Goal: Task Accomplishment & Management: Use online tool/utility

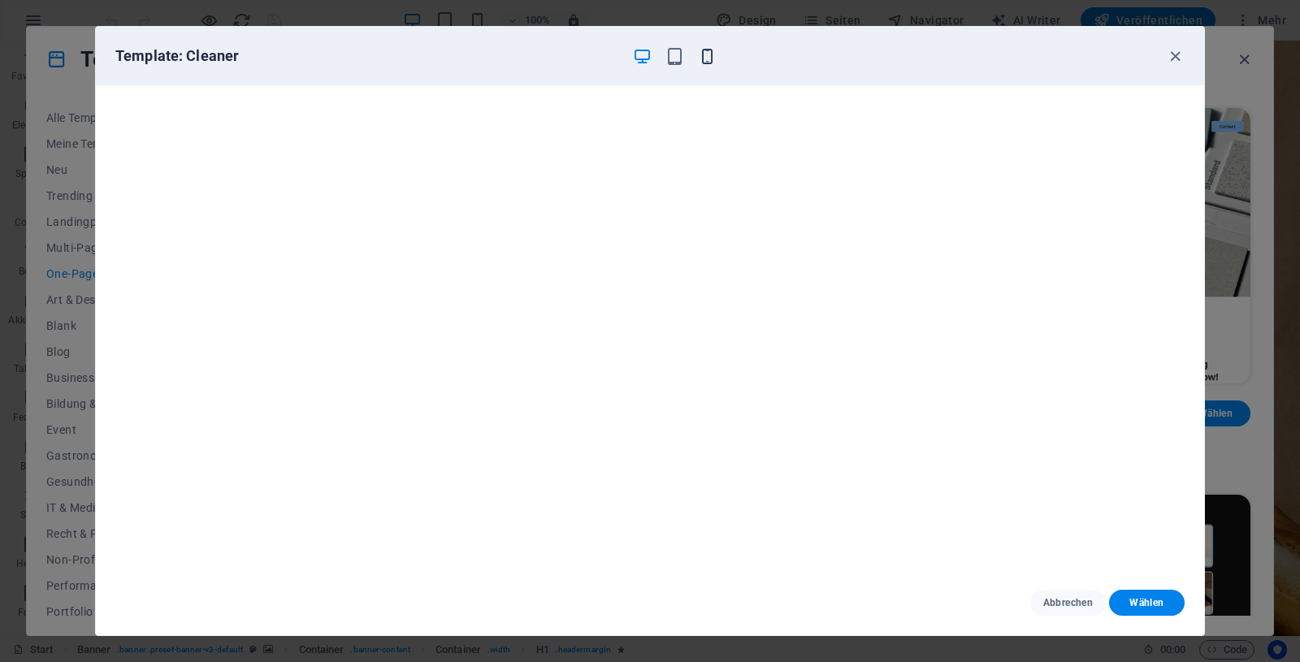
scroll to position [805, 0]
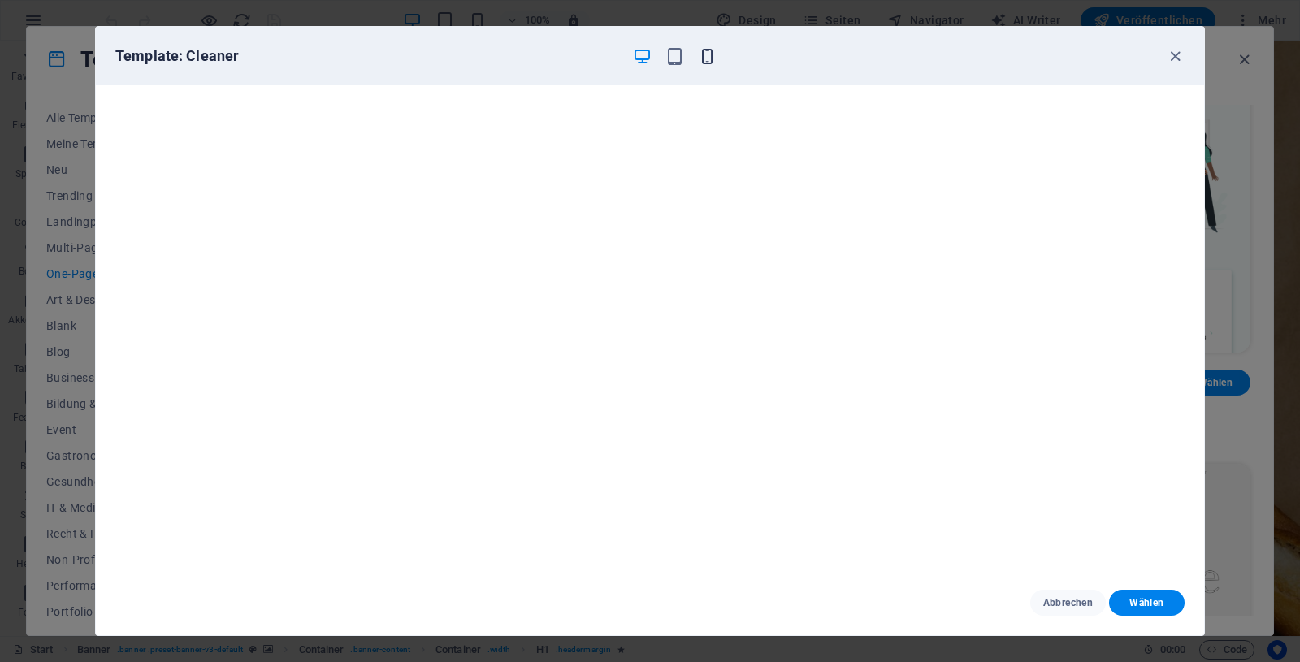
click at [706, 54] on icon "button" at bounding box center [707, 56] width 19 height 19
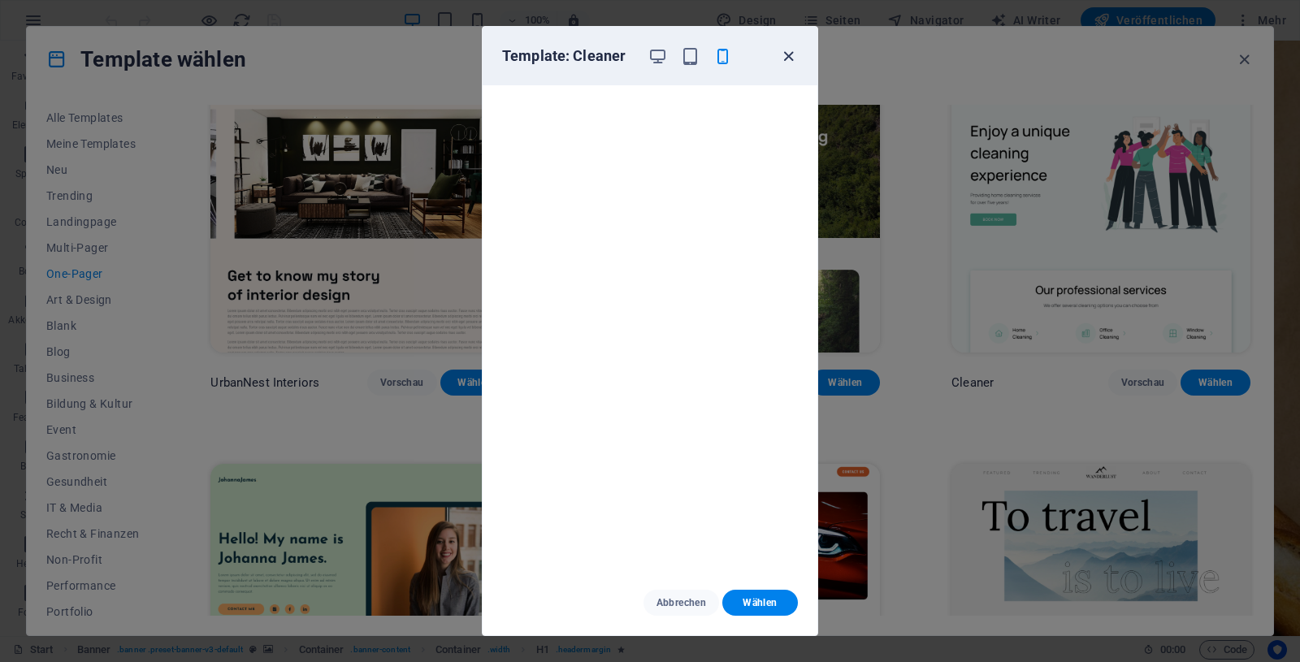
click at [784, 53] on icon "button" at bounding box center [788, 56] width 19 height 19
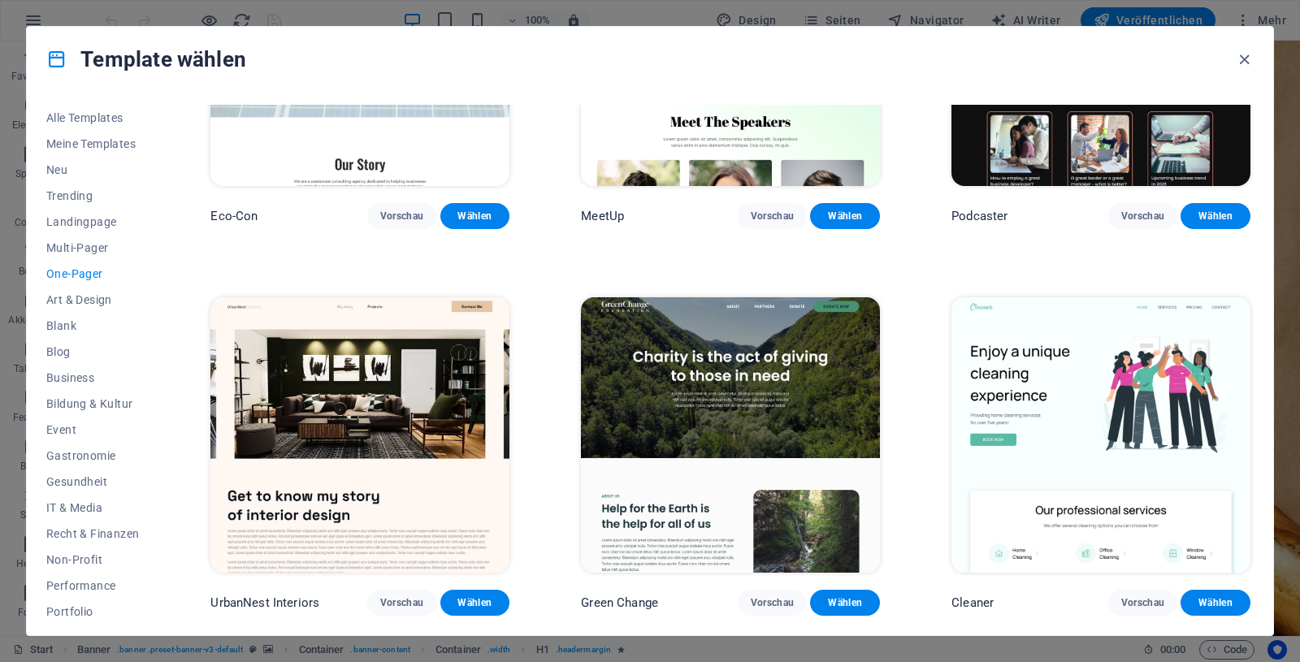
scroll to position [585, 0]
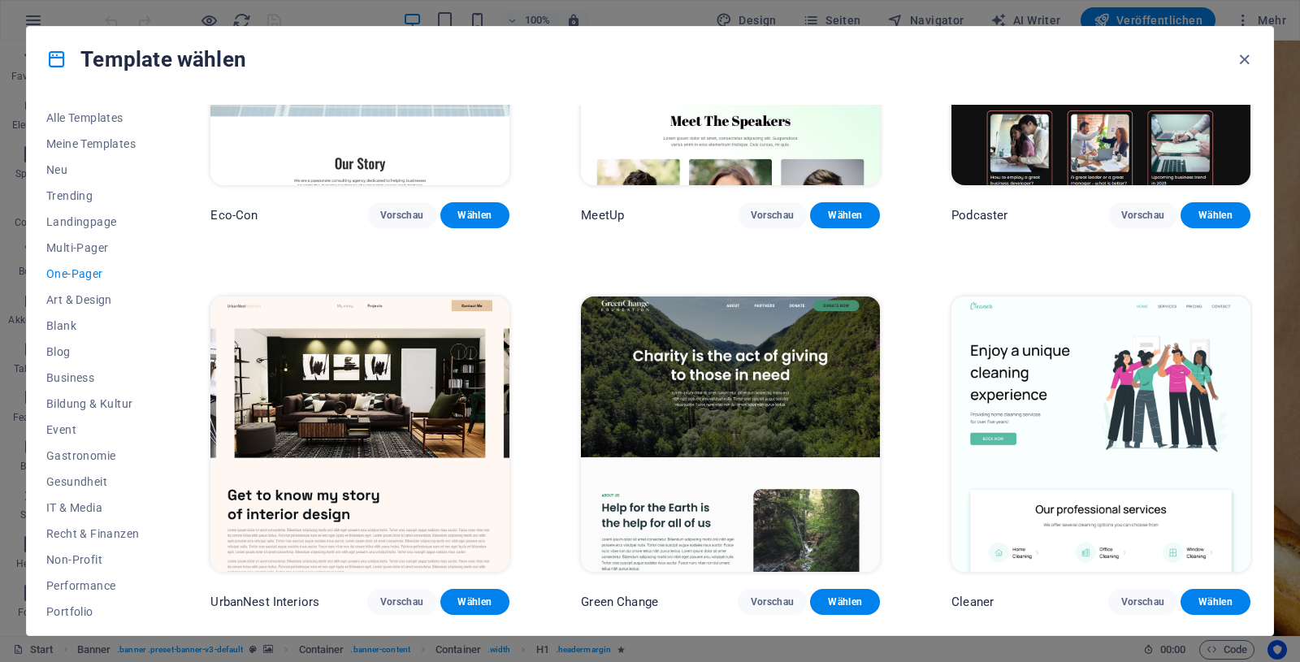
click at [1090, 359] on img at bounding box center [1101, 435] width 299 height 276
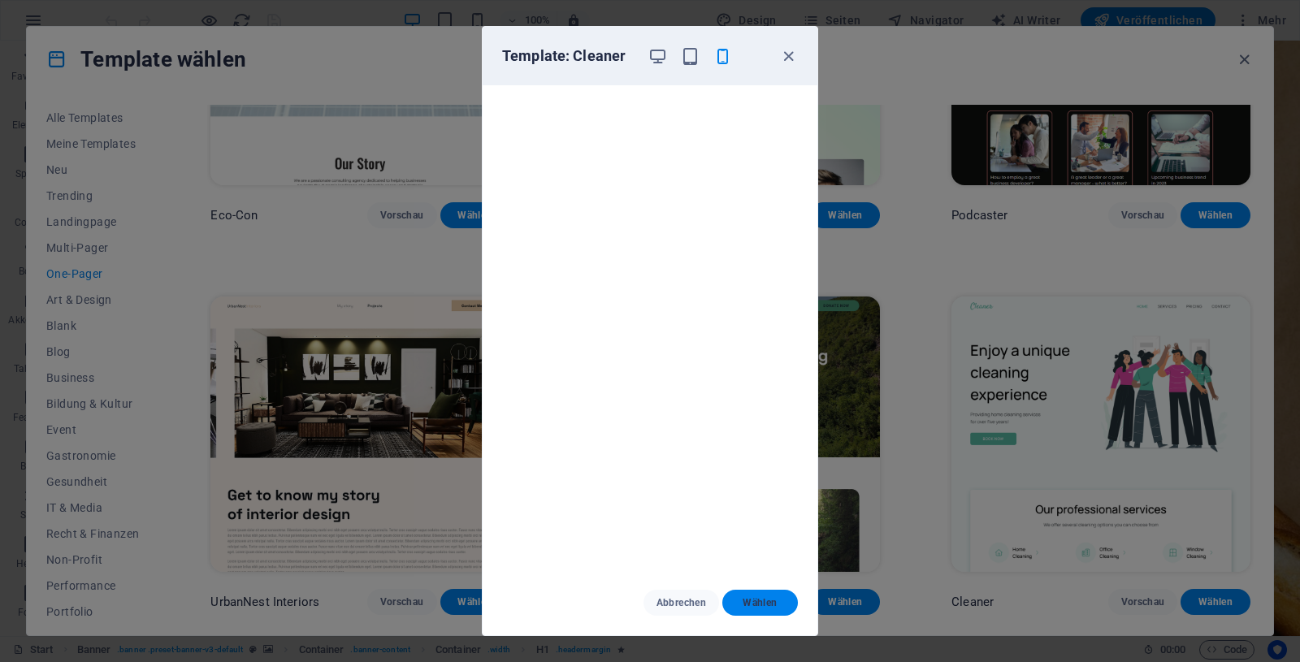
click at [767, 602] on span "Wählen" at bounding box center [761, 603] width 50 height 13
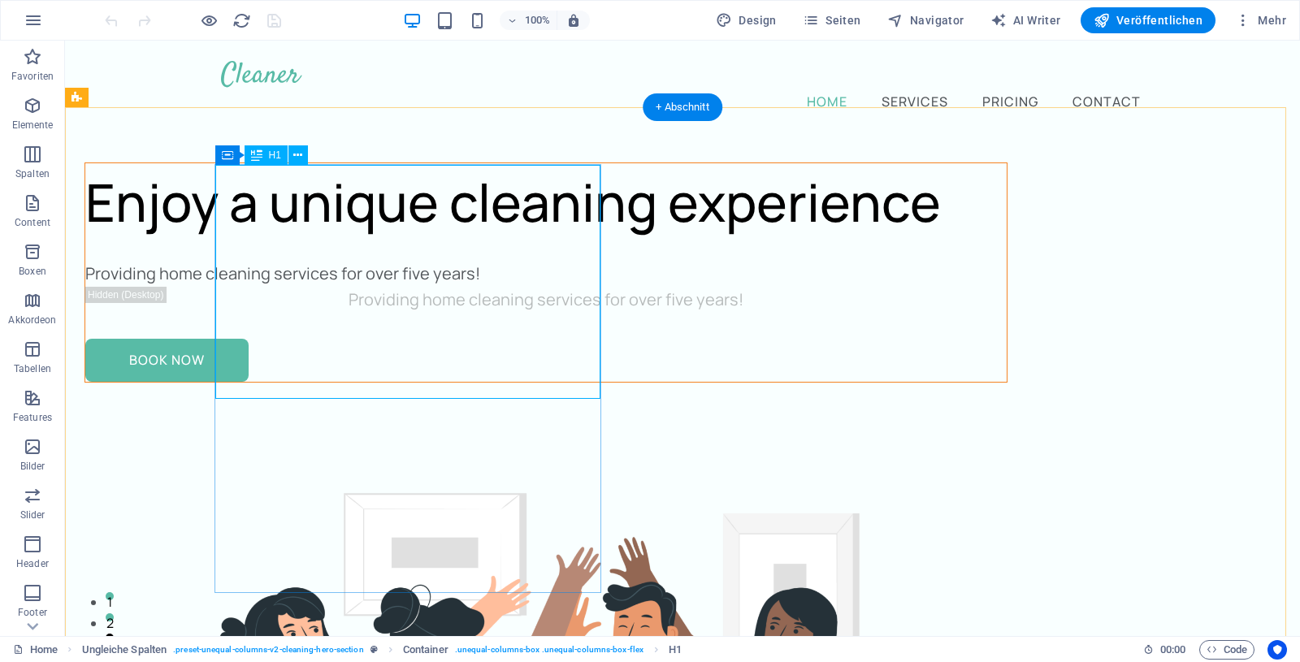
click at [383, 219] on div "Enjoy a unique cleaning experience" at bounding box center [546, 202] width 922 height 78
click at [302, 222] on div "Enjoy a unique cleaning experience" at bounding box center [546, 202] width 922 height 78
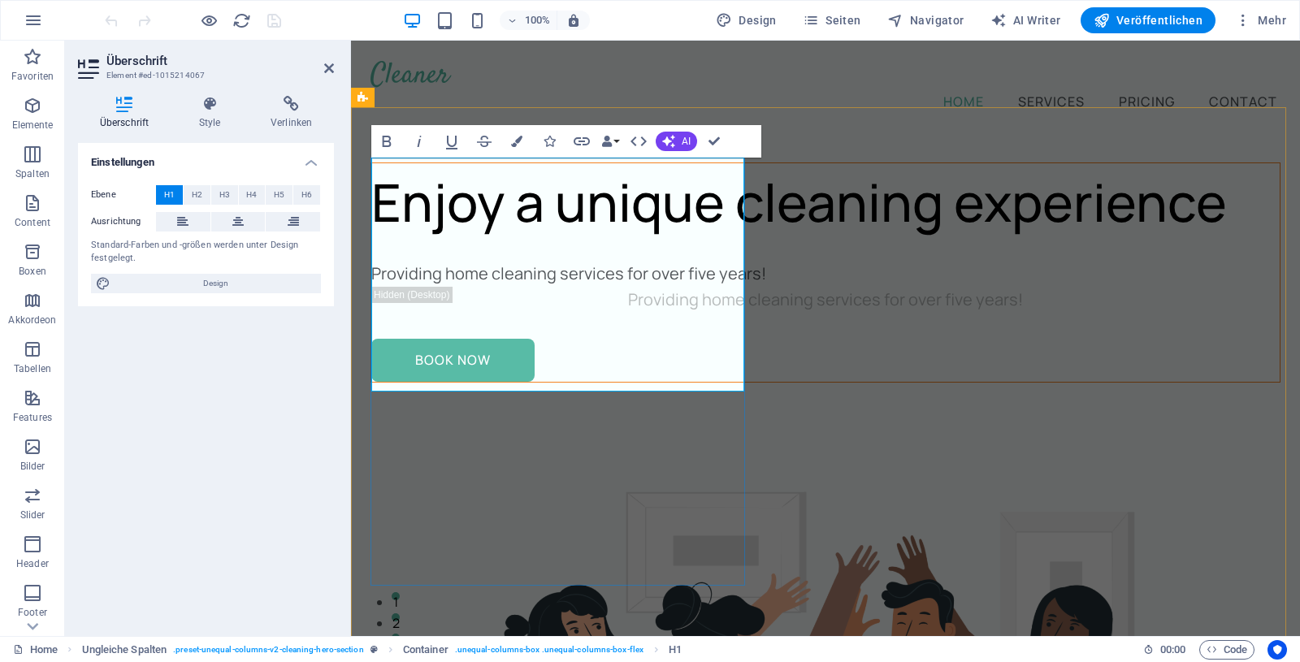
click at [655, 241] on h1 "Enjoy a unique cleaning experience" at bounding box center [825, 202] width 909 height 78
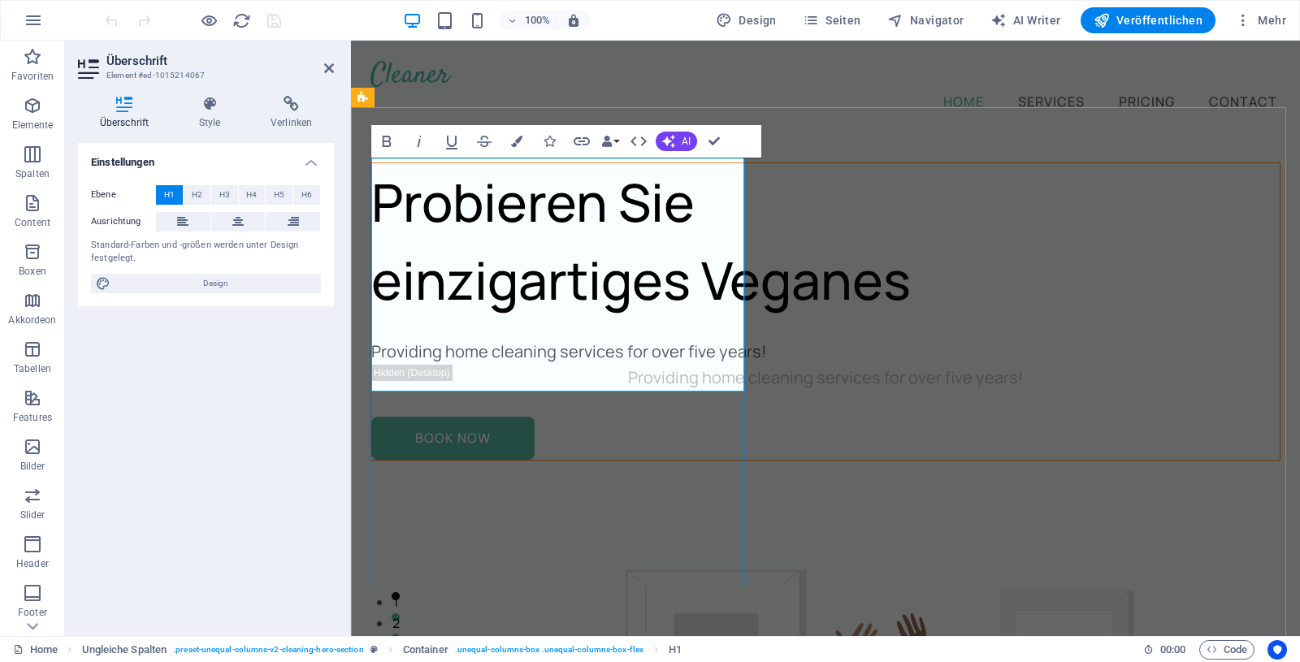
click at [704, 282] on h1 "Probieren Sie ‌einzigartiges Veganes" at bounding box center [825, 241] width 909 height 156
click at [618, 319] on h1 "Probieren Sie ‌einzigartige Veganes" at bounding box center [825, 241] width 909 height 156
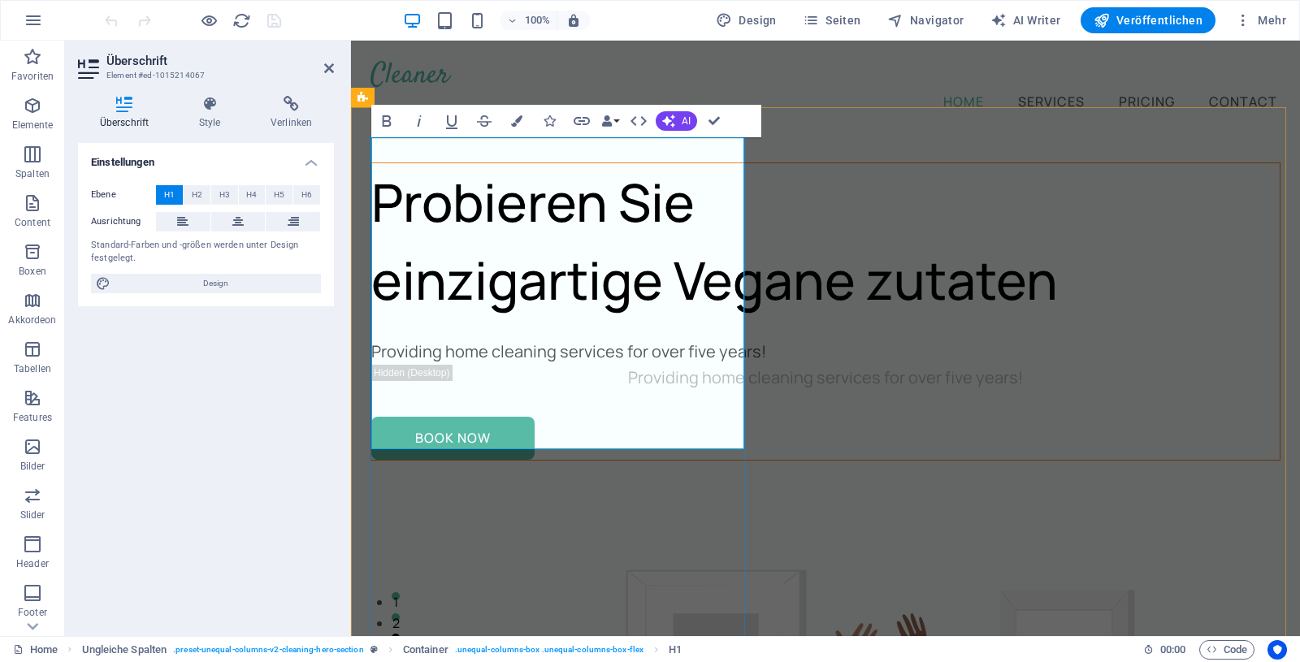
click at [401, 319] on h1 "Probieren Sie ‌einzigartige Vegane zutaten" at bounding box center [825, 241] width 909 height 156
click at [601, 319] on h1 "Probieren Sie ‌einzigartige Vegane Zutaten" at bounding box center [825, 241] width 909 height 156
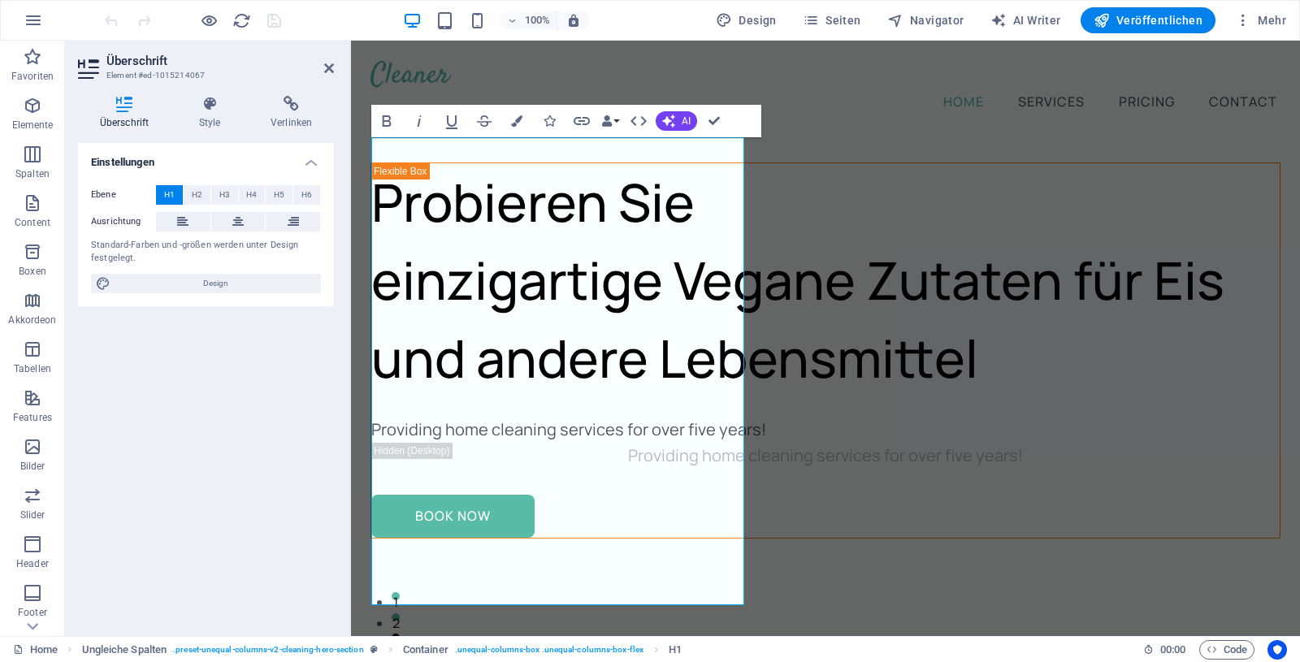
click at [224, 353] on div "Einstellungen Ebene H1 H2 H3 H4 H5 H6 Ausrichtung Standard-Farben und -größen w…" at bounding box center [206, 383] width 256 height 480
click at [847, 17] on span "Seiten" at bounding box center [832, 20] width 59 height 16
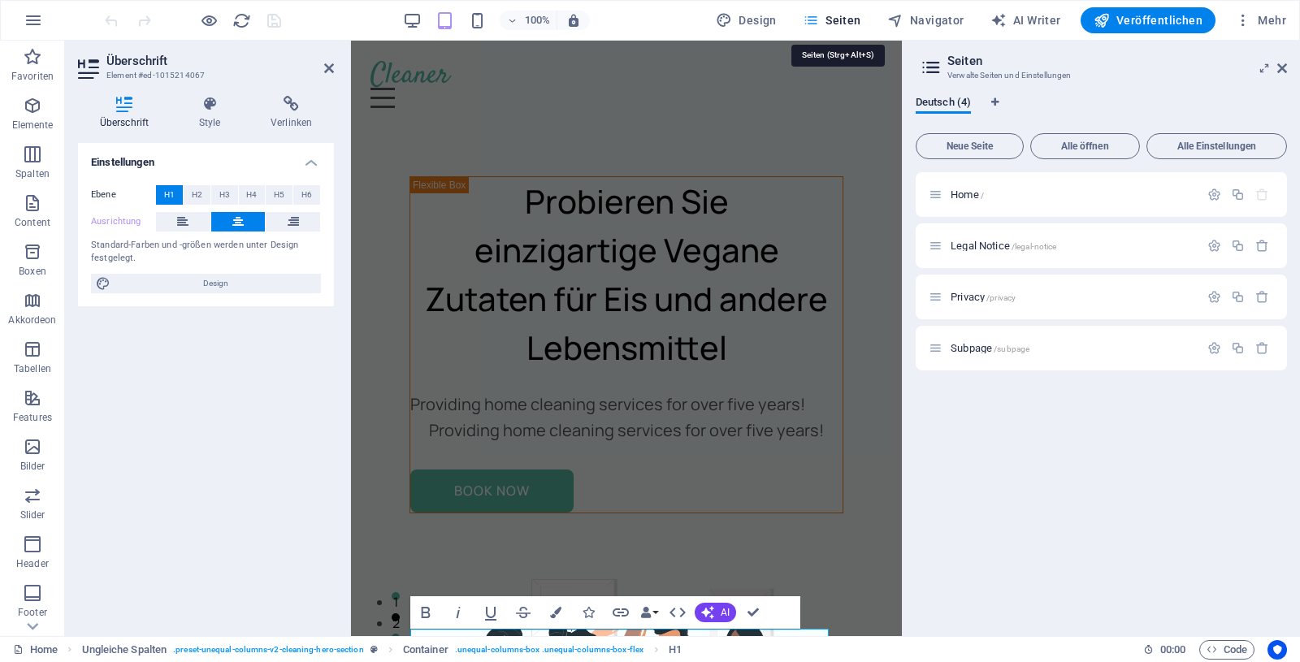
click at [835, 15] on span "Seiten" at bounding box center [832, 20] width 59 height 16
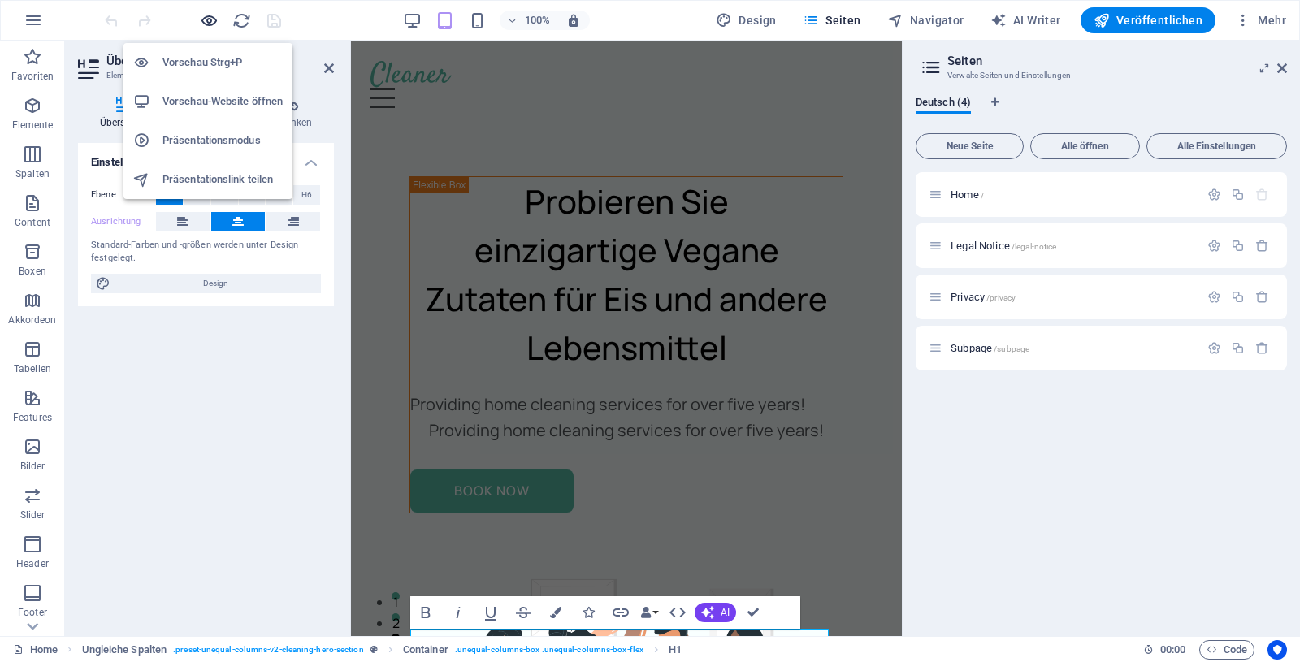
click at [208, 28] on icon "button" at bounding box center [209, 20] width 19 height 19
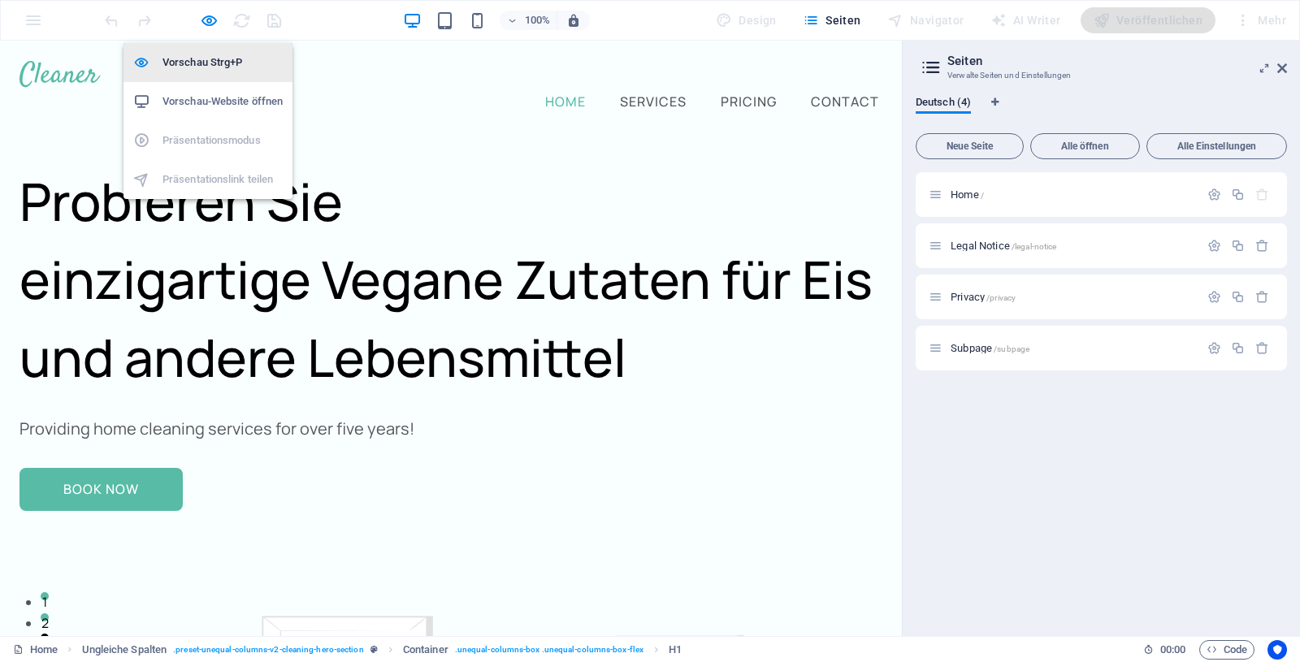
click at [202, 66] on h6 "Vorschau Strg+P" at bounding box center [223, 63] width 120 height 20
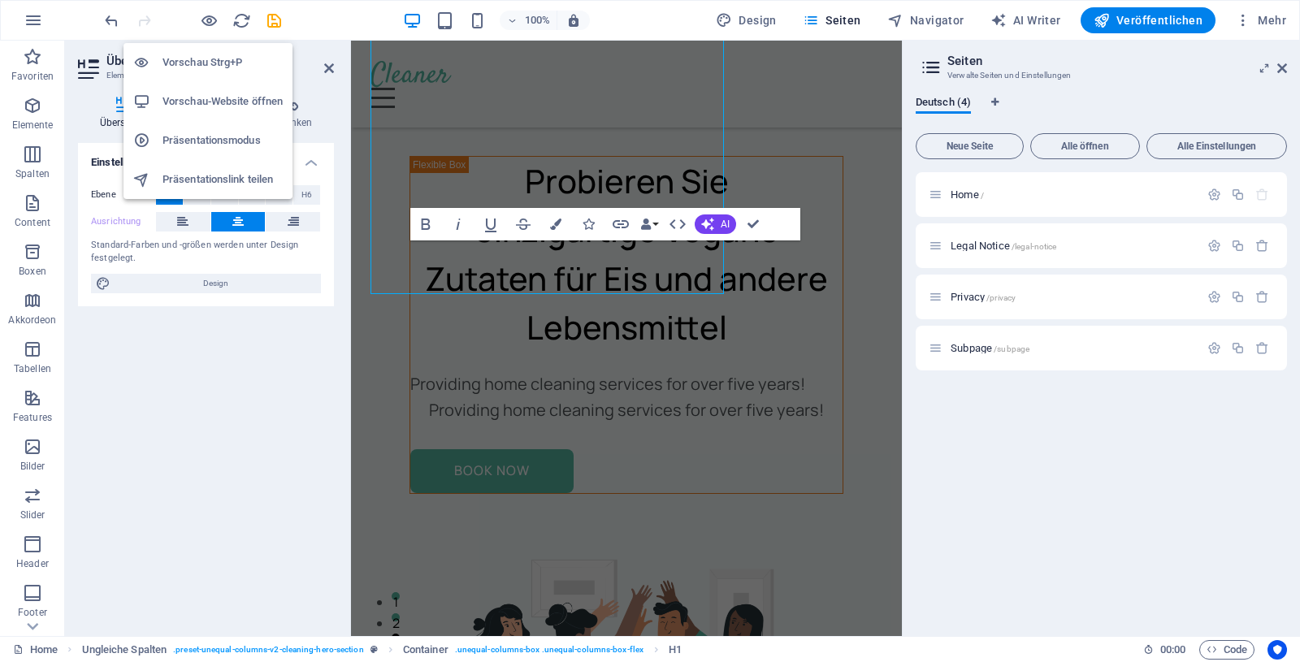
scroll to position [388, 0]
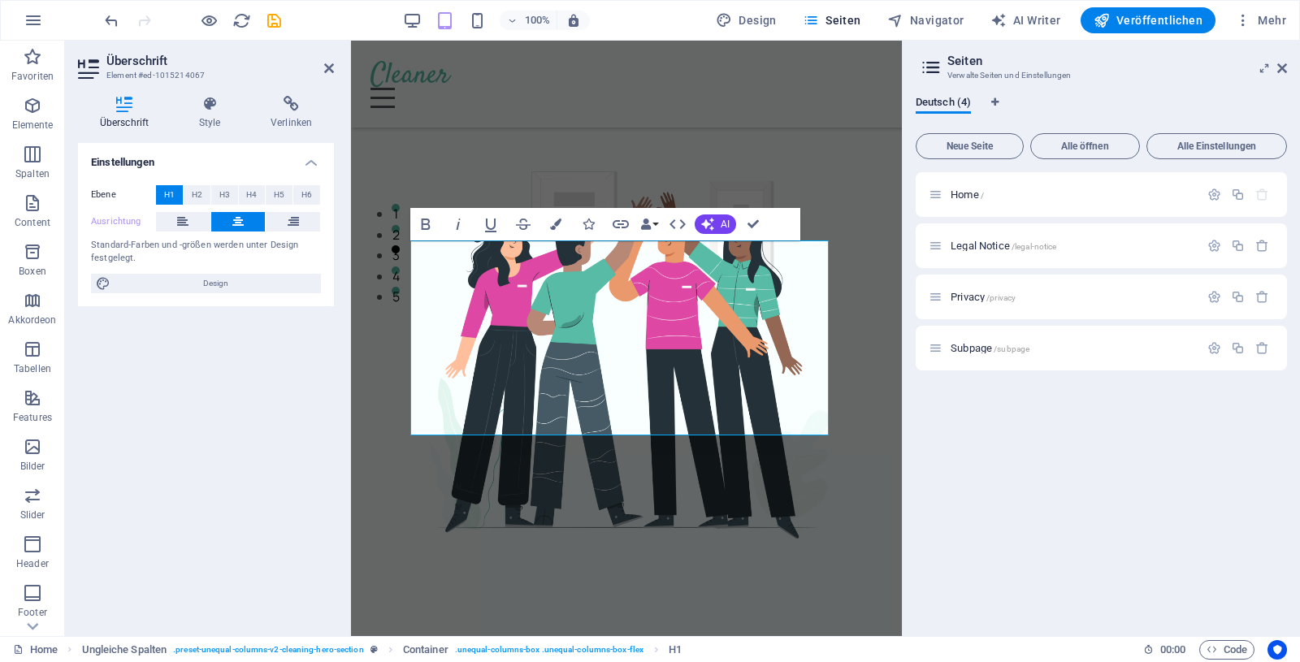
click at [406, 18] on div "100% Design Seiten Navigator AI Writer Veröffentlichen Mehr" at bounding box center [697, 20] width 1191 height 26
click at [1284, 63] on icon at bounding box center [1283, 68] width 10 height 13
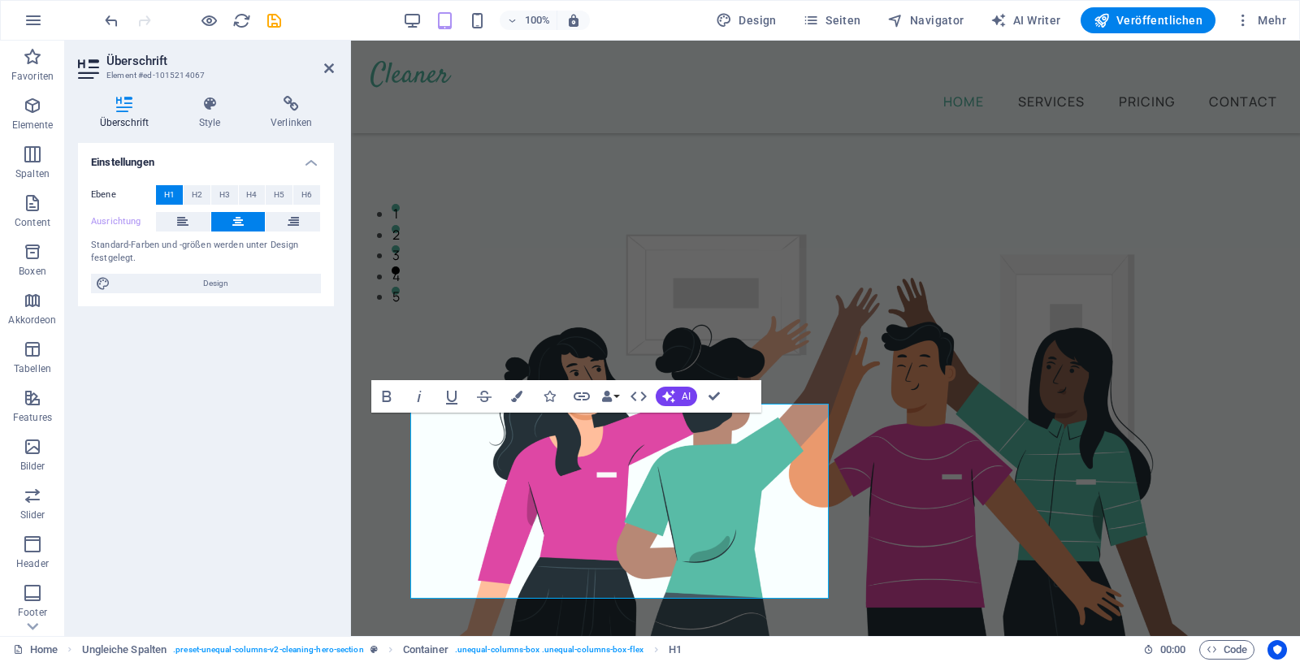
scroll to position [225, 0]
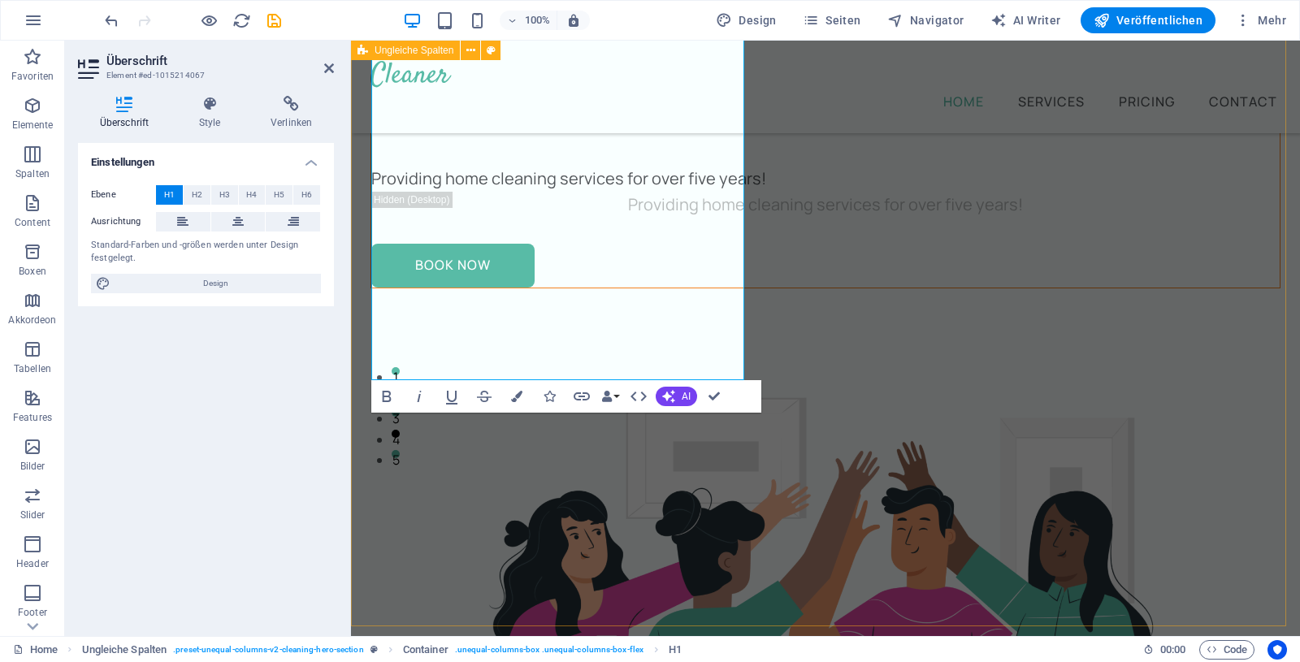
click at [990, 546] on div "Probieren Sie einzigartige Vegane Zutaten für Eis und andere Lebensmittel Provi…" at bounding box center [825, 546] width 949 height 1461
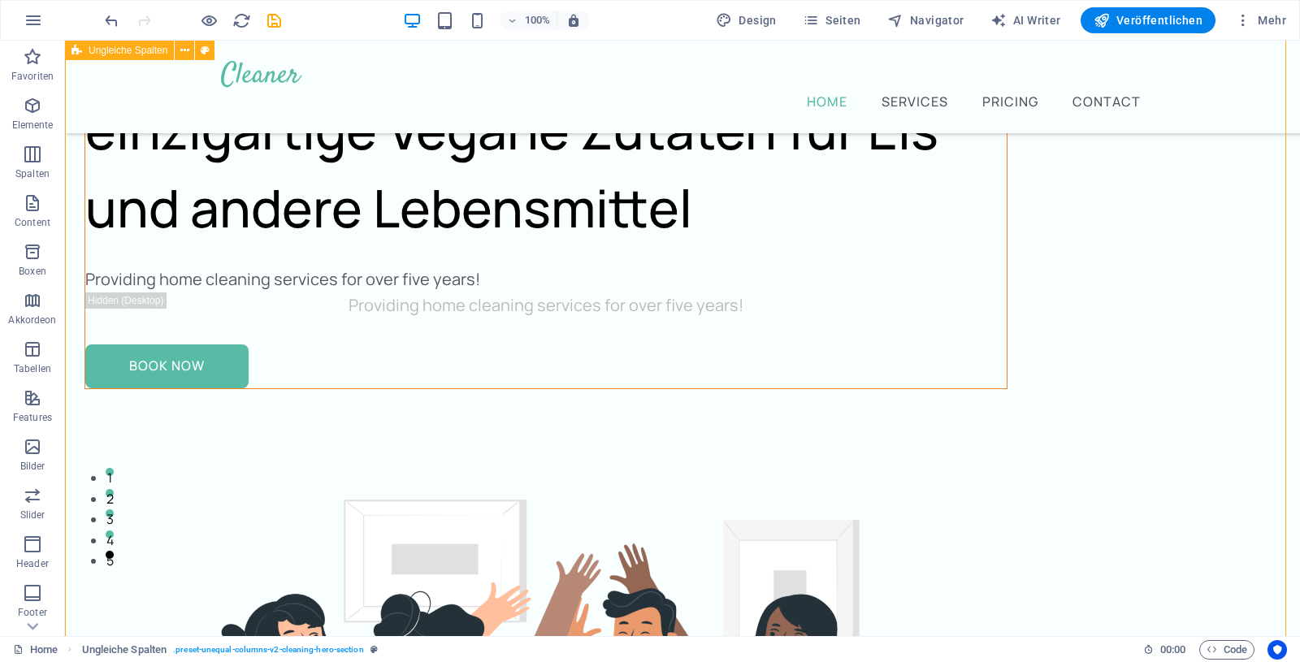
scroll to position [0, 0]
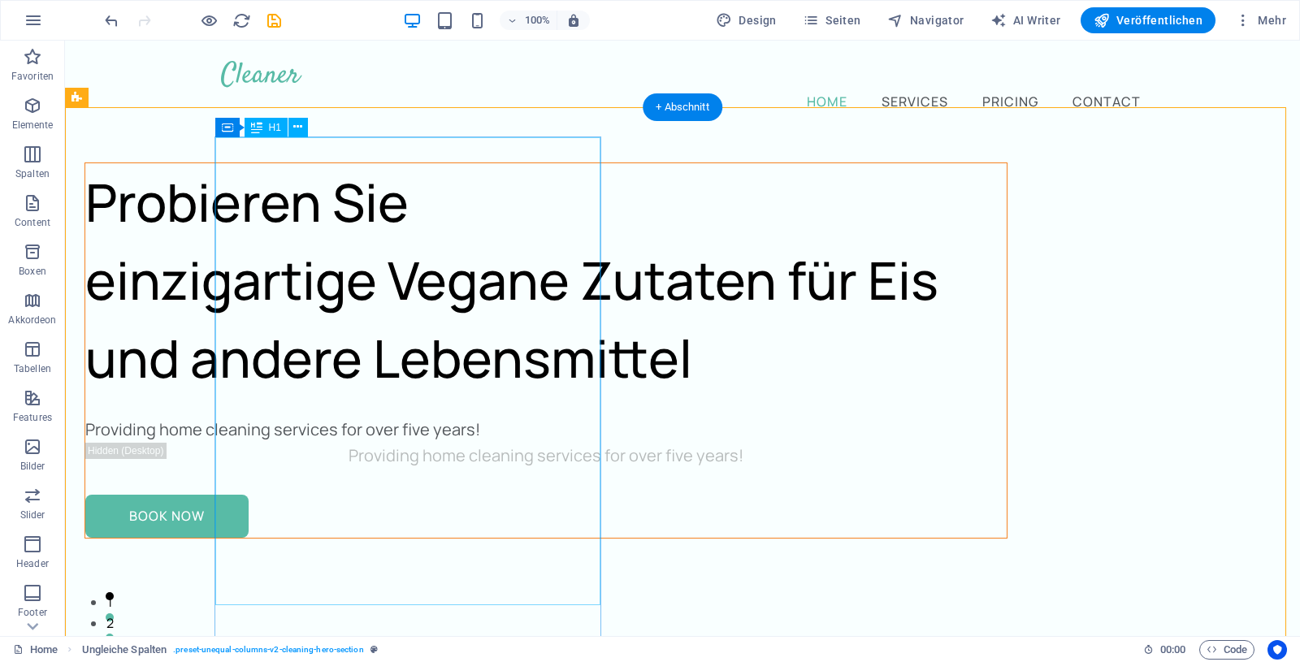
click at [428, 397] on div "Probieren Sie einzigartige Vegane Zutaten für Eis und andere Lebensmittel" at bounding box center [546, 280] width 922 height 234
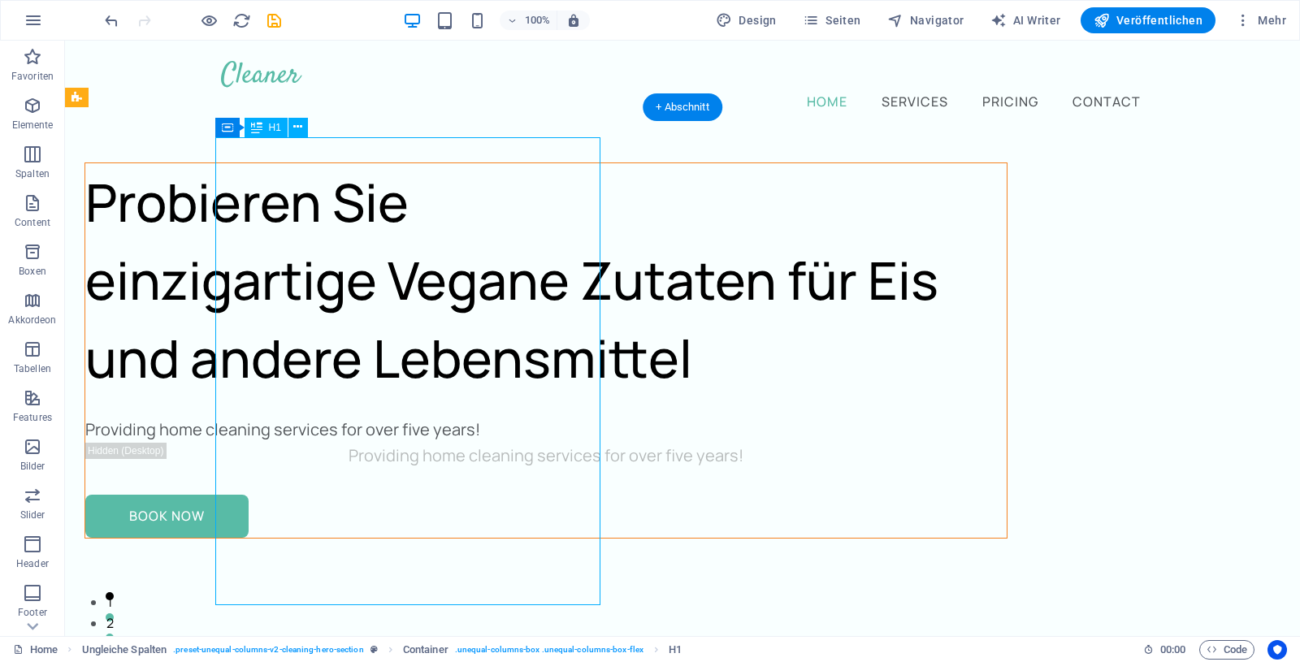
click at [455, 397] on div "Probieren Sie einzigartige Vegane Zutaten für Eis und andere Lebensmittel" at bounding box center [546, 280] width 922 height 234
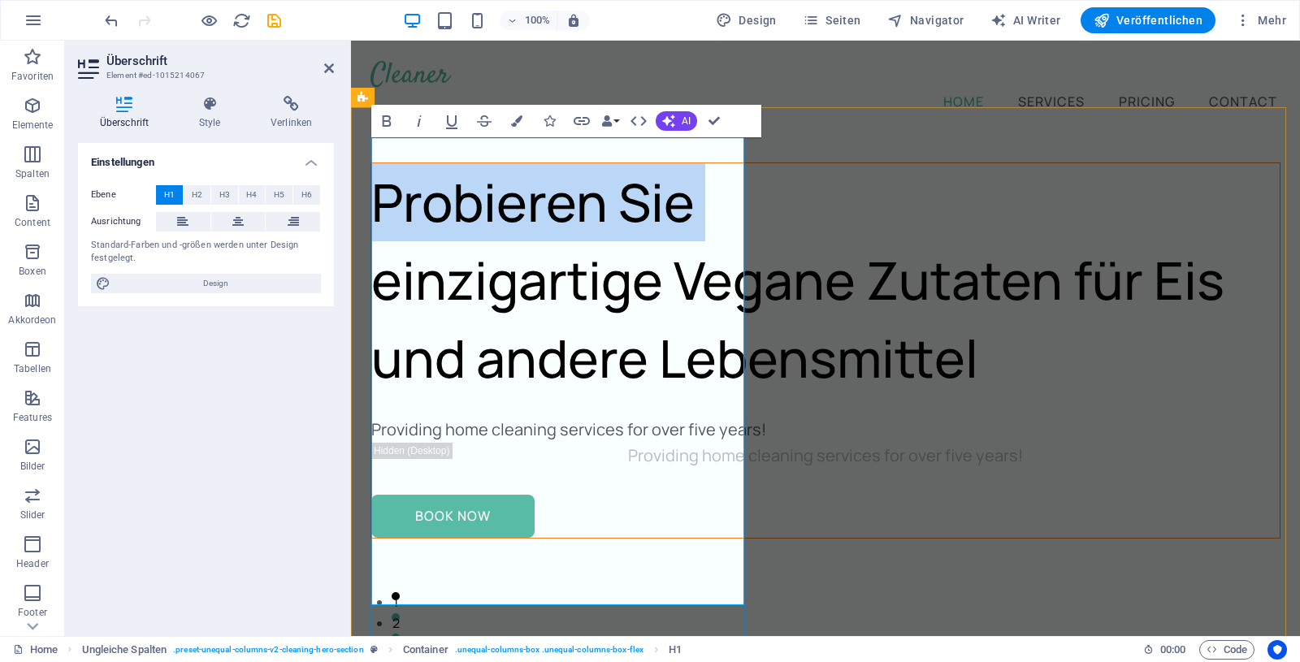
click at [578, 397] on h1 "Probieren Sie einzigartige Vegane Zutaten für Eis und andere Lebensmittel" at bounding box center [825, 280] width 909 height 234
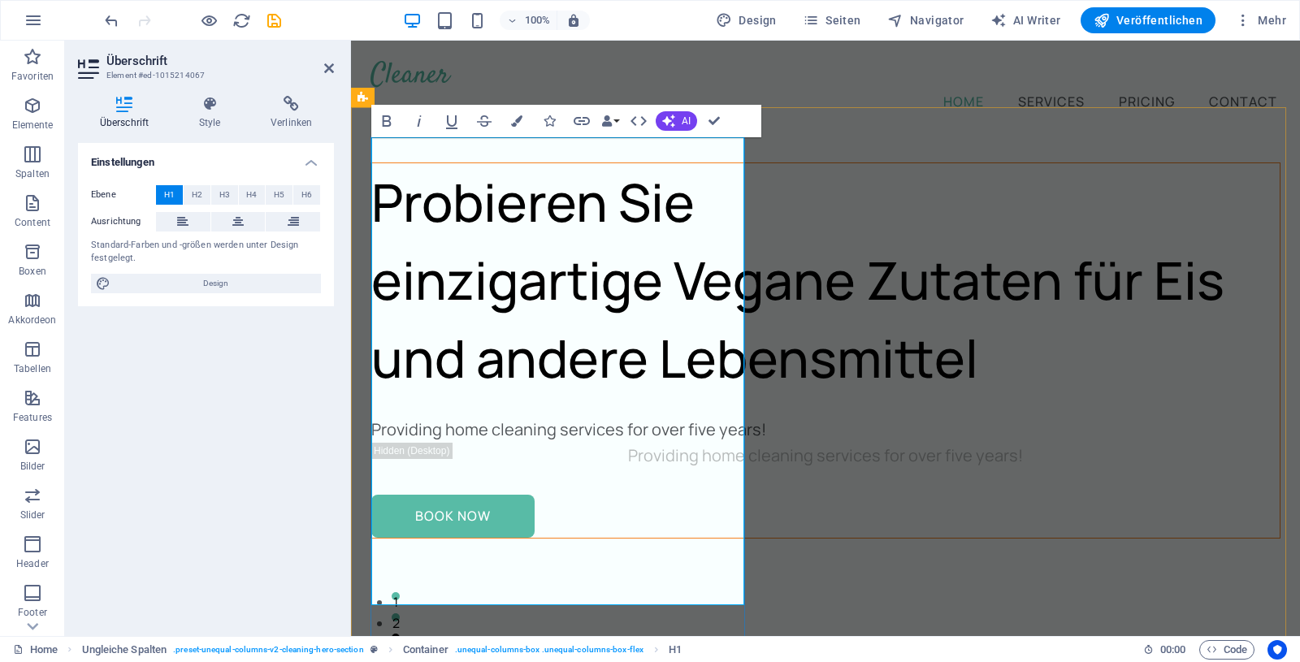
click at [595, 397] on h1 "Probieren Sie einzigartige Vegane Zutaten für Eis und andere Lebensmittel" at bounding box center [825, 280] width 909 height 234
drag, startPoint x: 568, startPoint y: 423, endPoint x: 610, endPoint y: 427, distance: 41.6
click at [569, 397] on h1 "Probieren Sie einzigartige Vegane Zutaten Für Eis und andere Lebensmittel" at bounding box center [825, 280] width 909 height 234
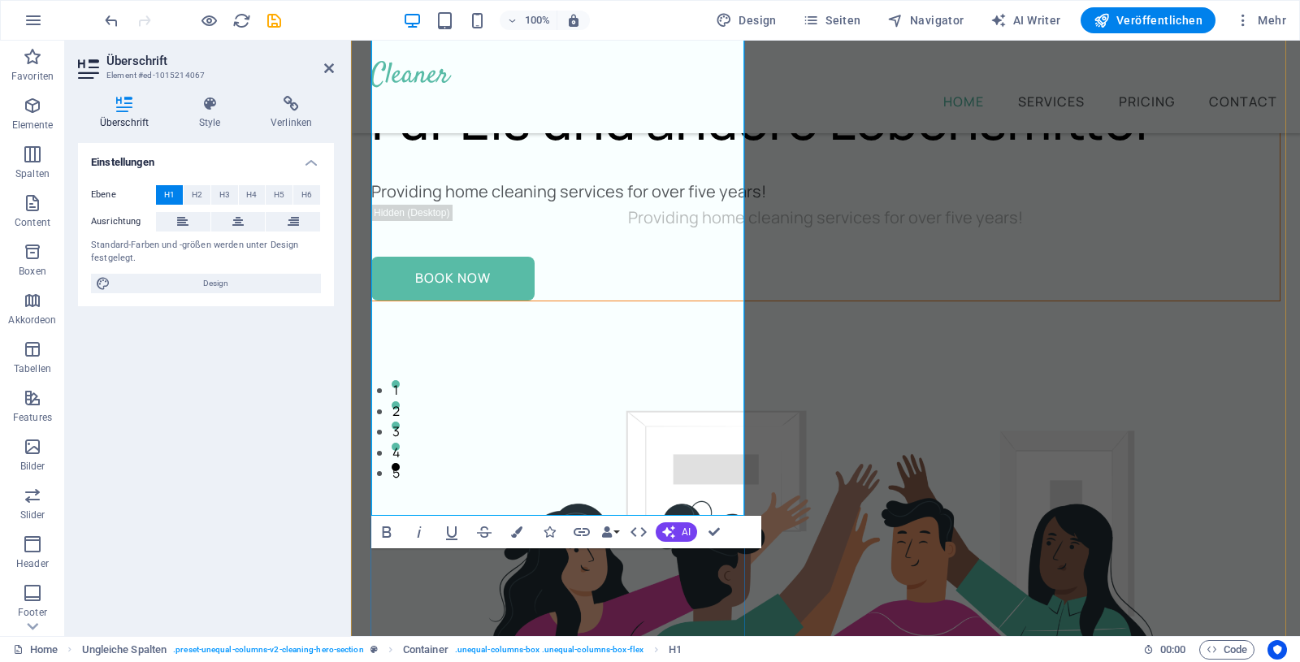
scroll to position [249, 0]
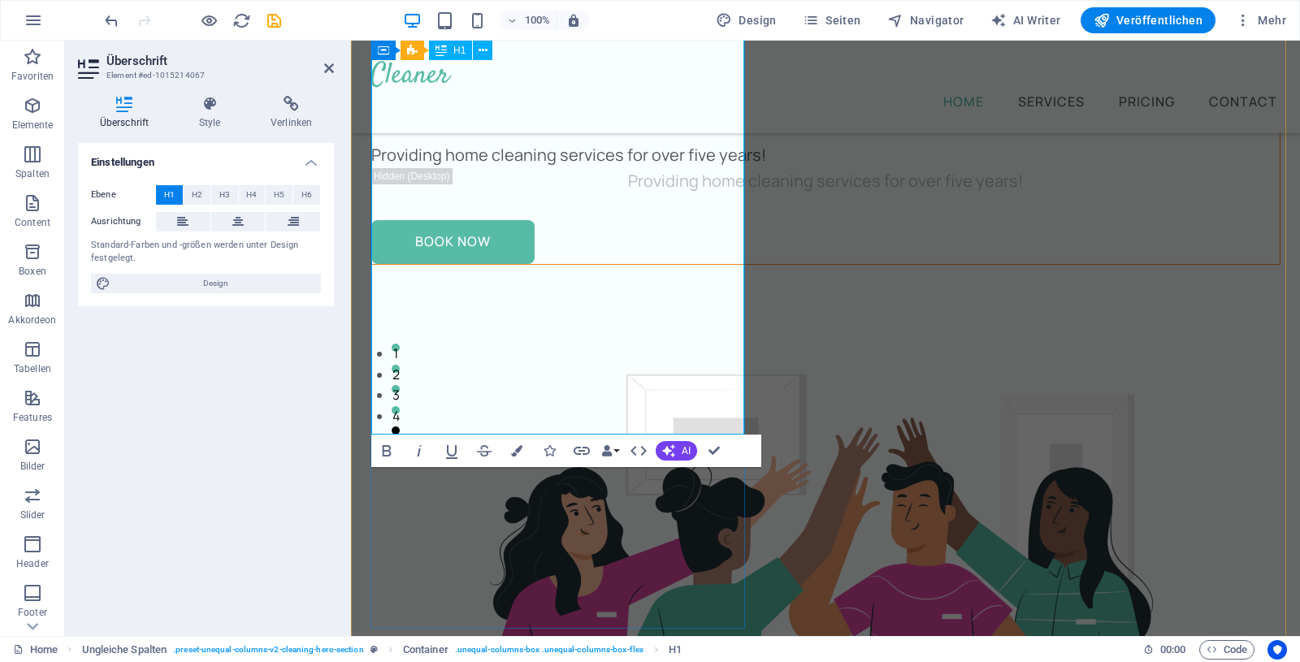
drag, startPoint x: 702, startPoint y: 393, endPoint x: 383, endPoint y: 250, distance: 349.6
click at [383, 123] on h1 "Probieren Sie einzigartige Vegane Zutaten. ‌Für Eis und andere Lebensmittel" at bounding box center [825, 6] width 909 height 234
click at [214, 190] on button "H3" at bounding box center [224, 195] width 27 height 20
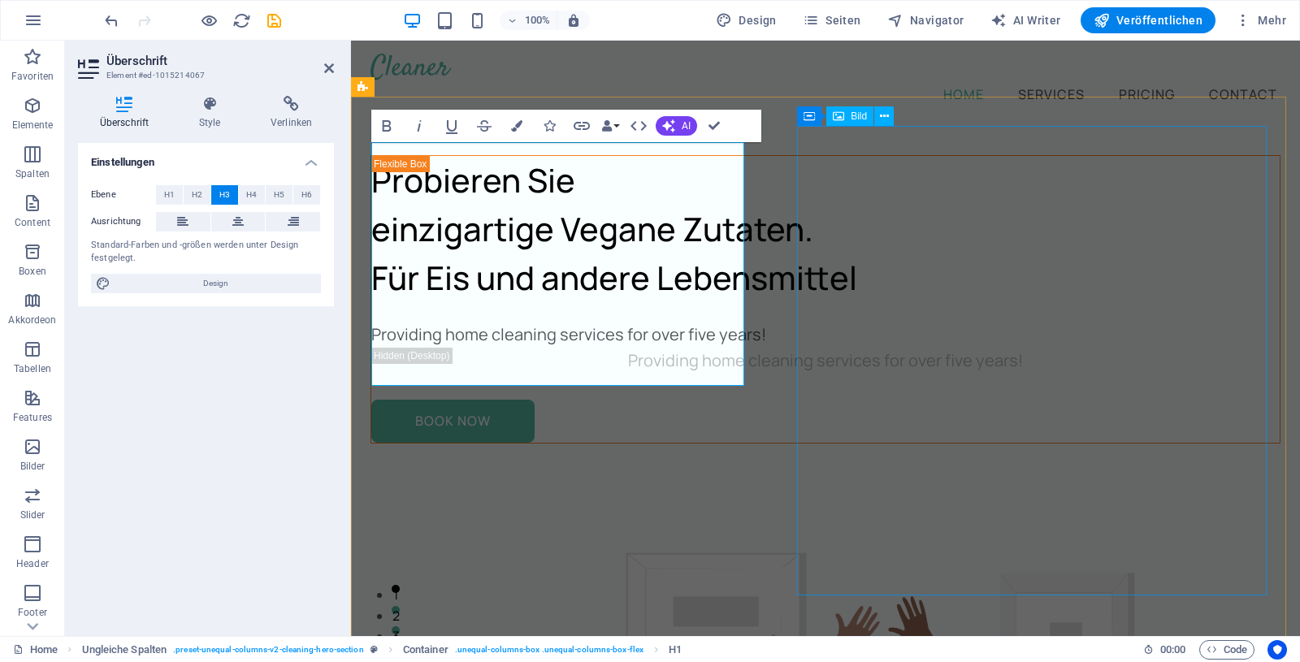
scroll to position [0, 0]
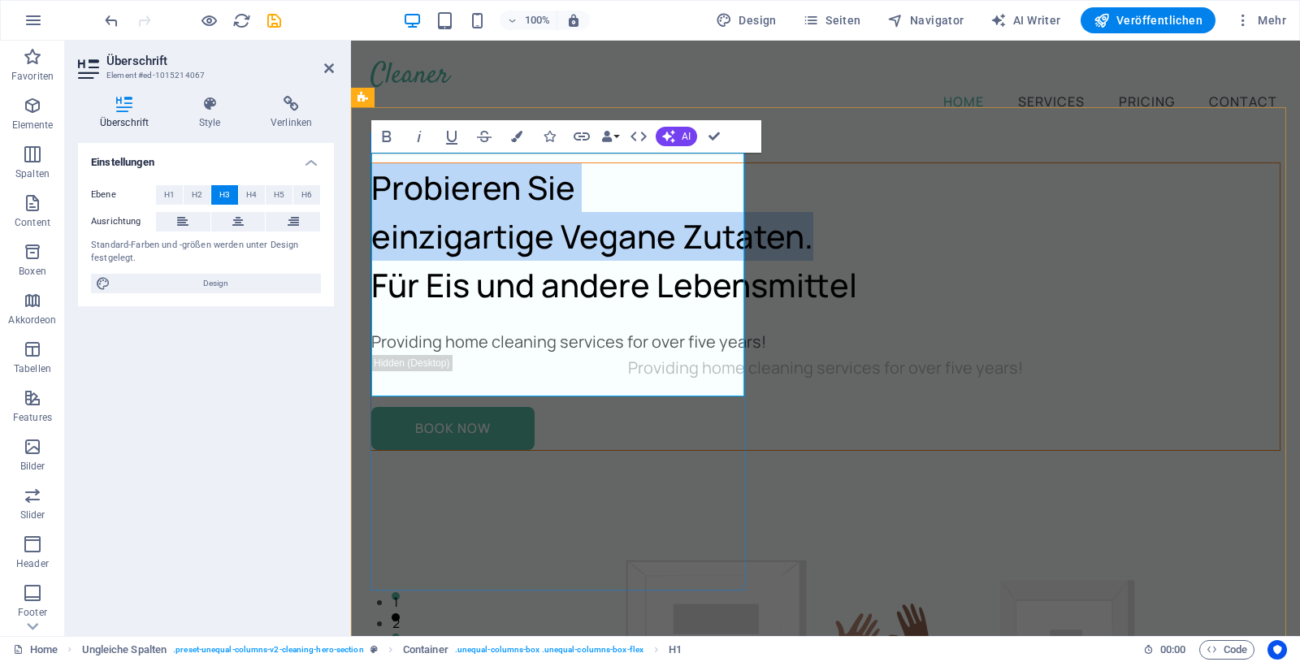
drag, startPoint x: 533, startPoint y: 280, endPoint x: 369, endPoint y: 181, distance: 191.8
click at [371, 181] on div "Probieren Sie einzigartige Vegane Zutaten. ‌Für Eis und andere Lebensmittel Pro…" at bounding box center [826, 307] width 910 height 289
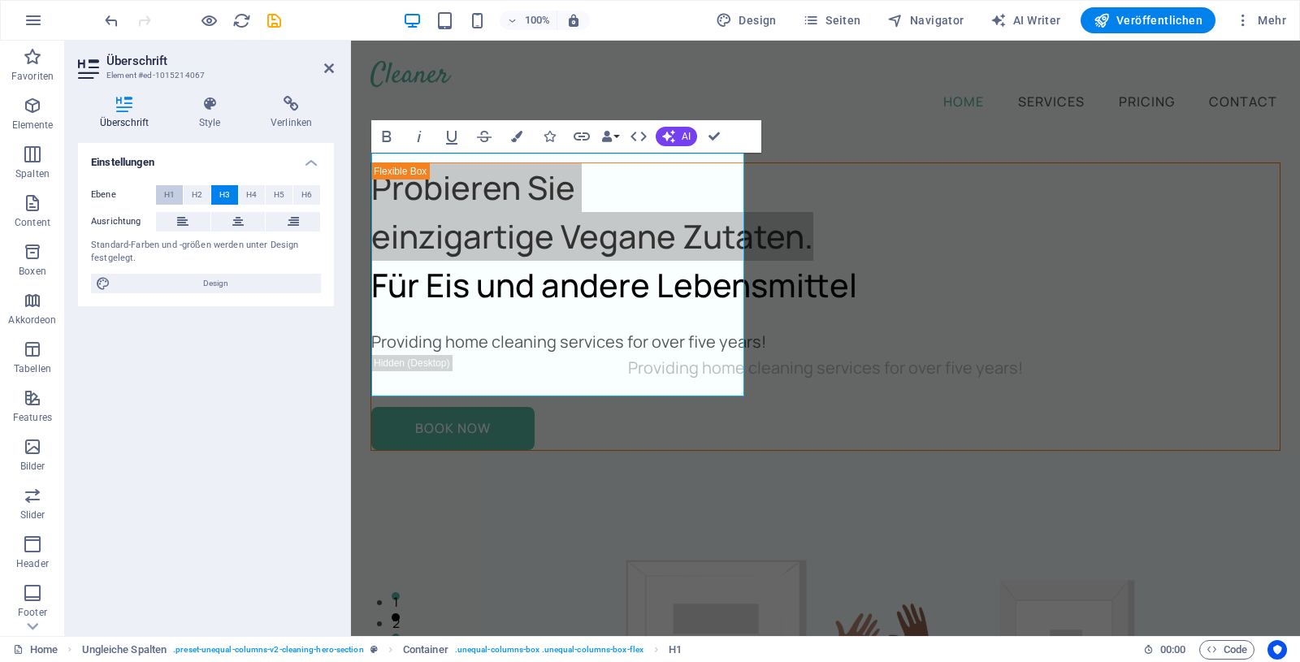
click at [166, 189] on span "H1" at bounding box center [169, 195] width 11 height 20
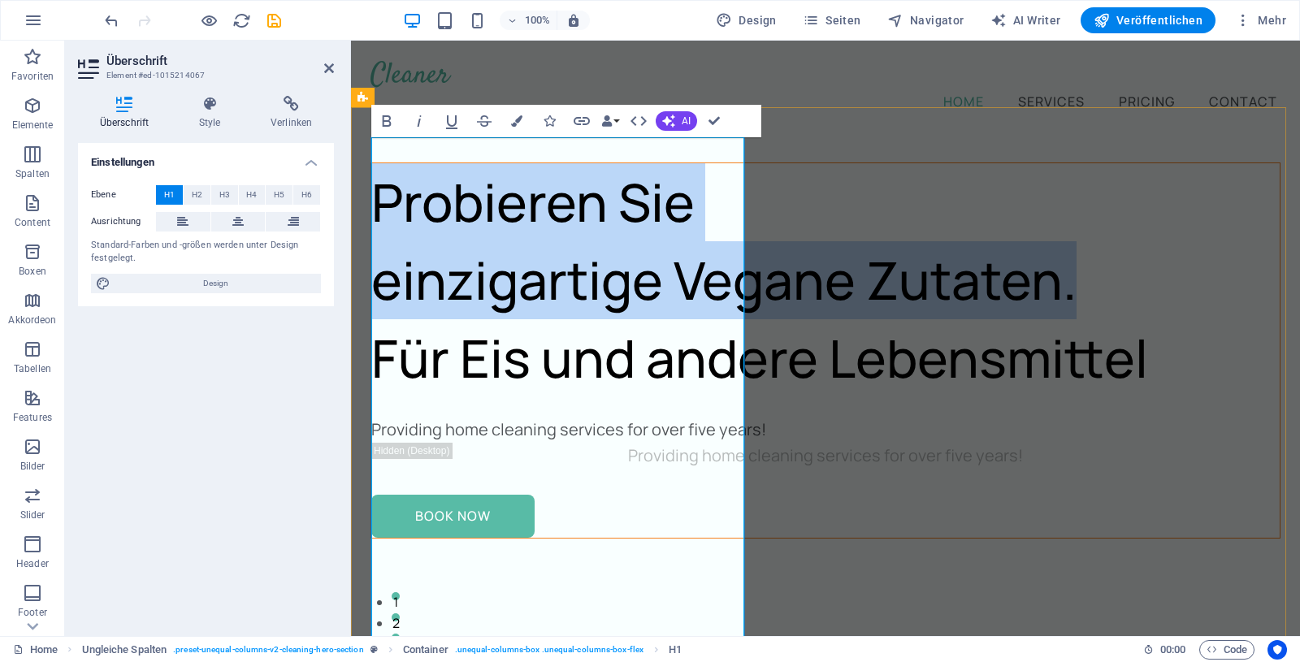
drag, startPoint x: 585, startPoint y: 410, endPoint x: 382, endPoint y: 203, distance: 290.2
click at [382, 203] on h1 "Probieren Sie einzigartige Vegane Zutaten. ‌Für Eis und andere Lebensmittel" at bounding box center [825, 280] width 909 height 234
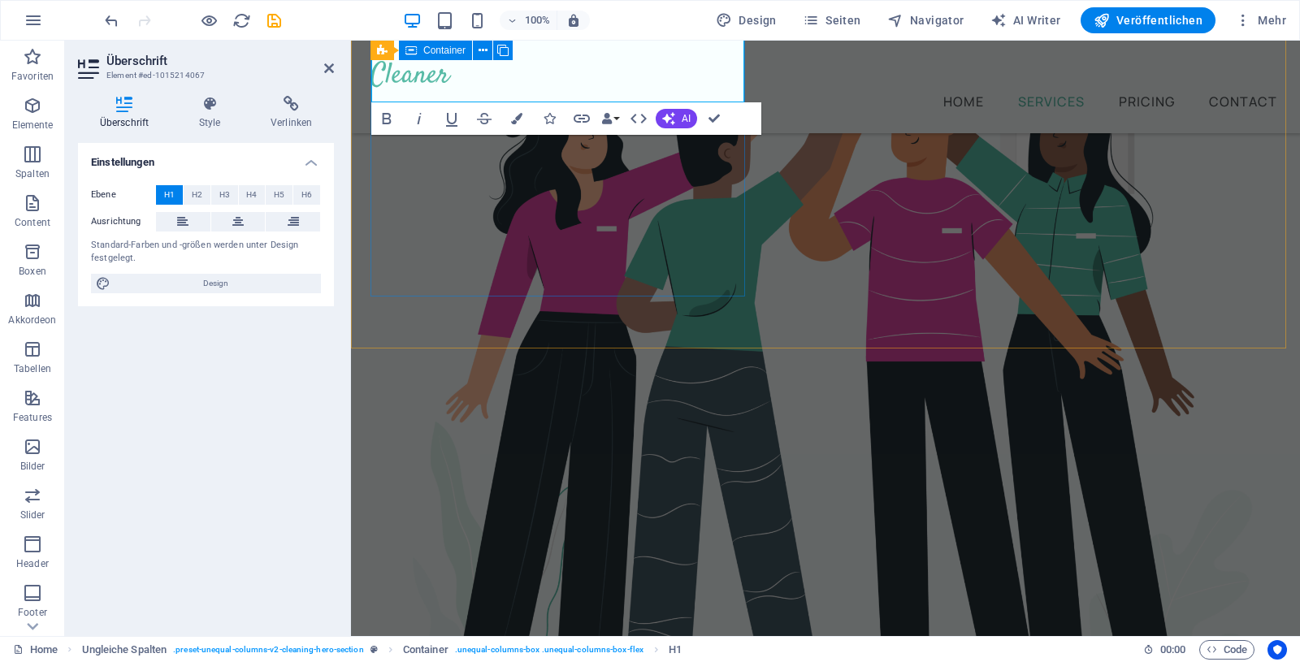
drag, startPoint x: 379, startPoint y: 476, endPoint x: 745, endPoint y: 172, distance: 476.2
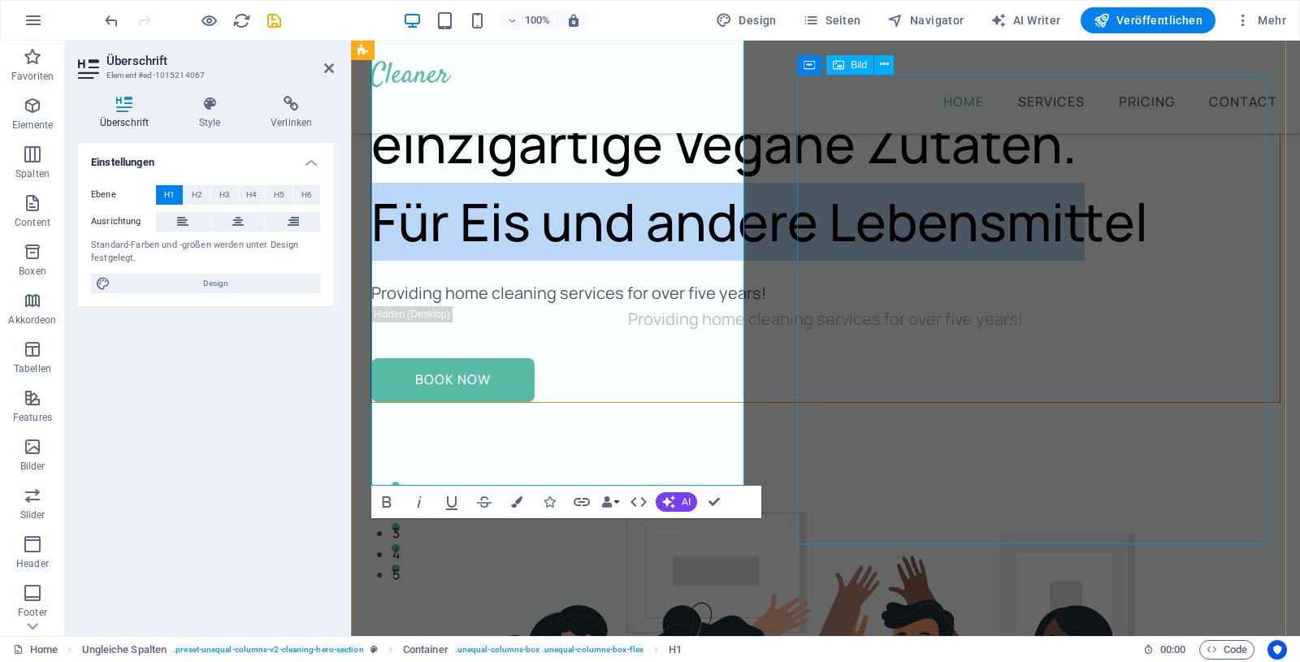
scroll to position [90, 0]
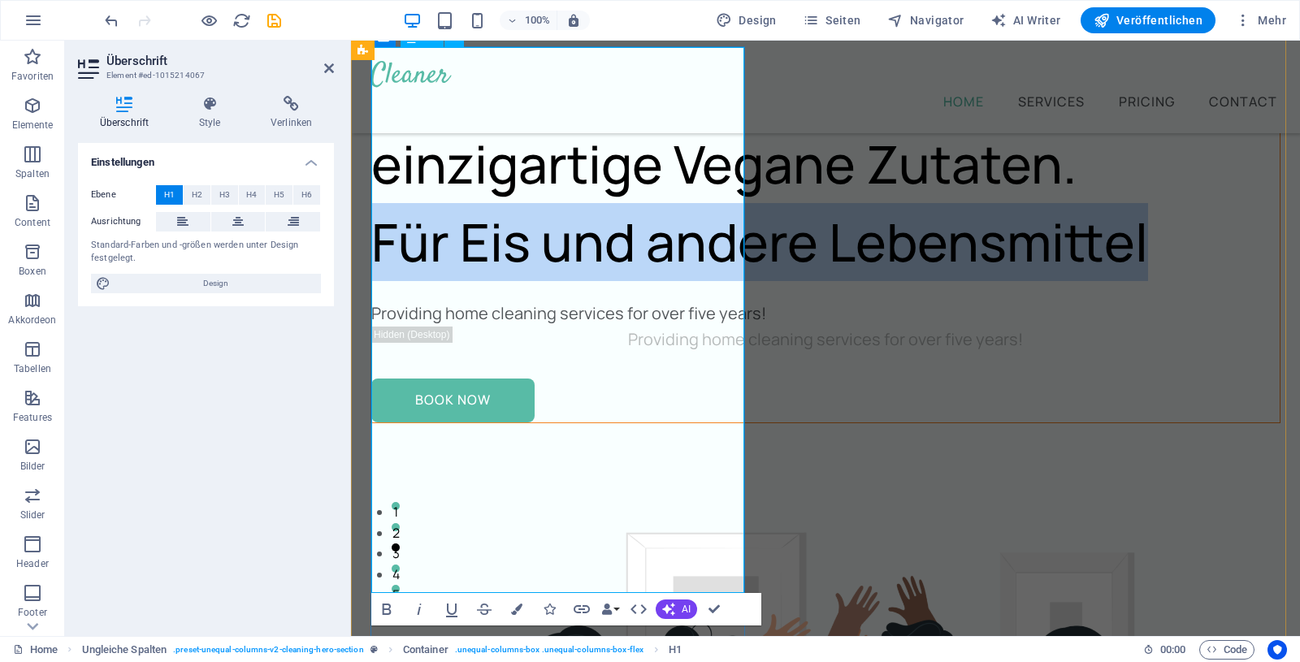
drag, startPoint x: 707, startPoint y: 554, endPoint x: 384, endPoint y: 401, distance: 357.7
click at [384, 281] on h1 "Probieren Sie einzigartige Vegane Zutaten. ‌Für Eis und andere Lebensmittel" at bounding box center [825, 164] width 909 height 234
copy h1 "Für Eis und andere Lebensmittel"
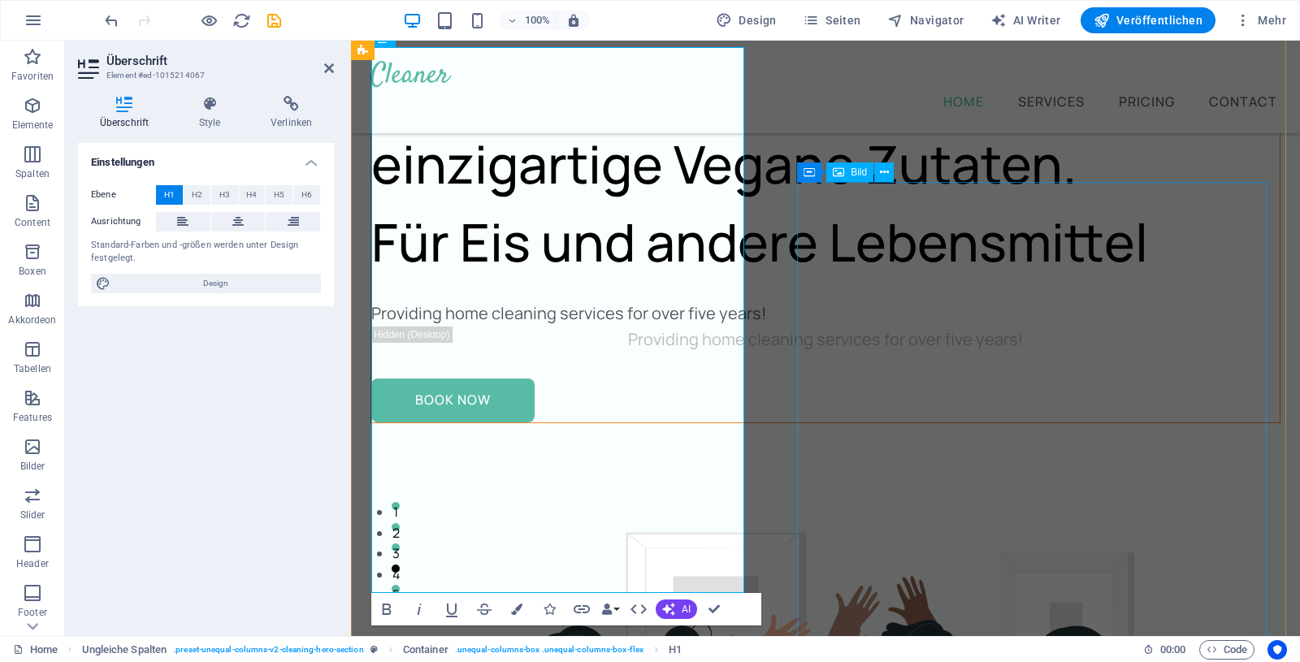
scroll to position [12, 0]
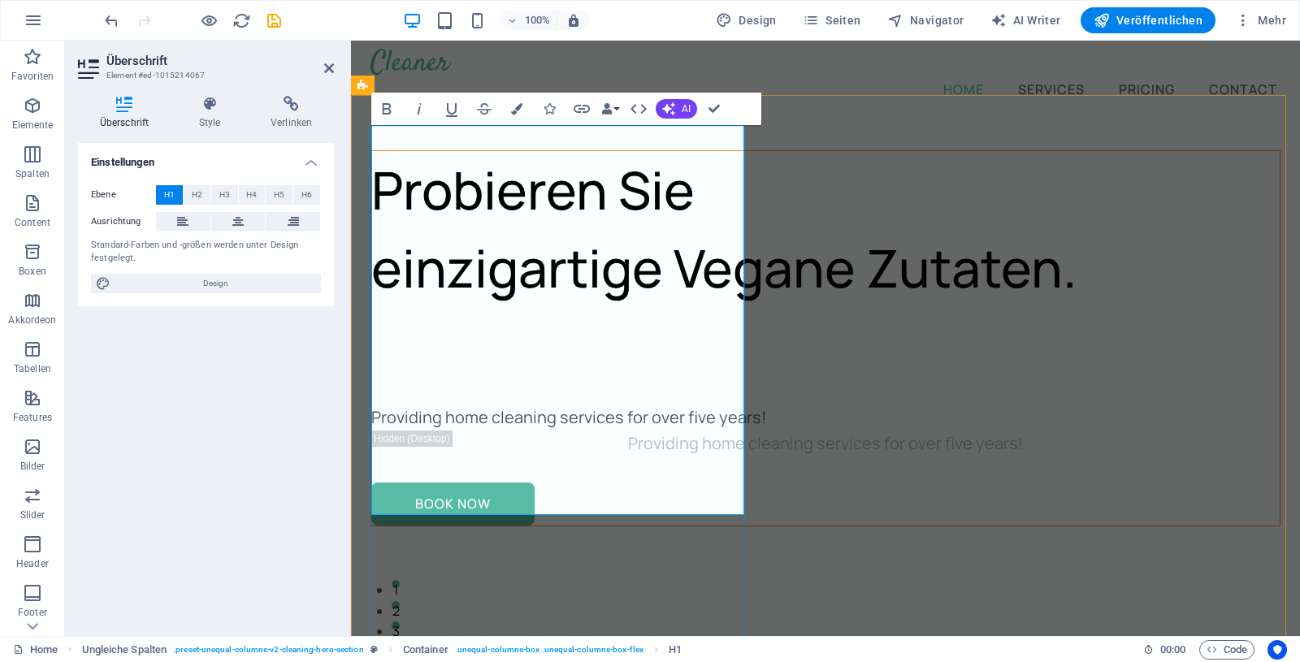
click at [683, 385] on h1 "Probieren Sie einzigartige Vegane Zutaten. ‌" at bounding box center [825, 268] width 909 height 234
click at [629, 385] on h1 "Probieren Sie einzigartige Vegane Zutaten. ‌" at bounding box center [825, 268] width 909 height 234
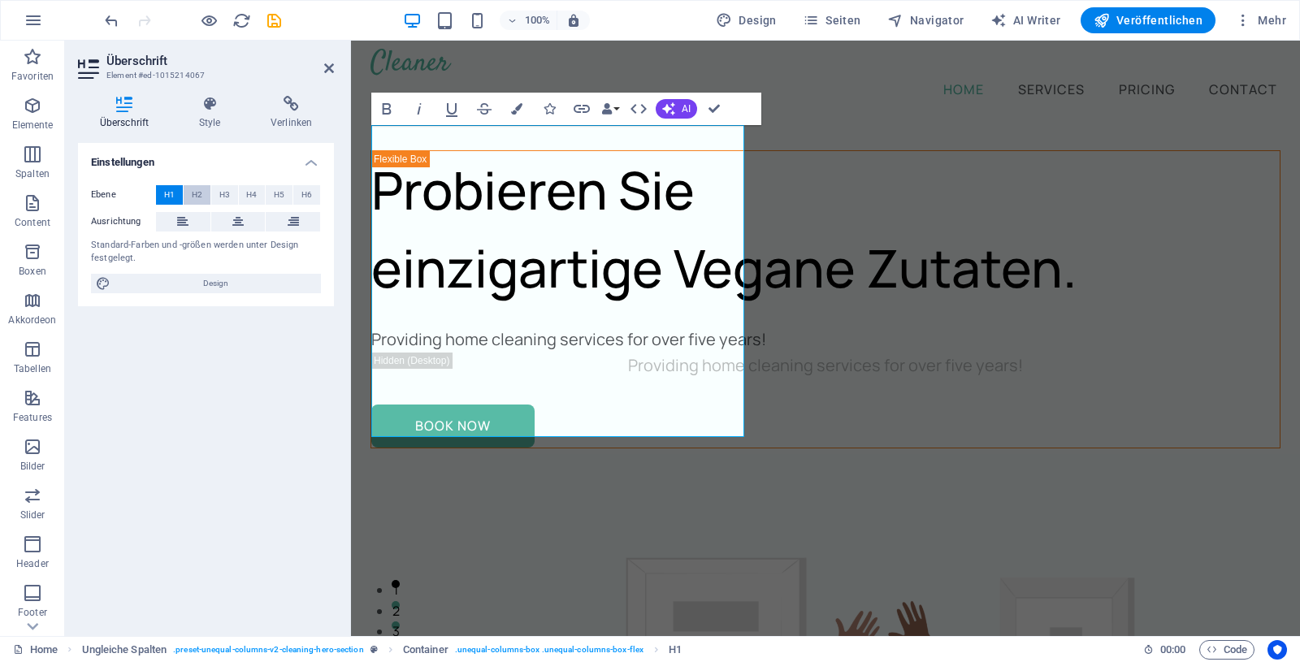
click at [197, 193] on span "H2" at bounding box center [197, 195] width 11 height 20
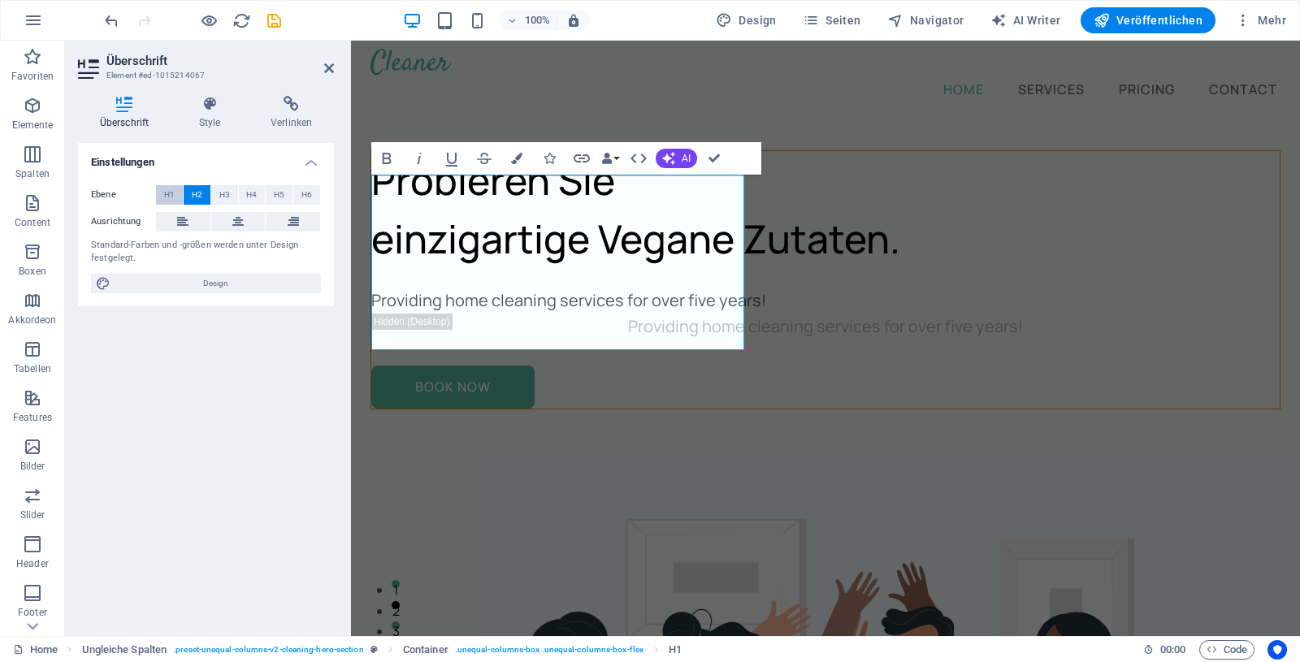
click at [175, 193] on button "H1" at bounding box center [169, 195] width 27 height 20
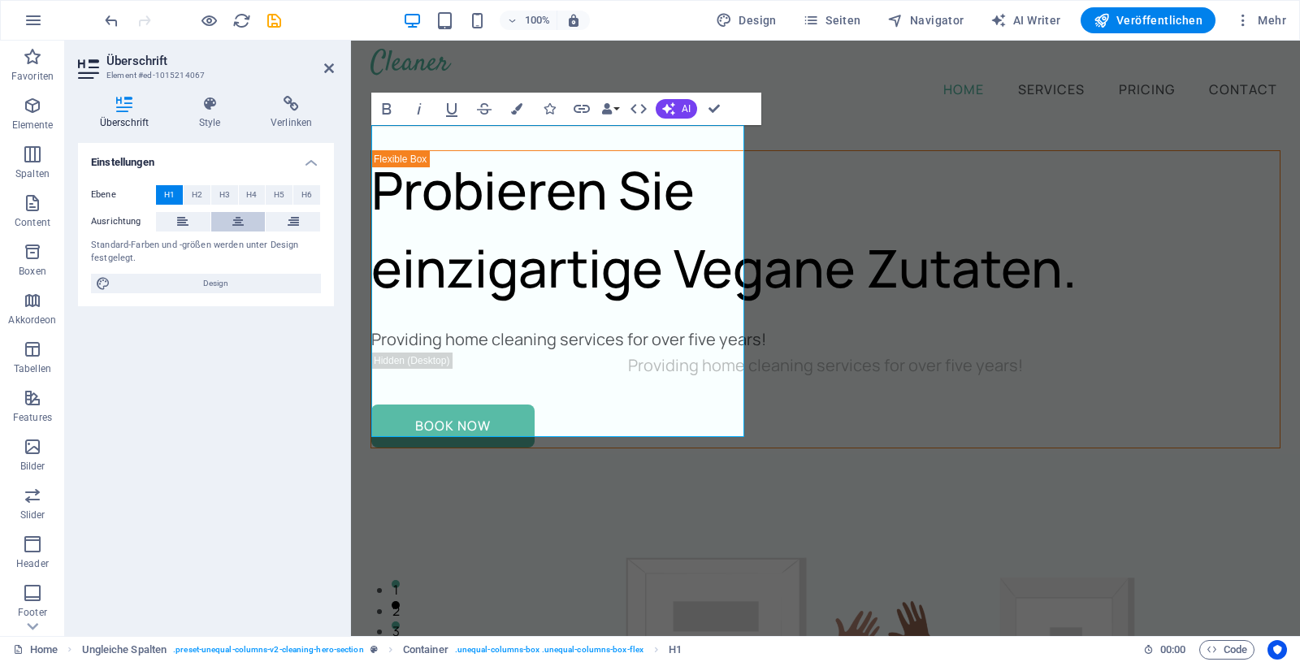
click at [235, 220] on icon at bounding box center [237, 222] width 11 height 20
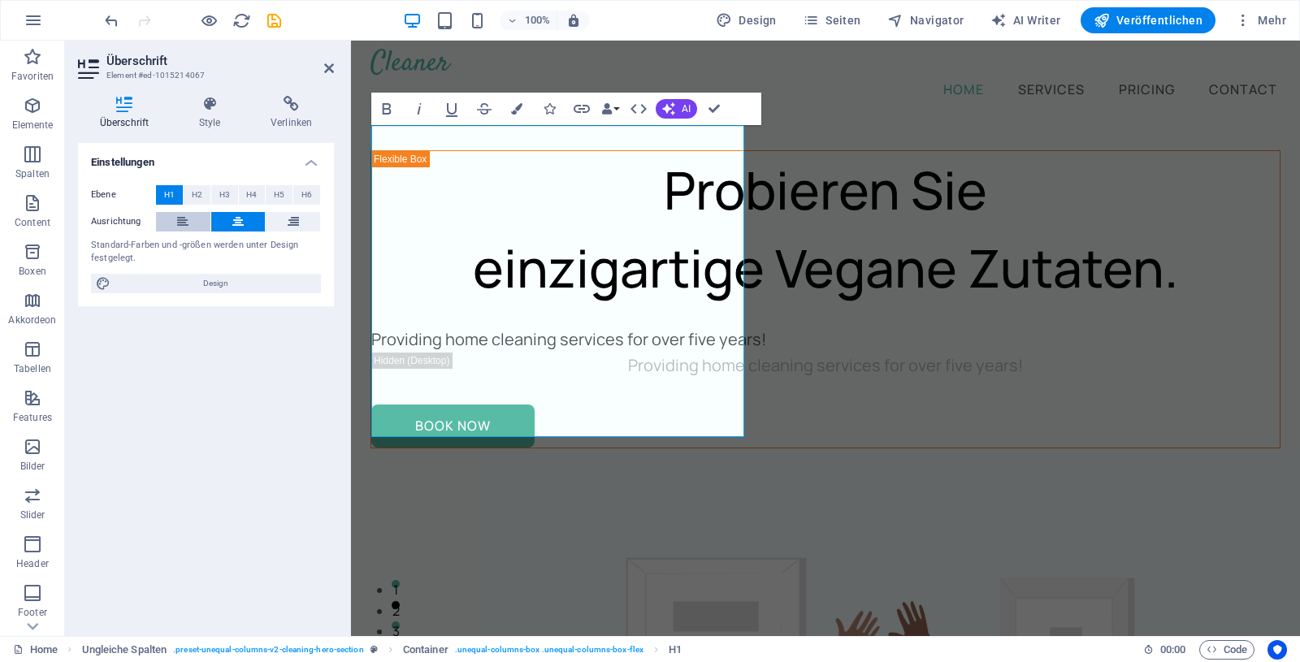
click at [184, 217] on icon at bounding box center [182, 222] width 11 height 20
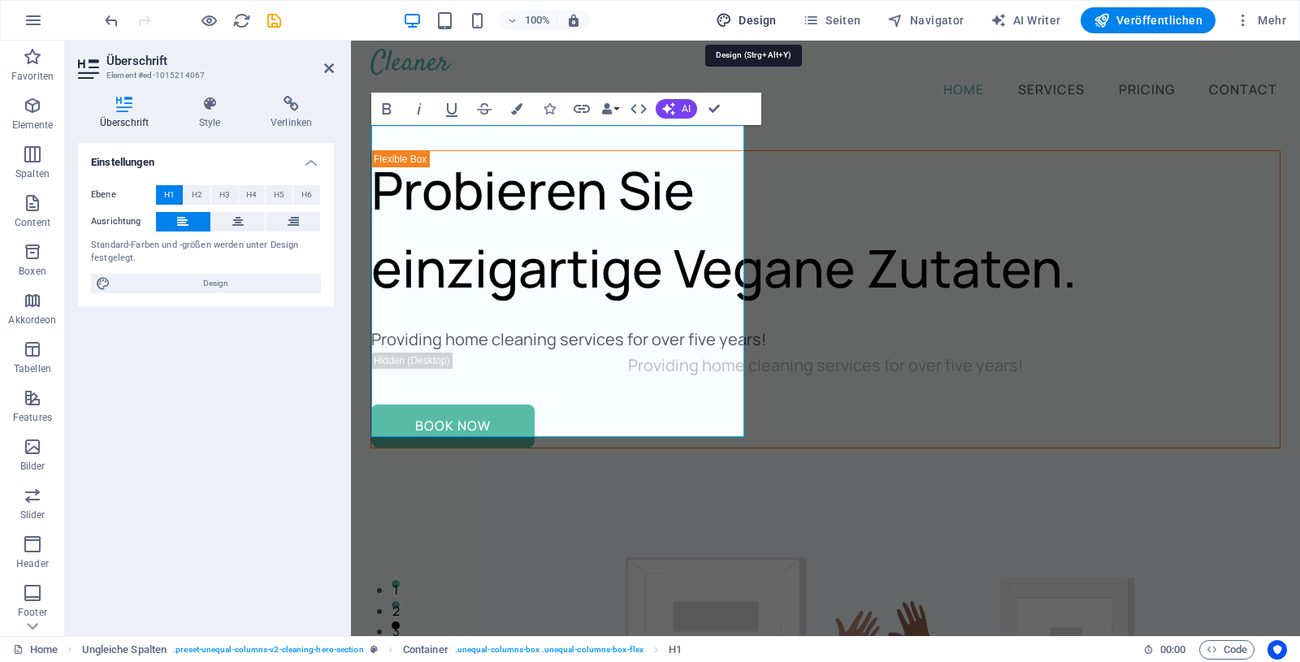
drag, startPoint x: 759, startPoint y: 11, endPoint x: 480, endPoint y: 20, distance: 278.9
click at [759, 11] on button "Design" at bounding box center [746, 20] width 74 height 26
select select "px"
select select "400"
select select "px"
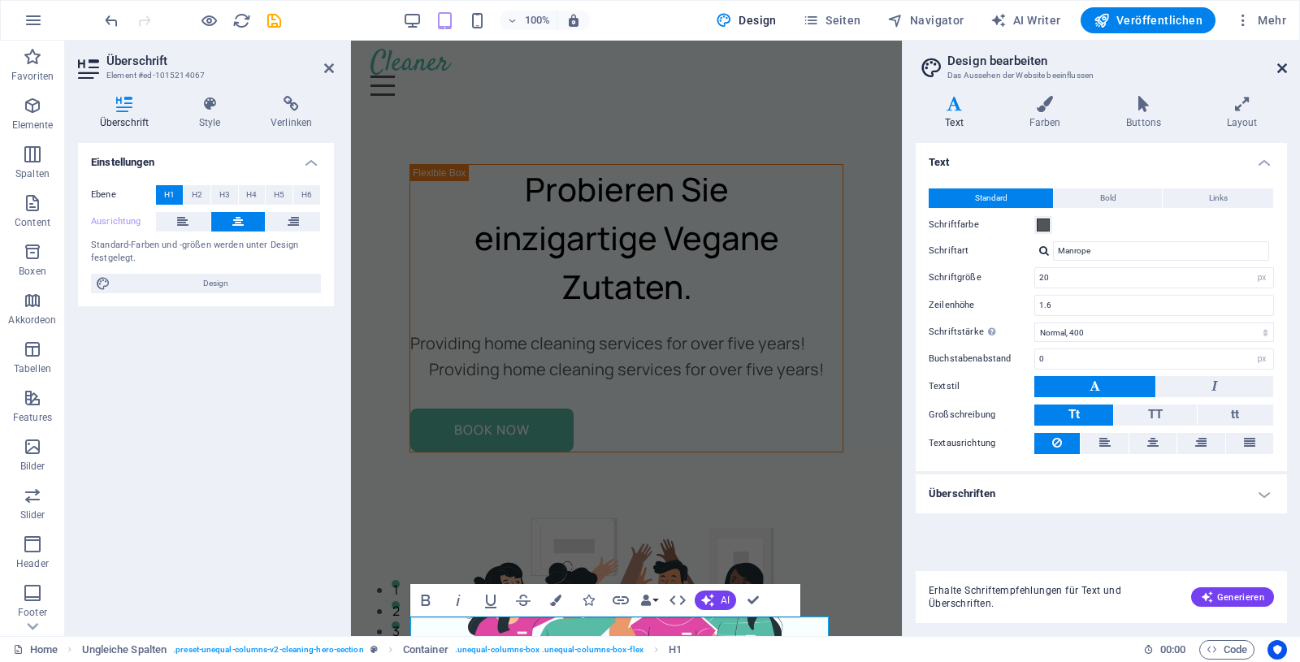
drag, startPoint x: 1287, startPoint y: 67, endPoint x: 305, endPoint y: 313, distance: 1012.2
click at [1287, 67] on icon at bounding box center [1283, 68] width 10 height 13
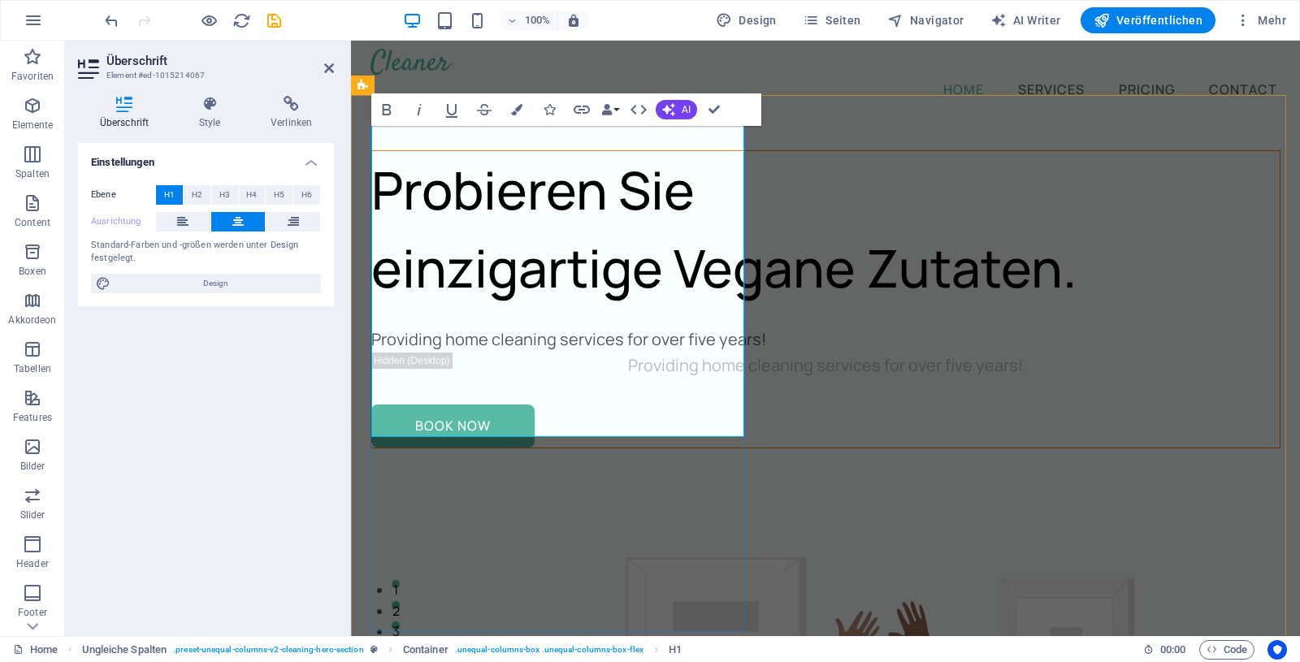
scroll to position [11, 0]
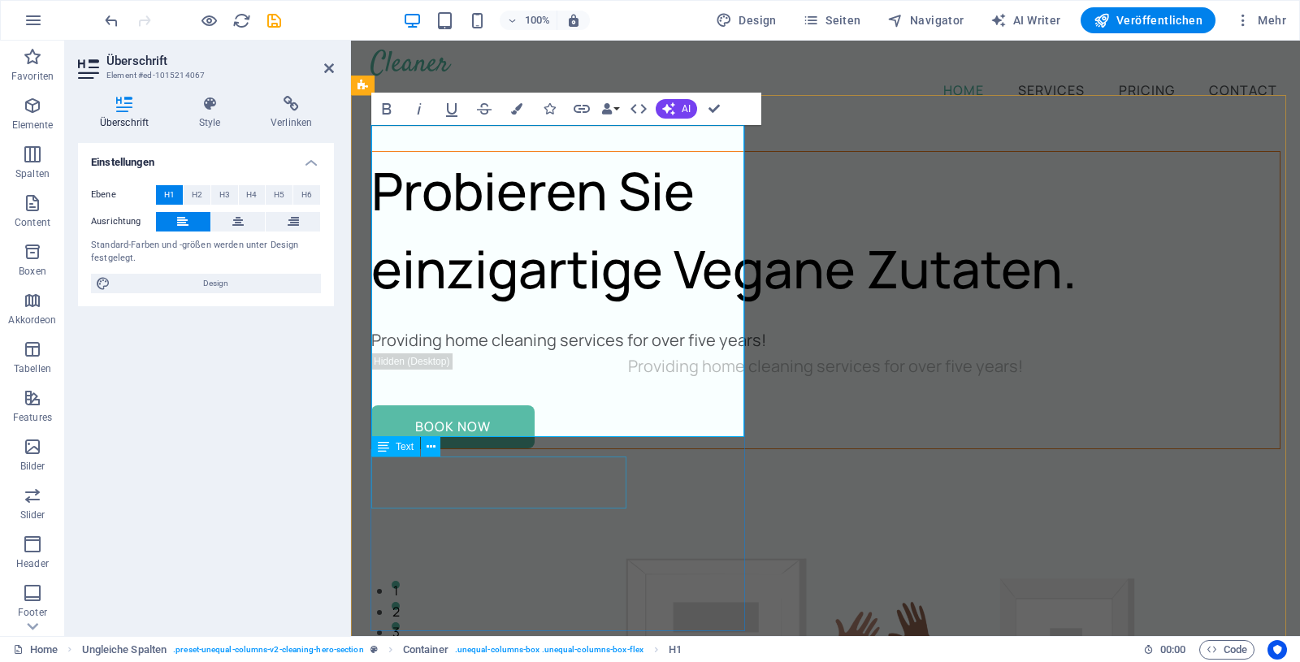
click at [543, 354] on div "Providing home cleaning services for over five years!" at bounding box center [825, 341] width 909 height 26
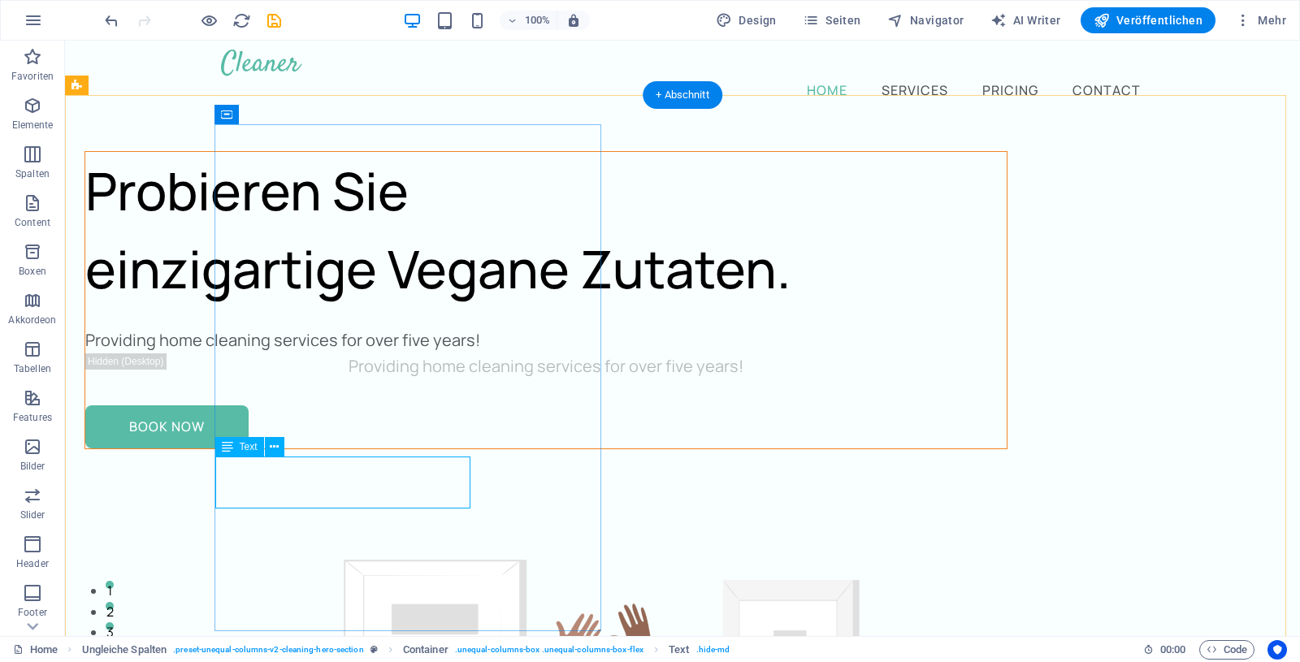
click at [338, 354] on div "Providing home cleaning services for over five years!" at bounding box center [546, 341] width 922 height 26
click at [338, 479] on div "Ziehe hier rein, um den vorhandenen Inhalt zu ersetzen. Drücke "Strg", wenn du …" at bounding box center [682, 339] width 1235 height 596
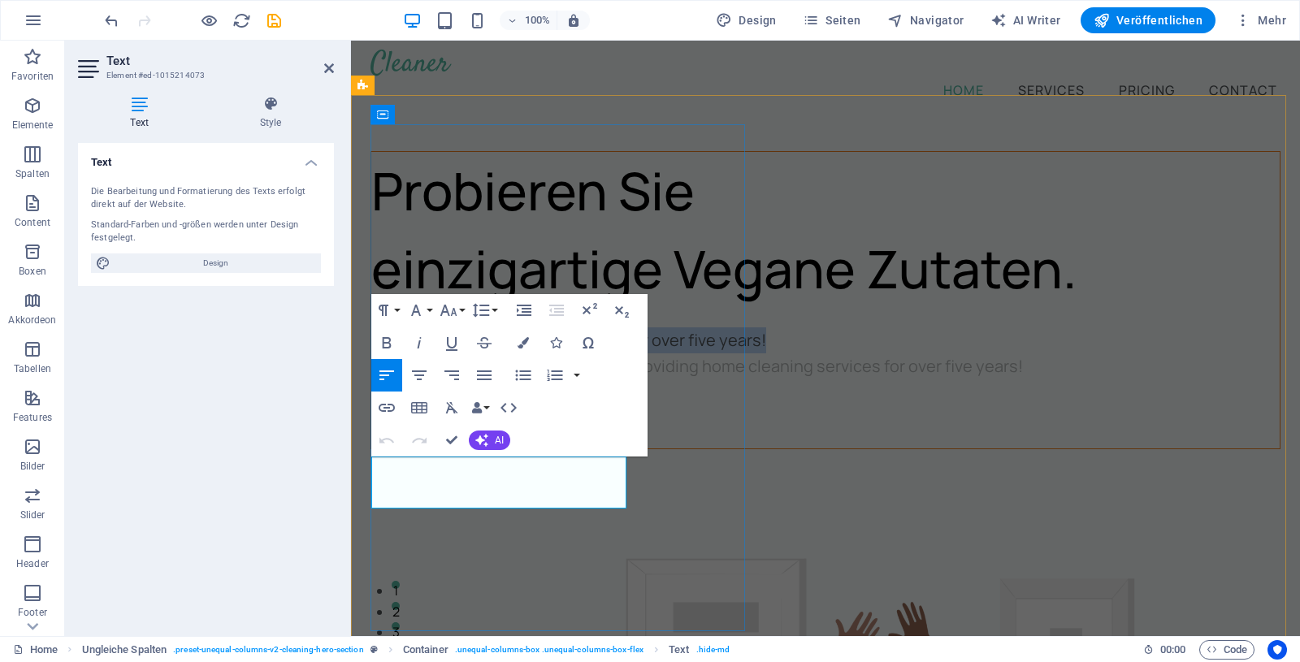
drag, startPoint x: 524, startPoint y: 499, endPoint x: 375, endPoint y: 479, distance: 150.1
click at [375, 354] on p "Providing home cleaning services for over five years!" at bounding box center [825, 341] width 909 height 26
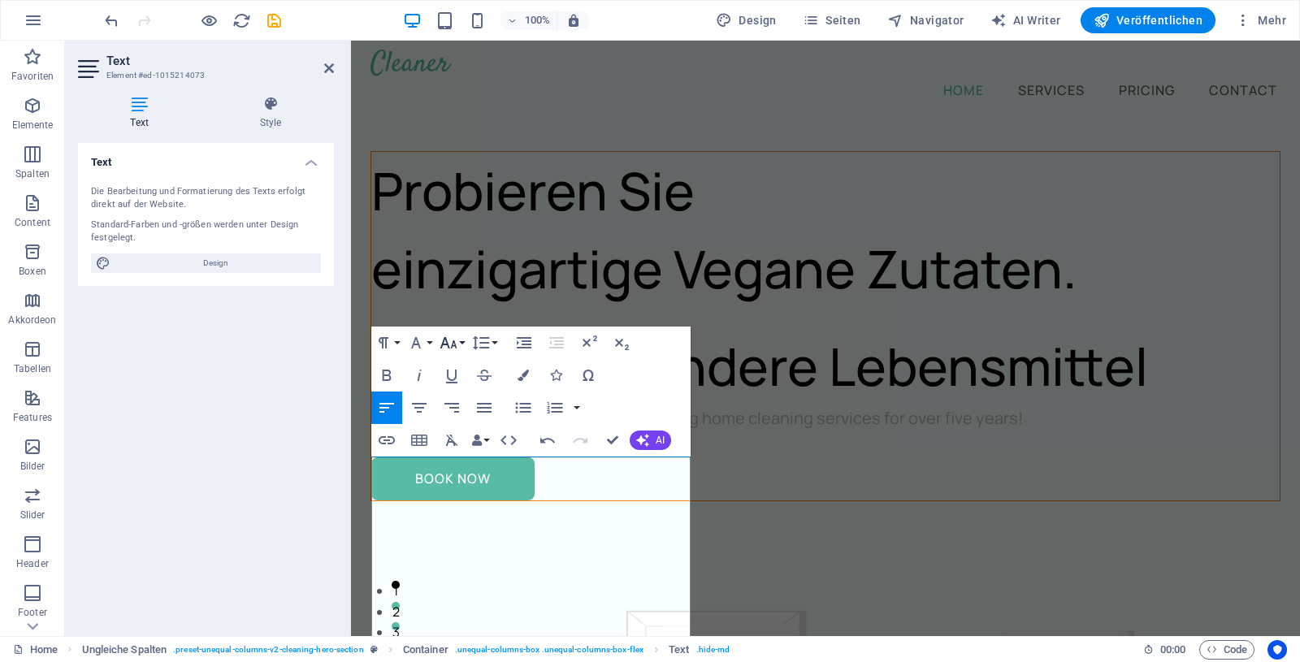
click at [447, 340] on icon "button" at bounding box center [449, 343] width 20 height 20
click at [462, 493] on link "14" at bounding box center [465, 496] width 59 height 24
drag, startPoint x: 605, startPoint y: 504, endPoint x: 627, endPoint y: 501, distance: 21.4
click at [607, 406] on h1 "Für Eis und andere Lebensmittel ​" at bounding box center [825, 367] width 909 height 78
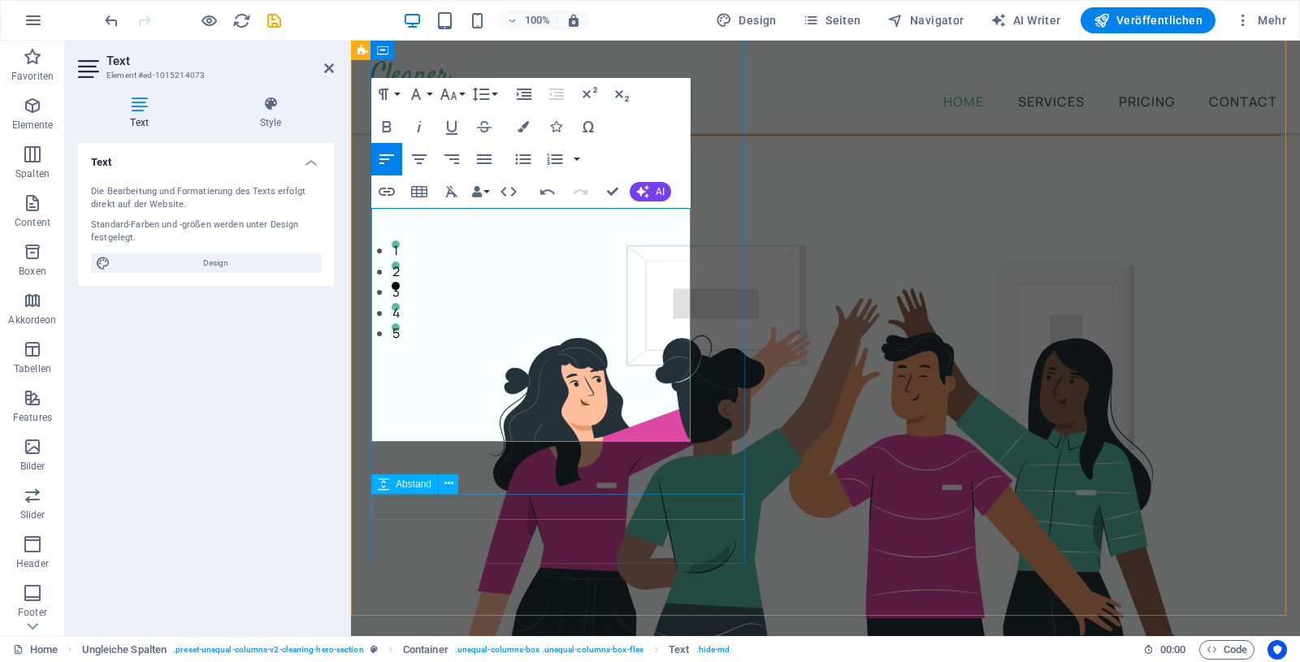
scroll to position [260, 0]
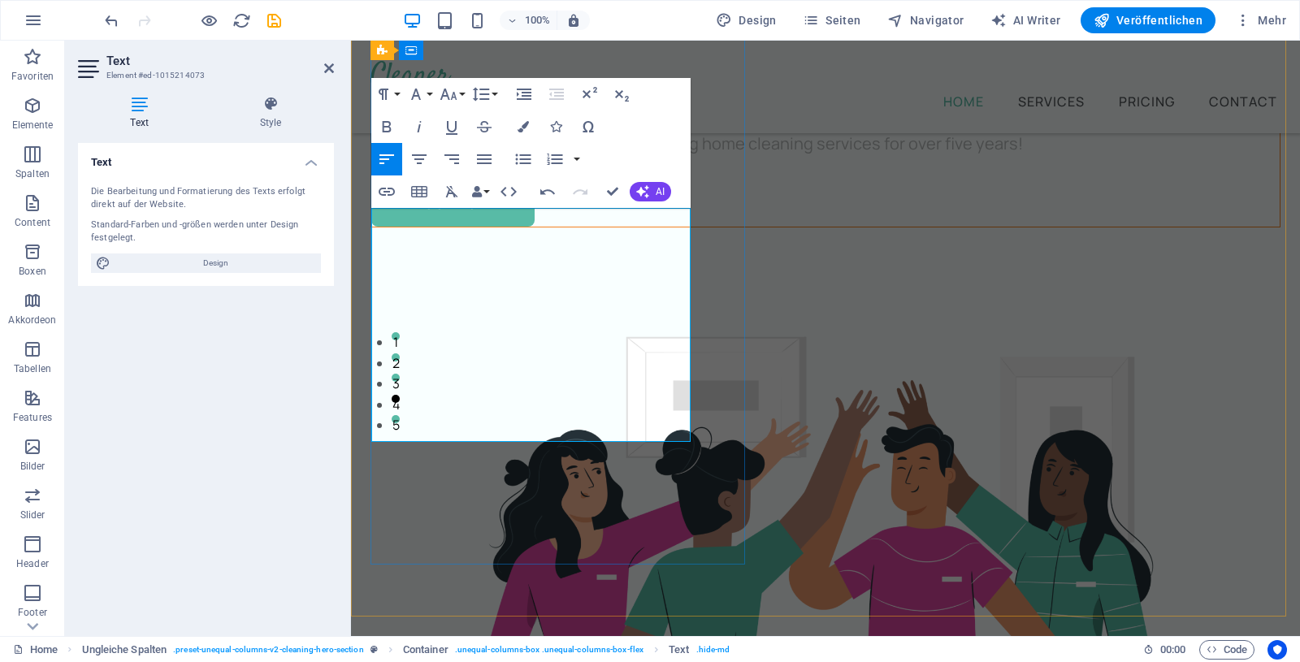
drag, startPoint x: 686, startPoint y: 393, endPoint x: 384, endPoint y: 261, distance: 329.3
click at [384, 131] on h1 "Für Eis und andere Lebensmittel ​" at bounding box center [825, 92] width 909 height 78
click at [455, 89] on icon "button" at bounding box center [449, 95] width 20 height 20
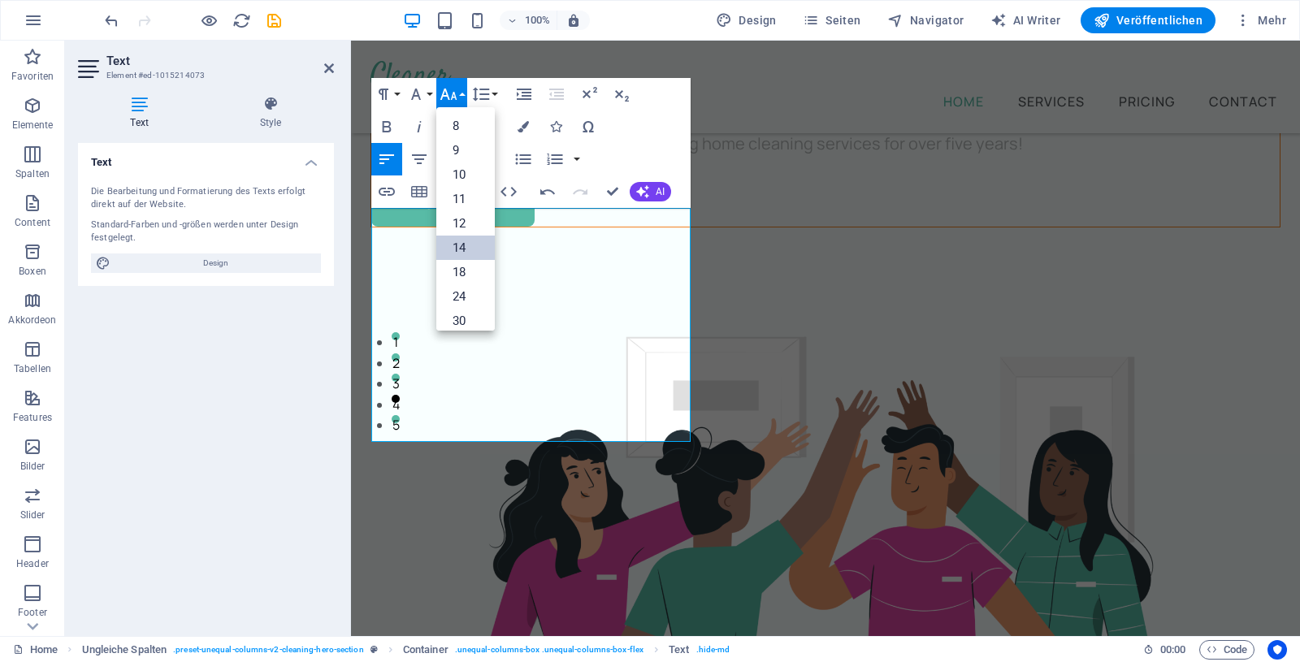
click at [460, 246] on link "14" at bounding box center [465, 248] width 59 height 24
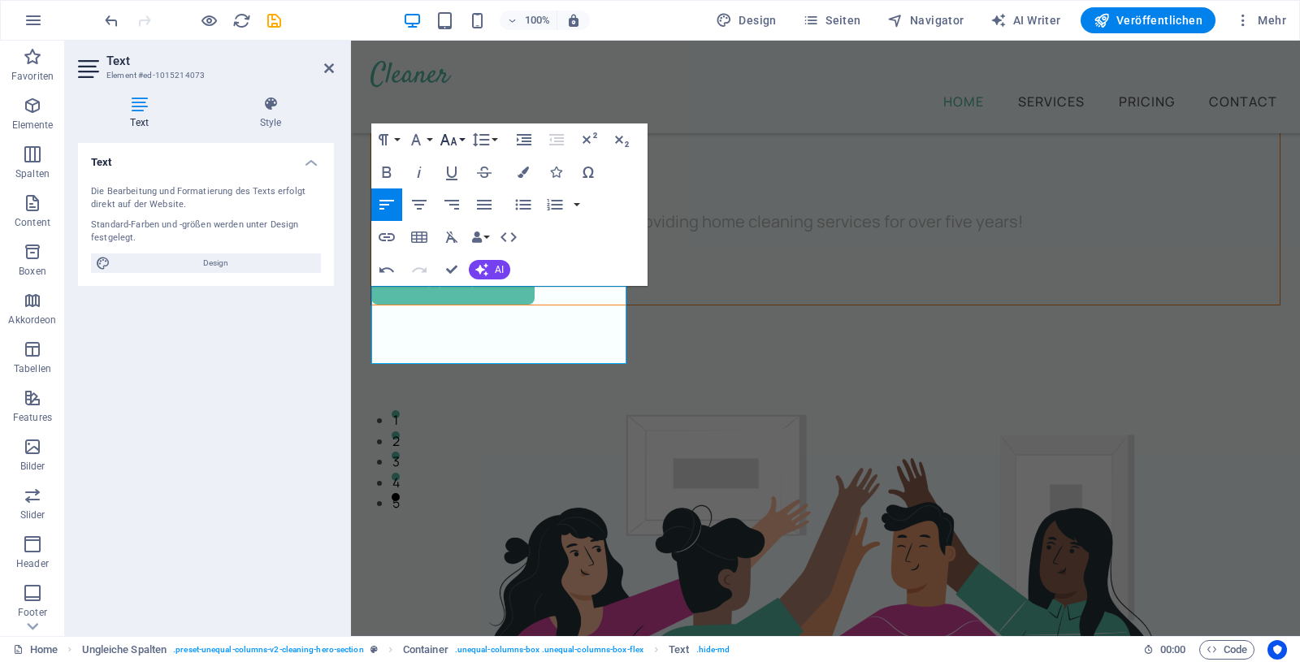
click at [461, 137] on button "Font Size" at bounding box center [451, 140] width 31 height 33
click at [453, 228] on link "30" at bounding box center [465, 235] width 59 height 24
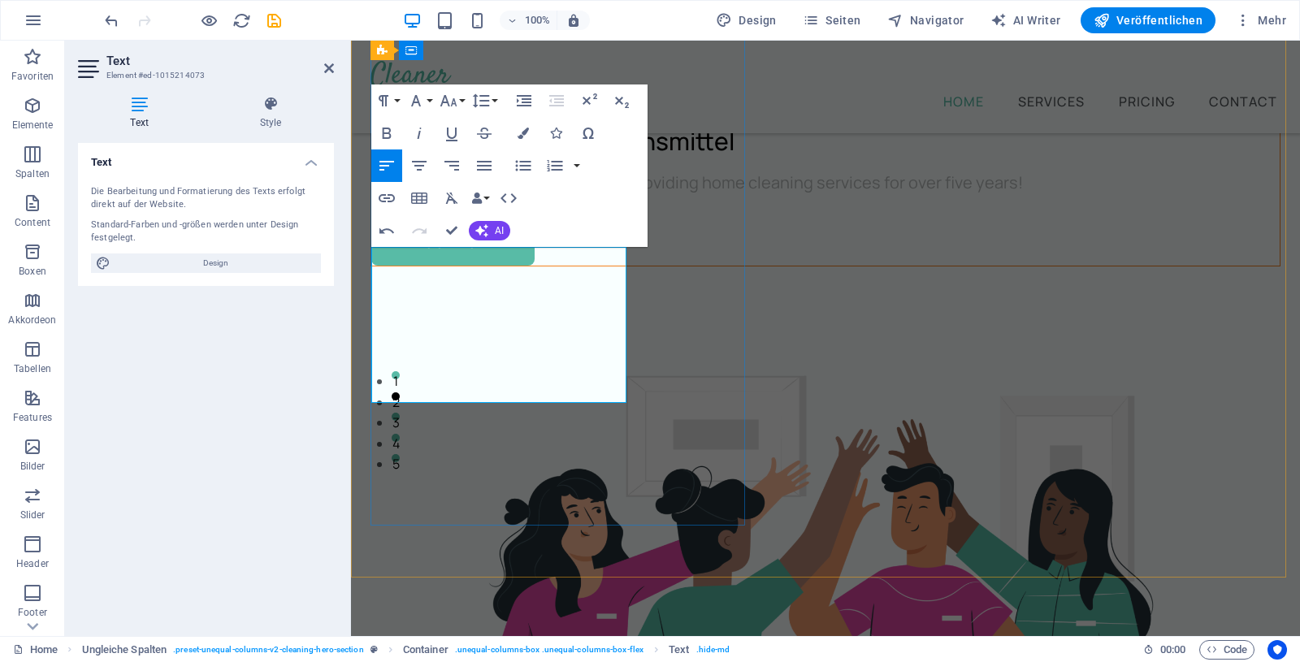
click at [499, 158] on span "Für Eis und andere Lebensmittel" at bounding box center [552, 140] width 363 height 33
click at [466, 170] on h1 "Für Eis andere Lebensmittel ​" at bounding box center [825, 131] width 909 height 78
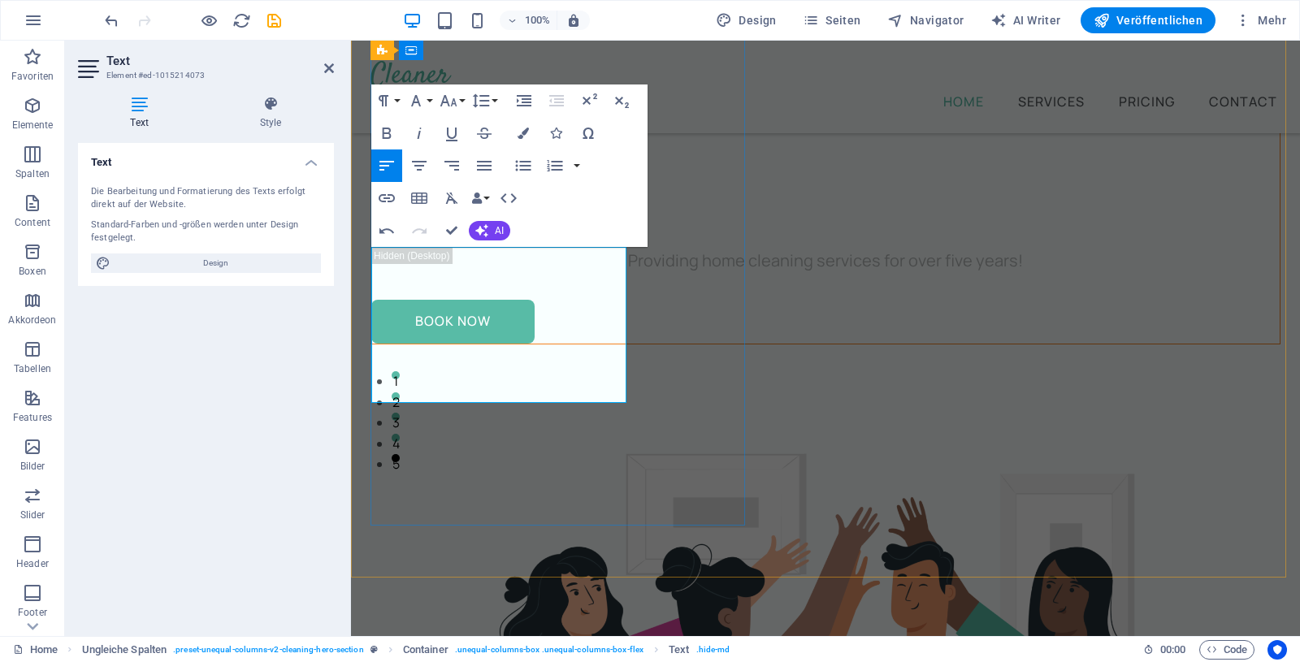
click at [419, 248] on h1 "Lebensmittel ​" at bounding box center [825, 209] width 909 height 78
click at [407, 170] on h1 "Für Eis andere" at bounding box center [825, 131] width 909 height 78
click at [562, 170] on h1 "Für Eis andere" at bounding box center [825, 131] width 909 height 78
click at [494, 93] on button "Line Height" at bounding box center [484, 101] width 31 height 33
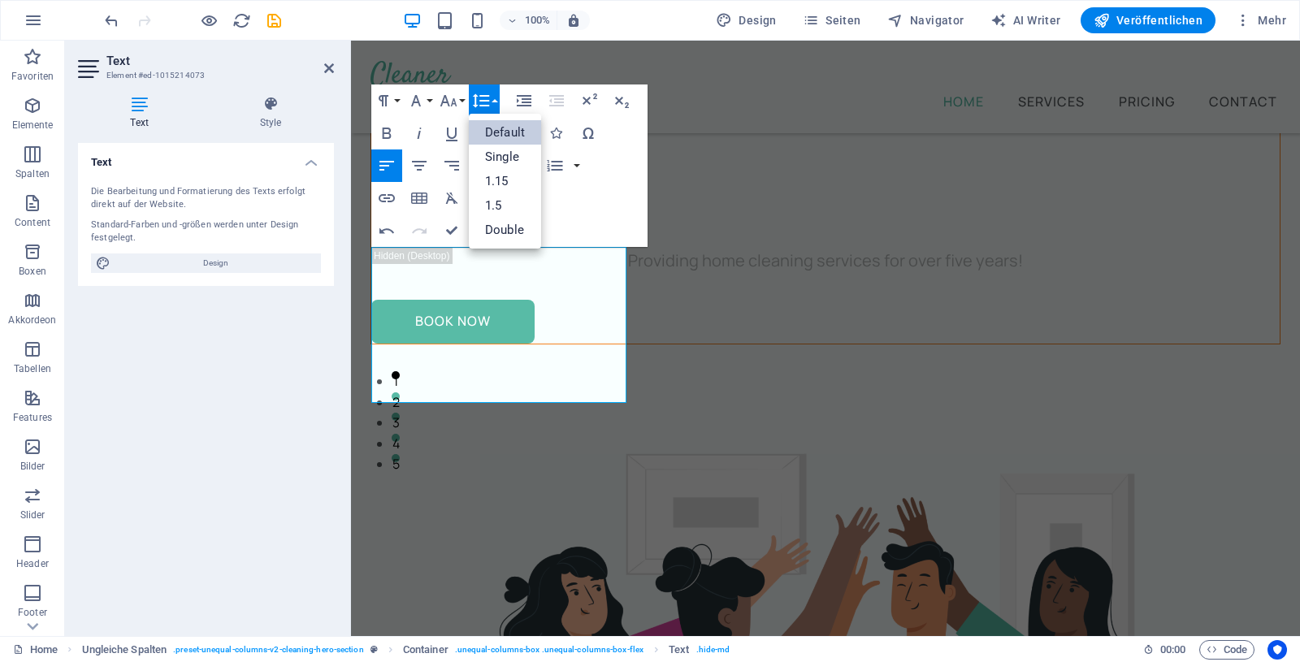
scroll to position [0, 0]
click at [506, 148] on link "Single" at bounding box center [505, 157] width 72 height 24
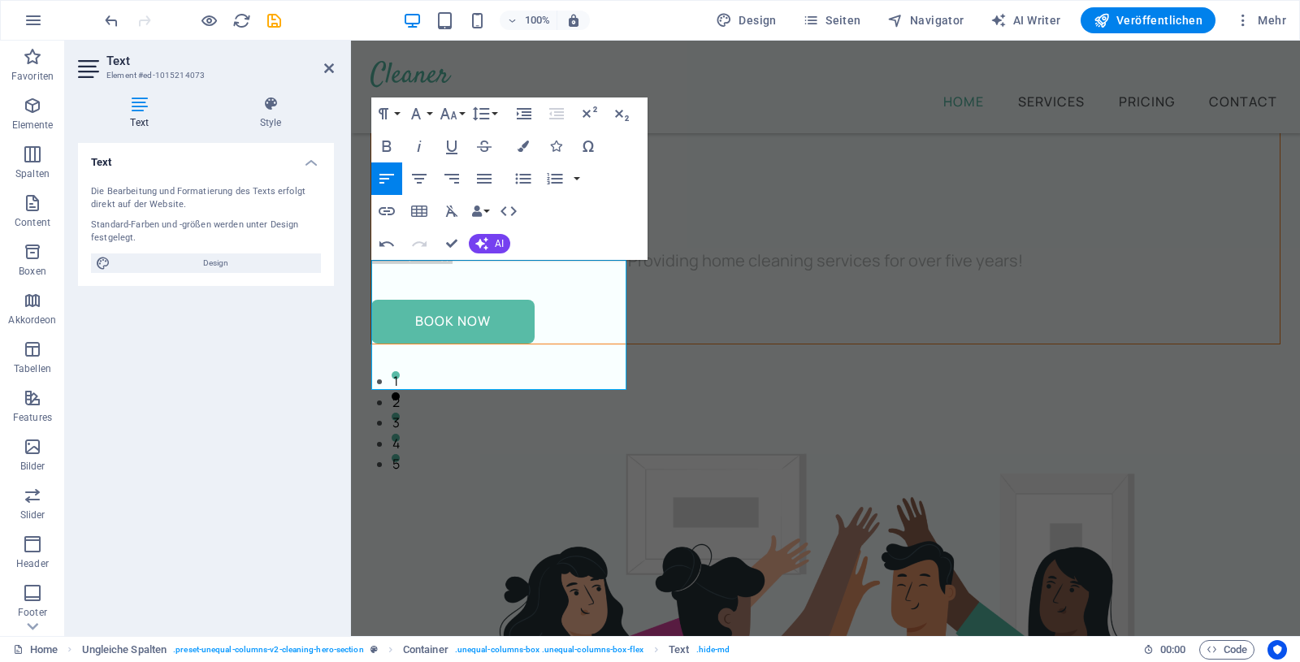
scroll to position [208, 0]
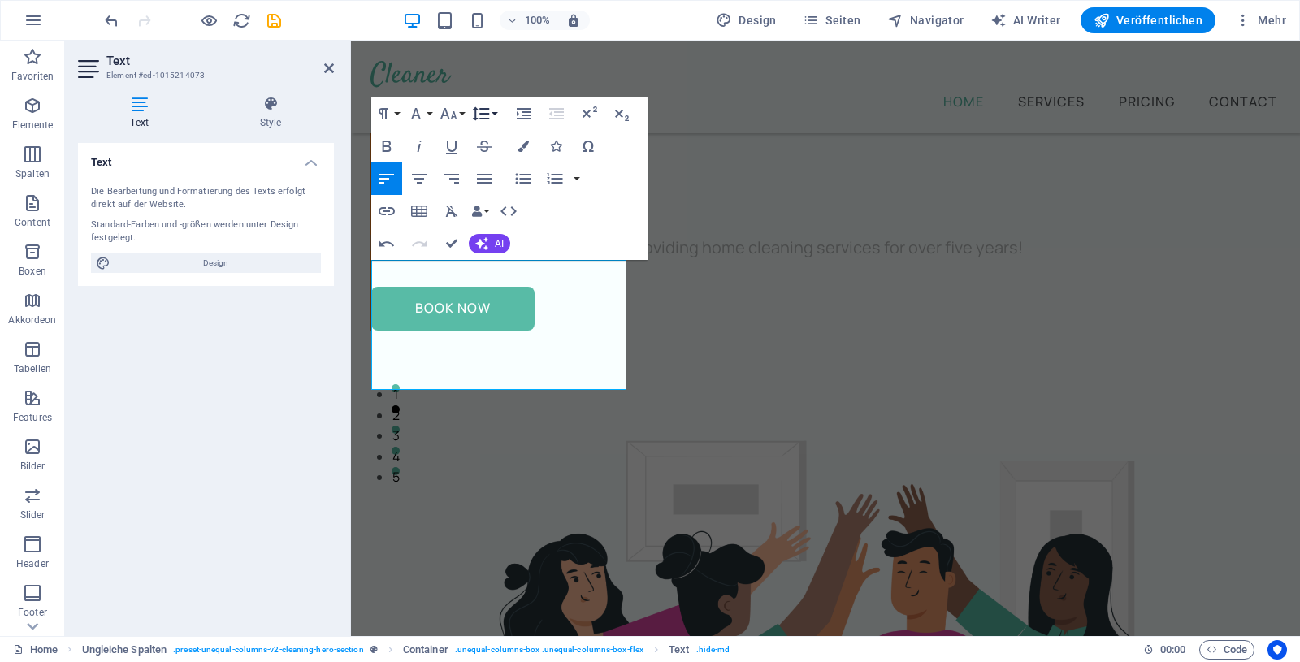
click at [487, 106] on icon "button" at bounding box center [481, 114] width 20 height 20
click at [515, 142] on link "Default" at bounding box center [505, 145] width 72 height 24
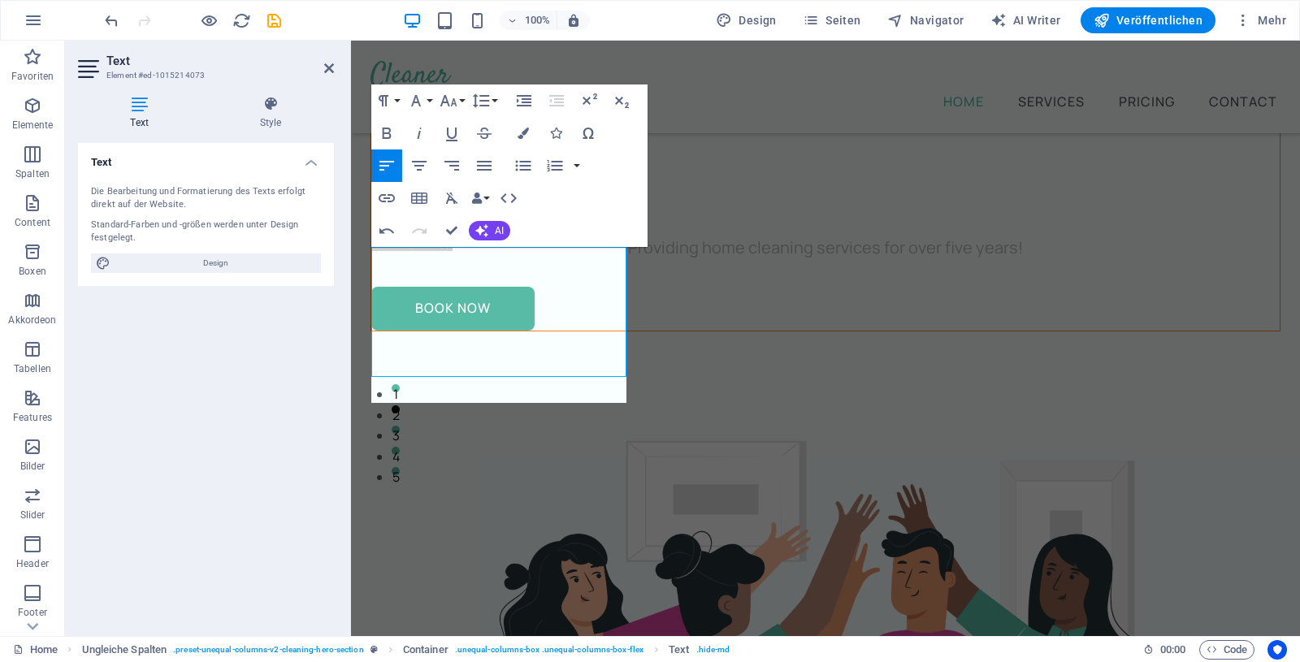
scroll to position [221, 0]
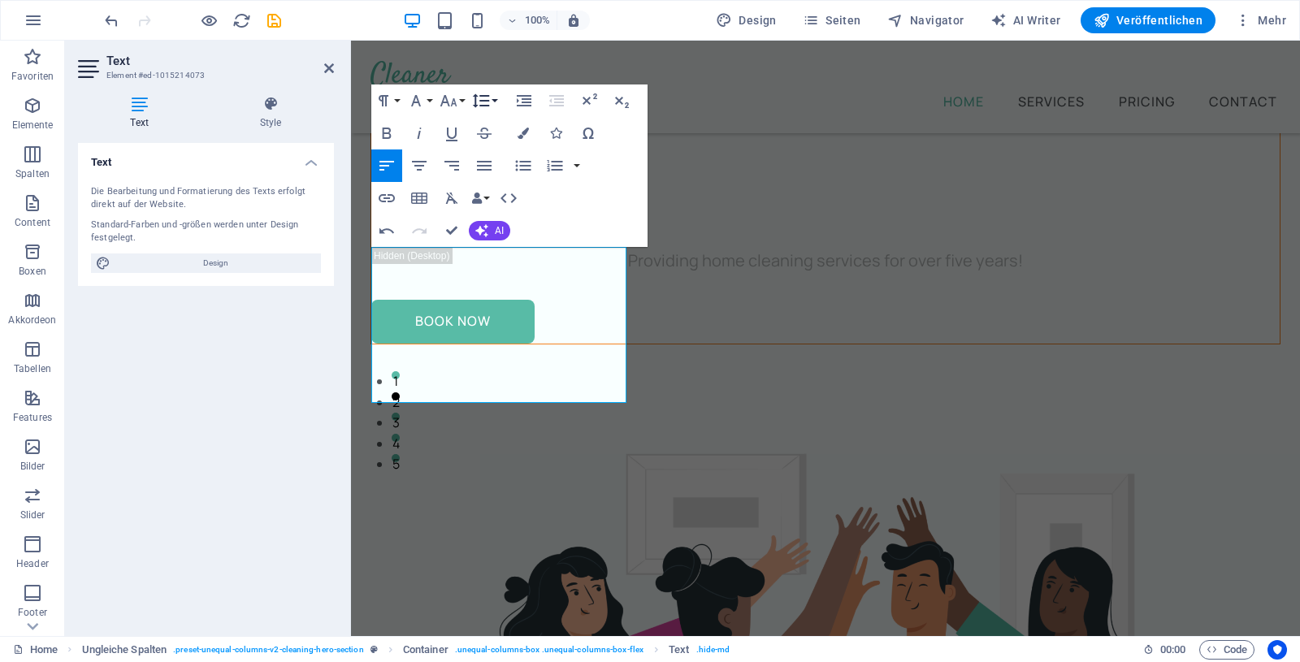
click at [487, 94] on icon "button" at bounding box center [481, 101] width 20 height 20
click at [510, 158] on link "Single" at bounding box center [505, 157] width 72 height 24
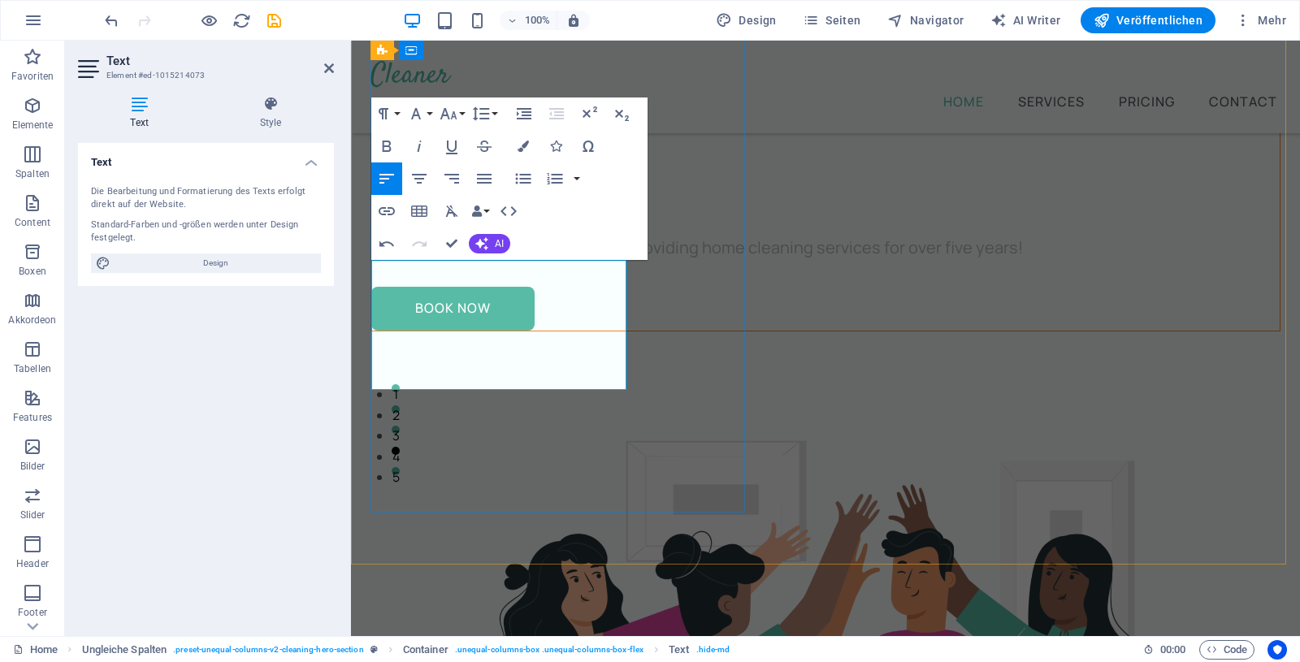
click at [538, 235] on h1 "Lebensmittel ​" at bounding box center [825, 196] width 909 height 78
click at [465, 112] on button "Font Size" at bounding box center [451, 114] width 31 height 33
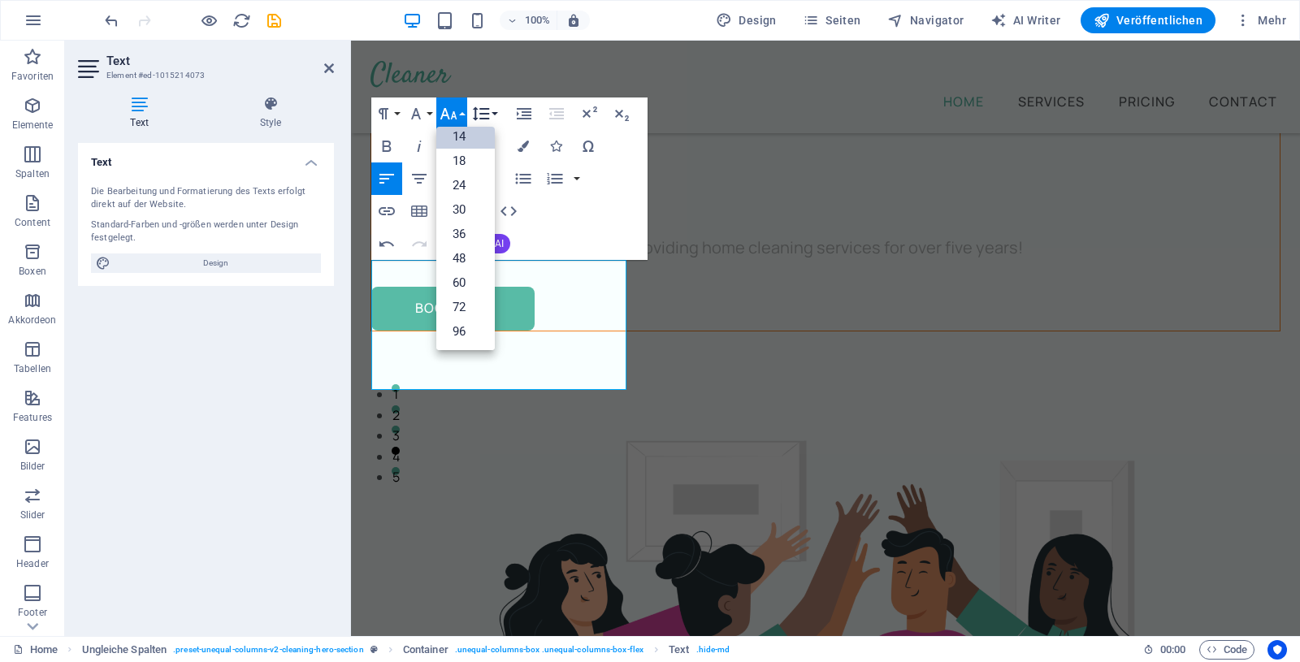
scroll to position [131, 0]
click at [483, 113] on icon "button" at bounding box center [481, 114] width 17 height 14
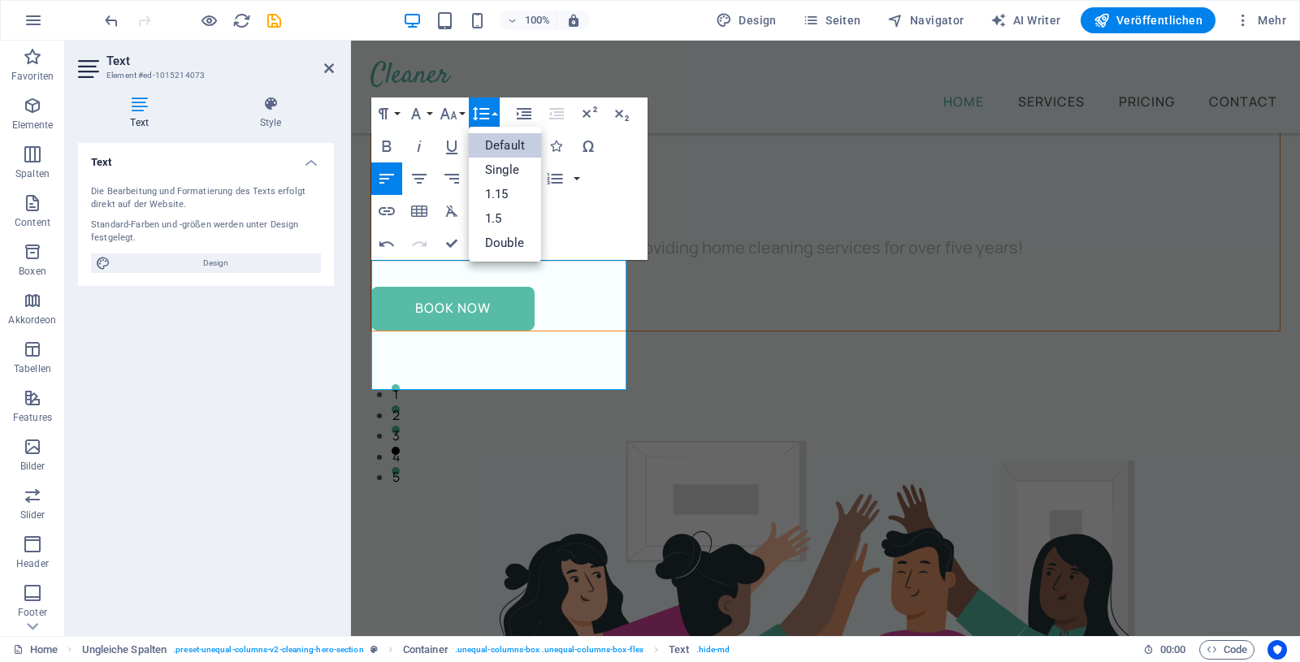
scroll to position [0, 0]
click at [500, 166] on link "Single" at bounding box center [505, 170] width 72 height 24
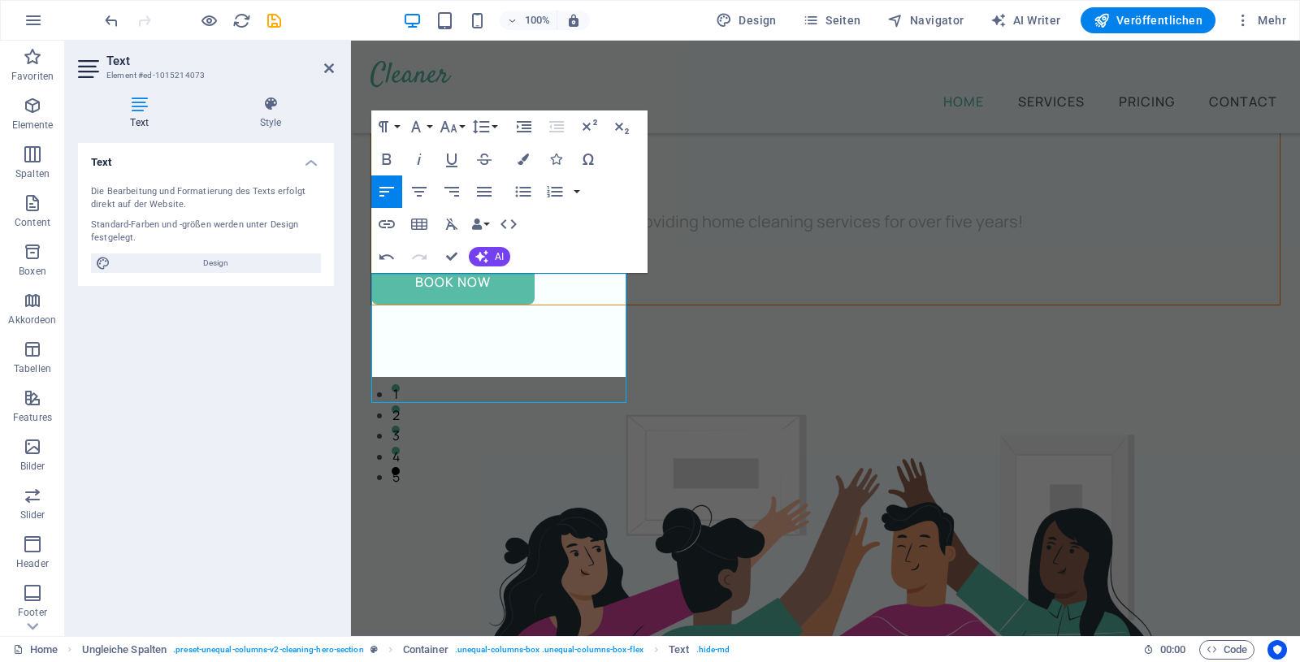
scroll to position [195, 0]
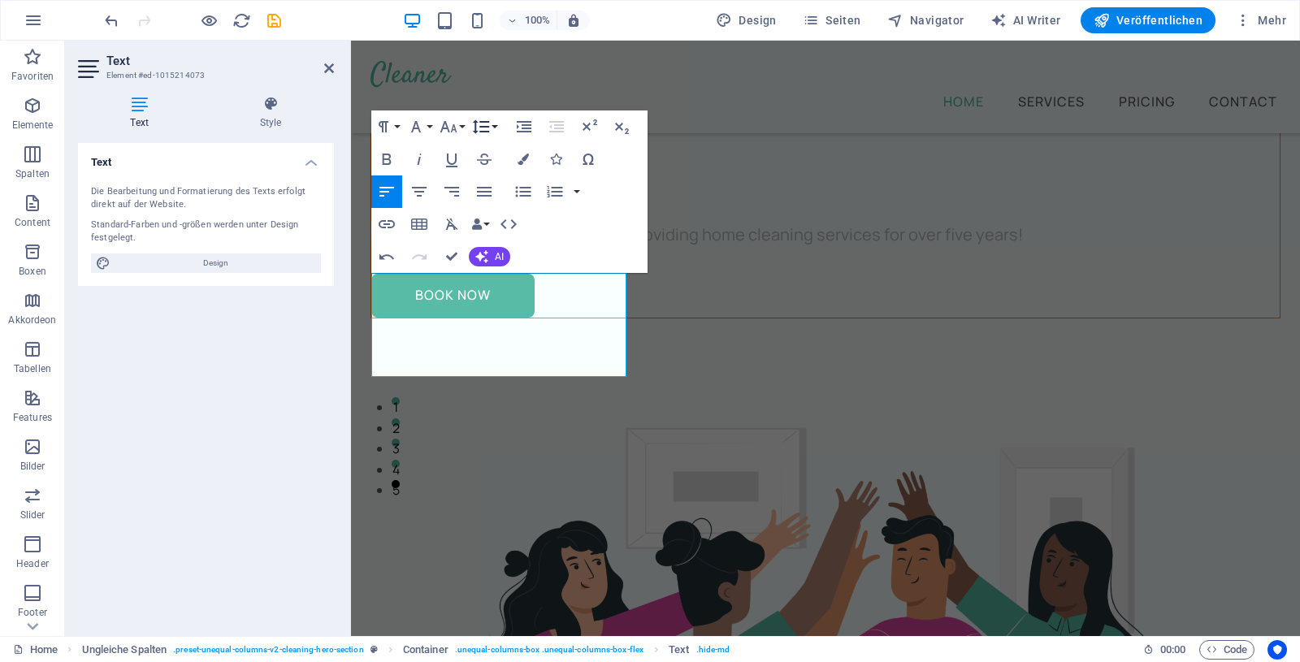
click at [490, 126] on icon "button" at bounding box center [481, 127] width 20 height 20
click at [540, 222] on h1 "Lebensmittel ​" at bounding box center [825, 196] width 909 height 52
drag, startPoint x: 602, startPoint y: 367, endPoint x: 527, endPoint y: 367, distance: 75.6
click at [527, 222] on h1 "Lebensmittel und Getränke" at bounding box center [825, 196] width 909 height 52
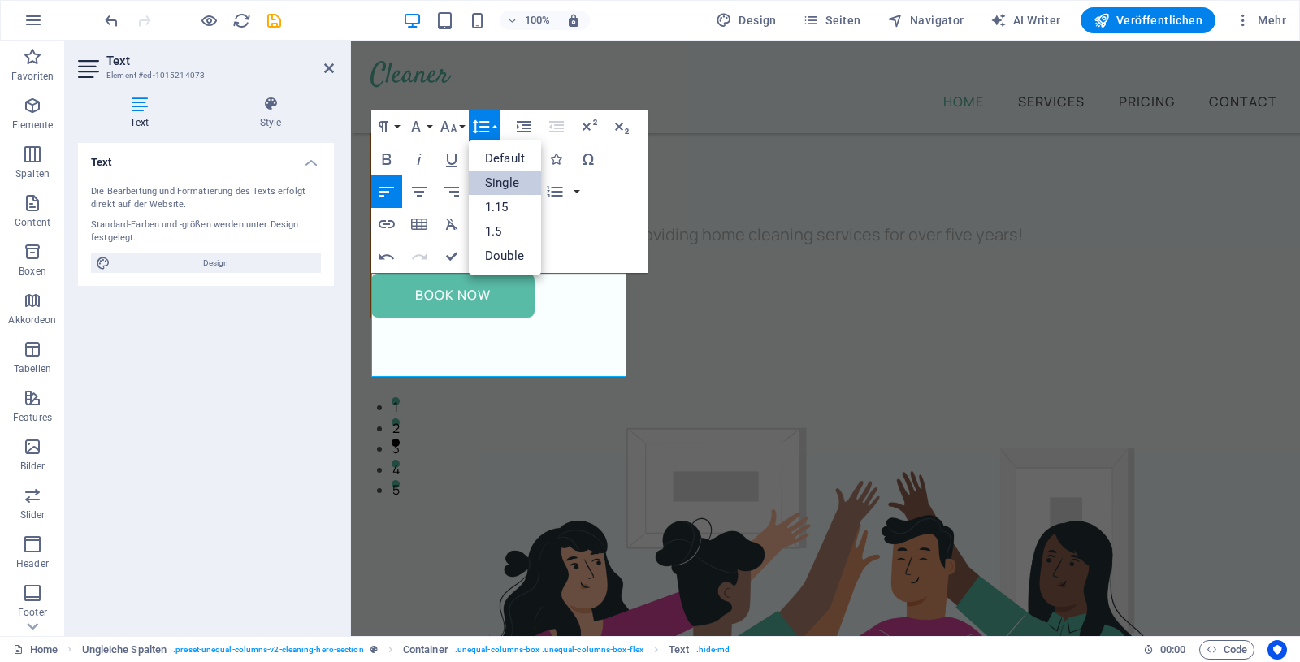
click at [507, 176] on link "Single" at bounding box center [505, 183] width 72 height 24
click at [457, 128] on icon "button" at bounding box center [449, 127] width 20 height 20
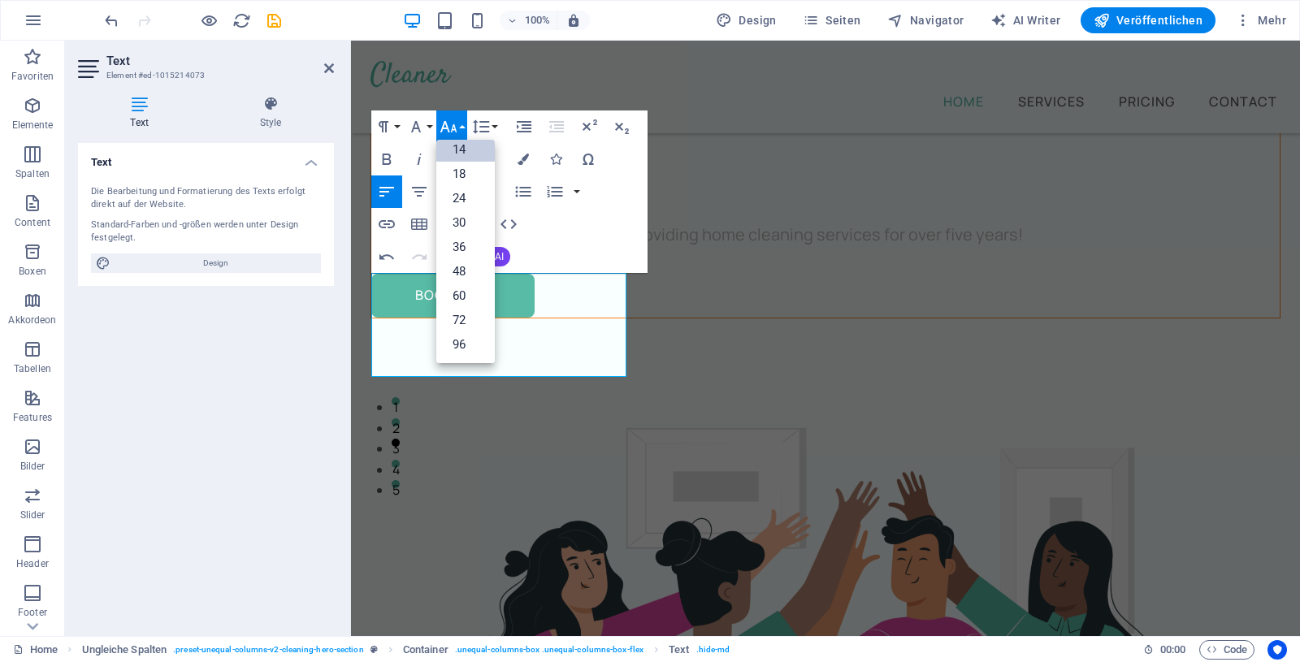
scroll to position [131, 0]
click at [454, 222] on link "30" at bounding box center [465, 222] width 59 height 24
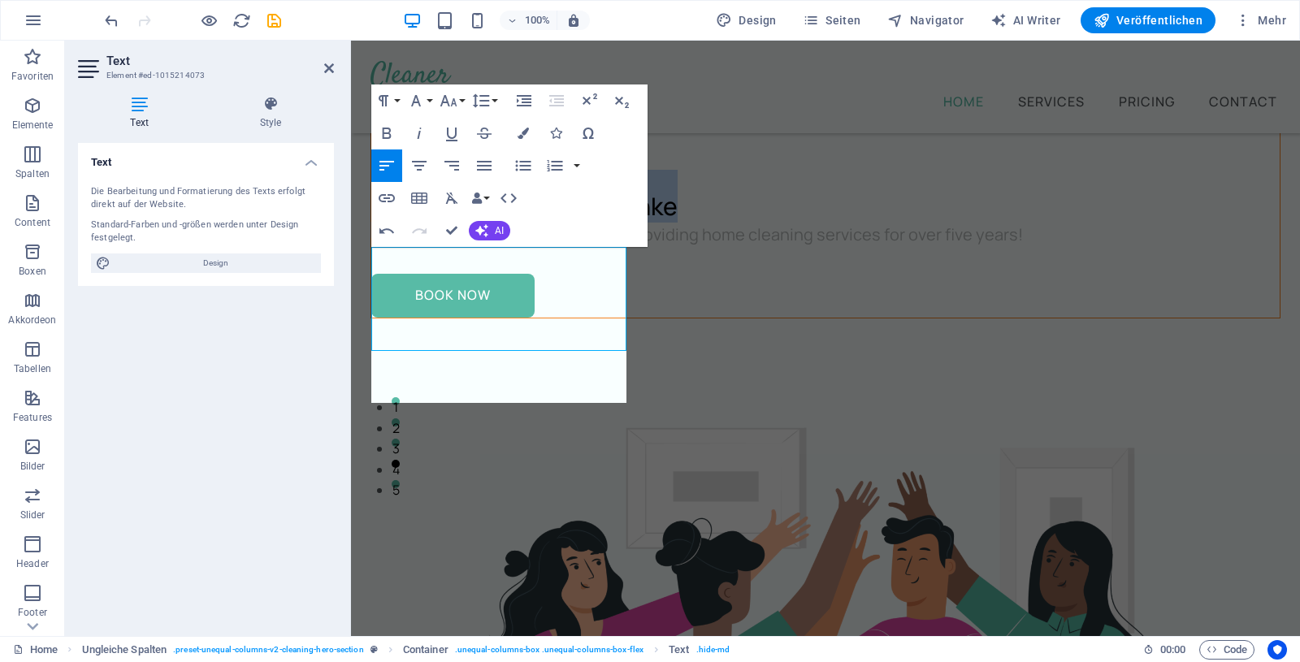
scroll to position [221, 0]
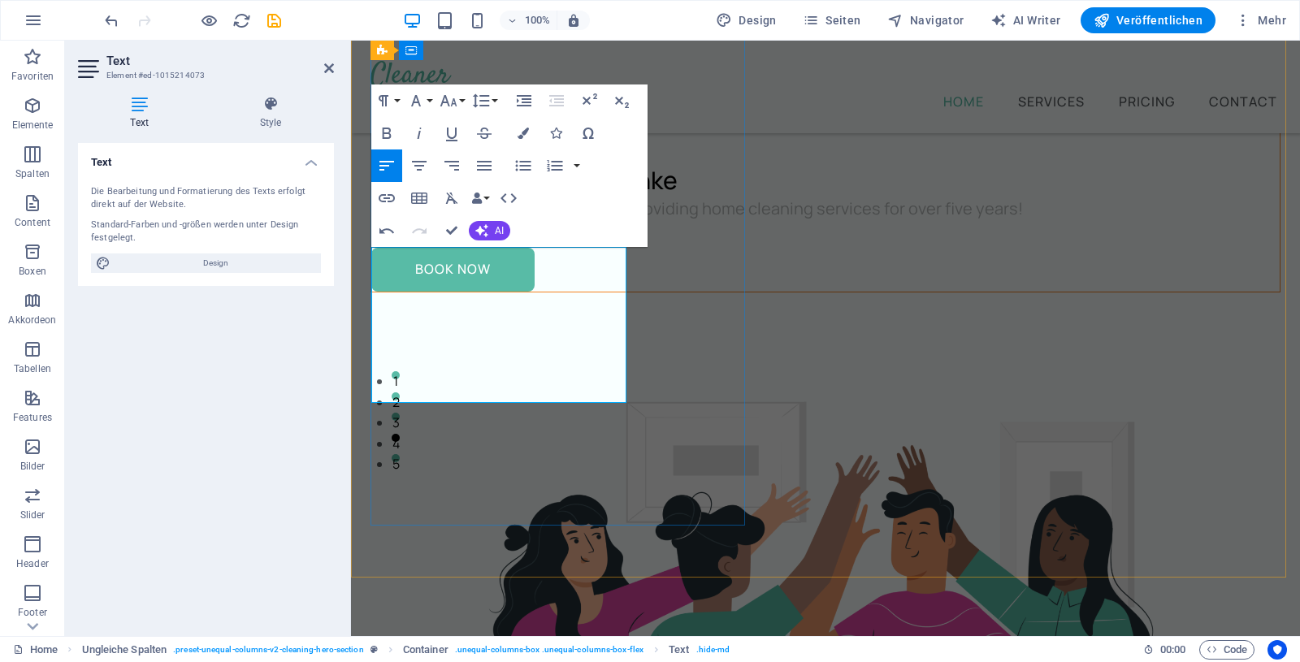
click at [568, 196] on h1 "Lebensmittel und Getränke" at bounding box center [825, 170] width 909 height 52
click at [783, 310] on div "Probieren Sie einzigartige Vegane Zutaten. Für Eis andere Lebensmittel und Getr…" at bounding box center [825, 550] width 949 height 1461
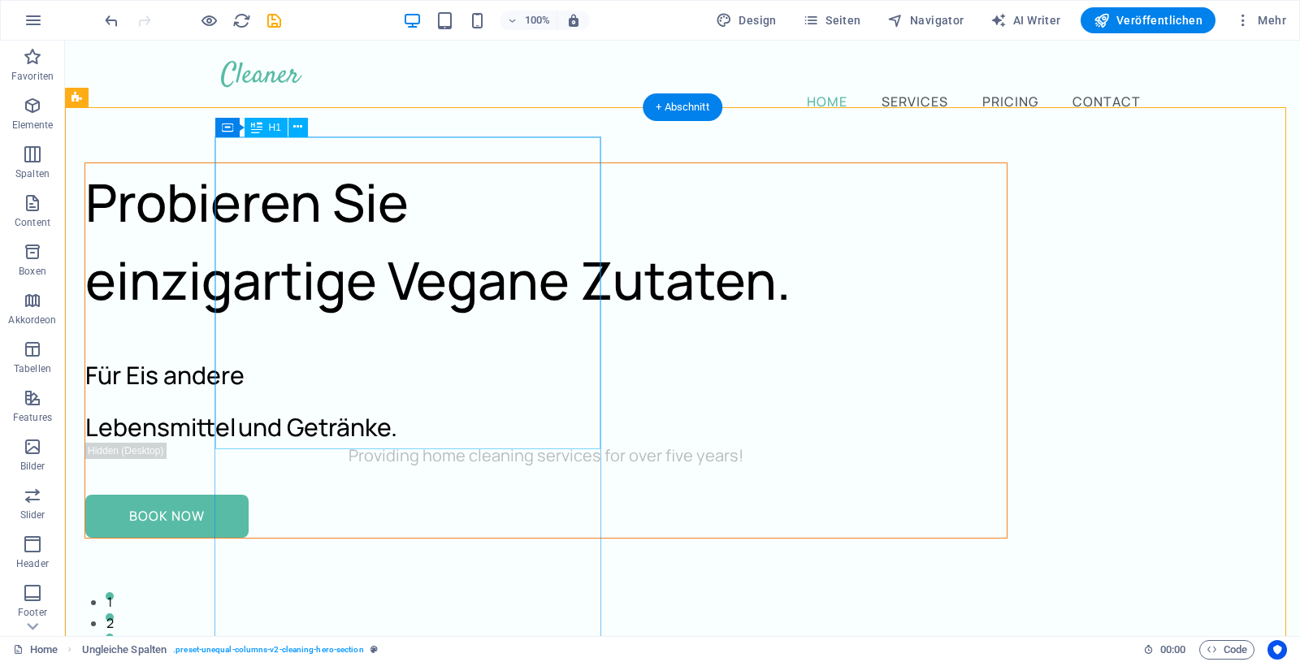
scroll to position [249, 0]
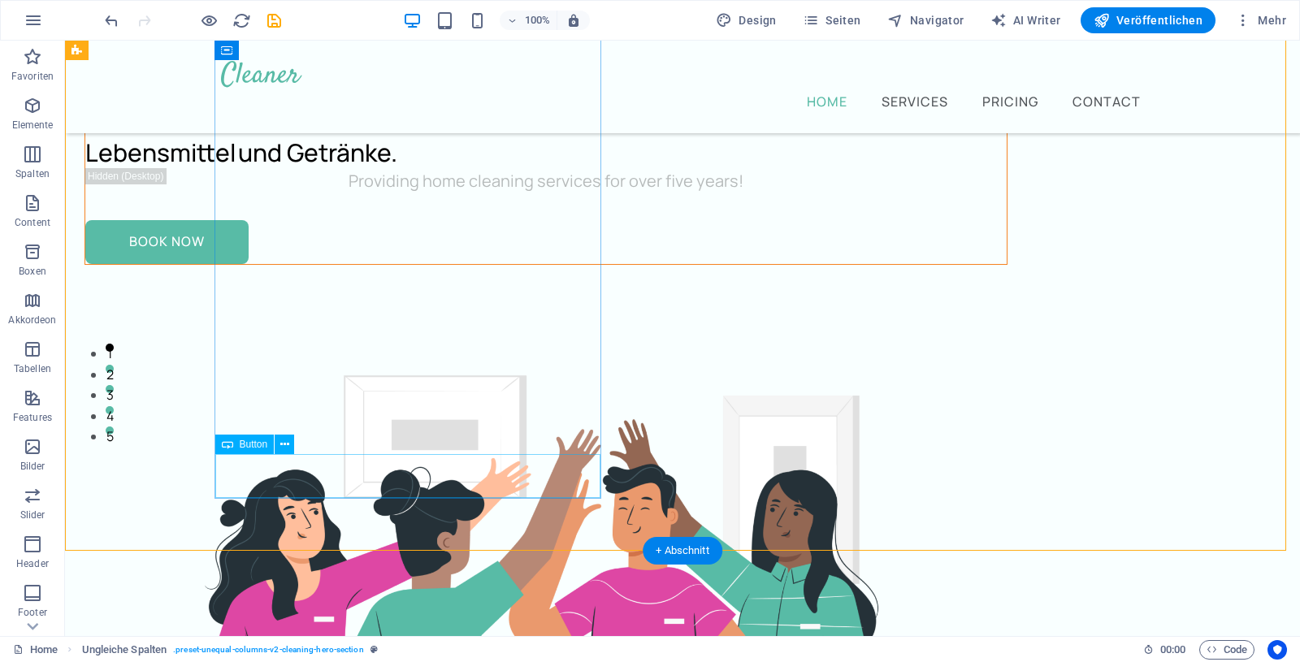
click at [295, 264] on div "Book Now" at bounding box center [546, 242] width 922 height 44
click at [241, 448] on span "Button" at bounding box center [254, 445] width 28 height 10
click at [288, 442] on icon at bounding box center [284, 444] width 9 height 17
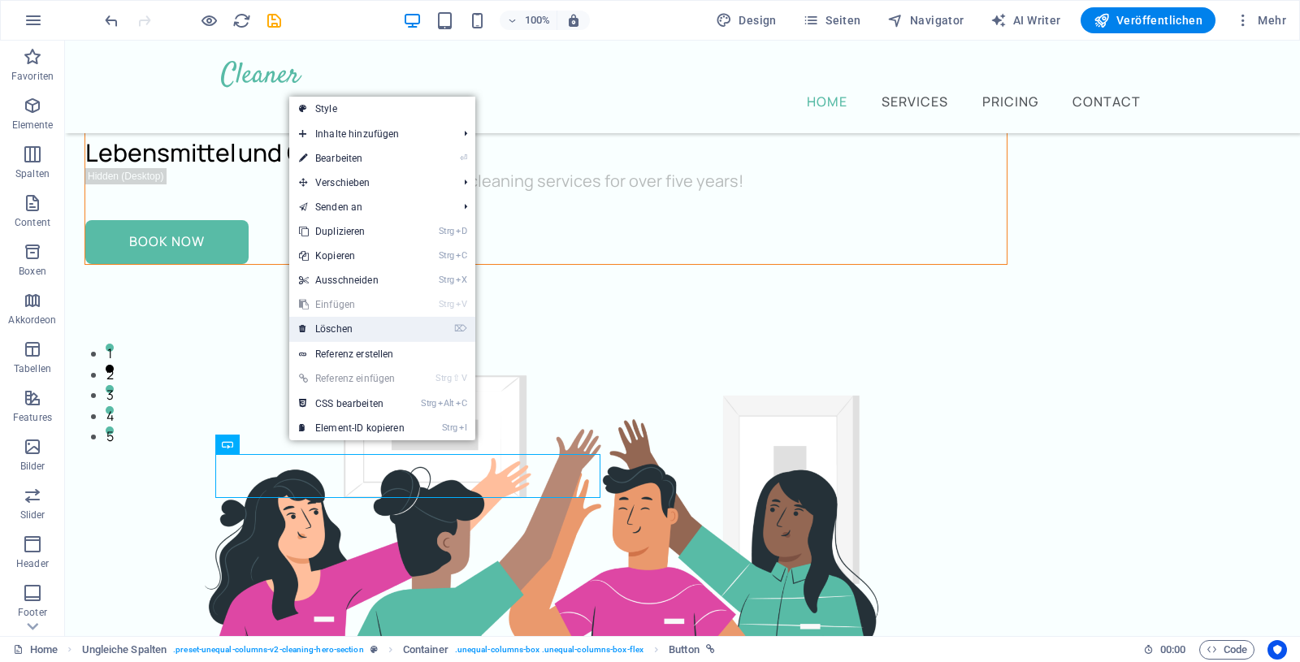
click at [367, 327] on link "⌦ Löschen" at bounding box center [351, 329] width 125 height 24
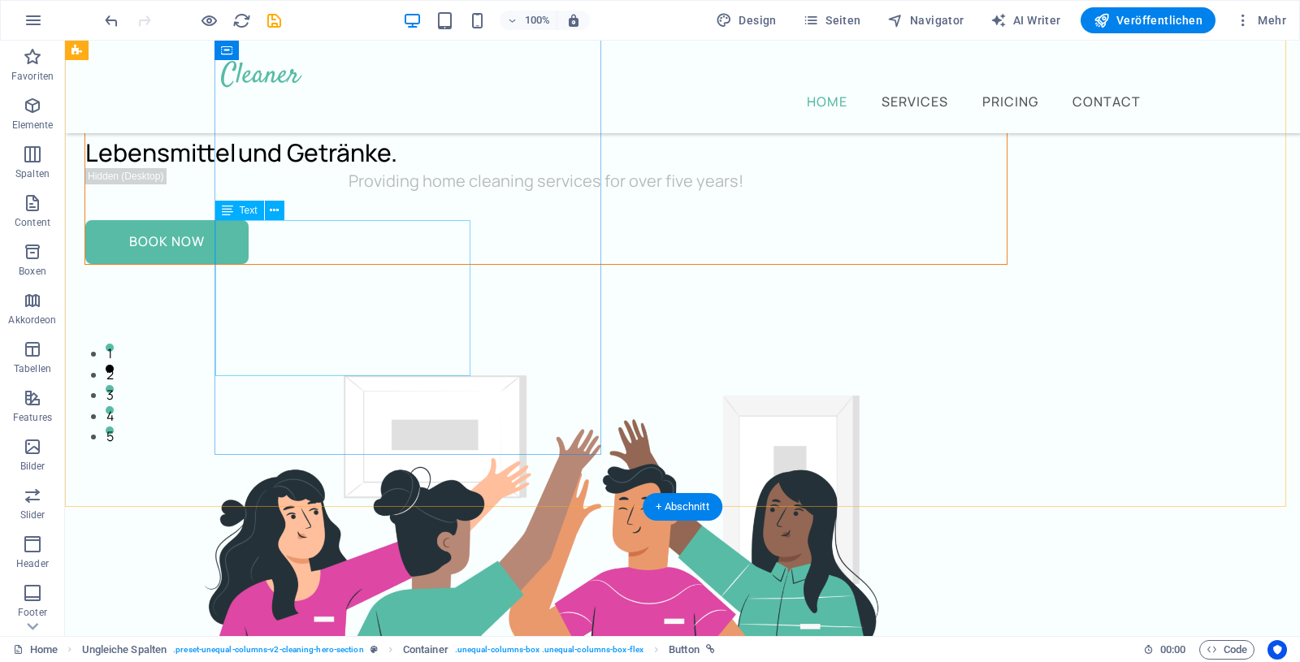
scroll to position [227, 0]
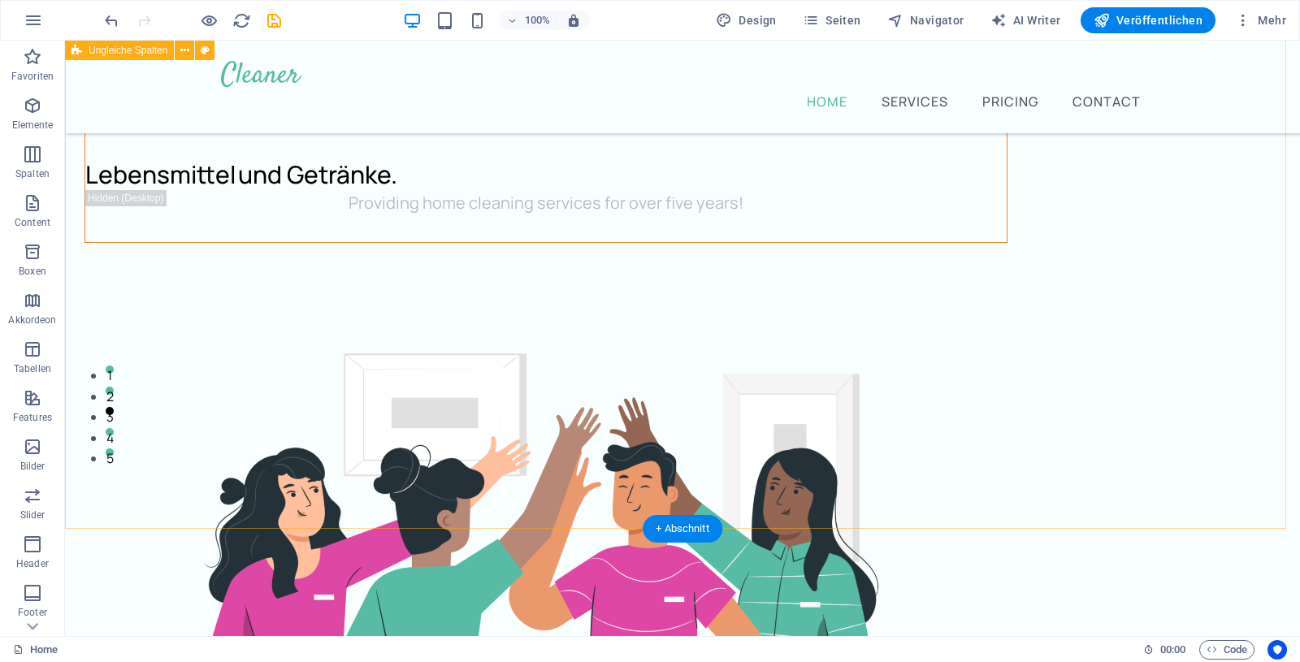
click at [696, 461] on div "Probieren Sie einzigartige Vegane Zutaten. Für Eis andere Lebensmittel und Getr…" at bounding box center [682, 529] width 1235 height 1430
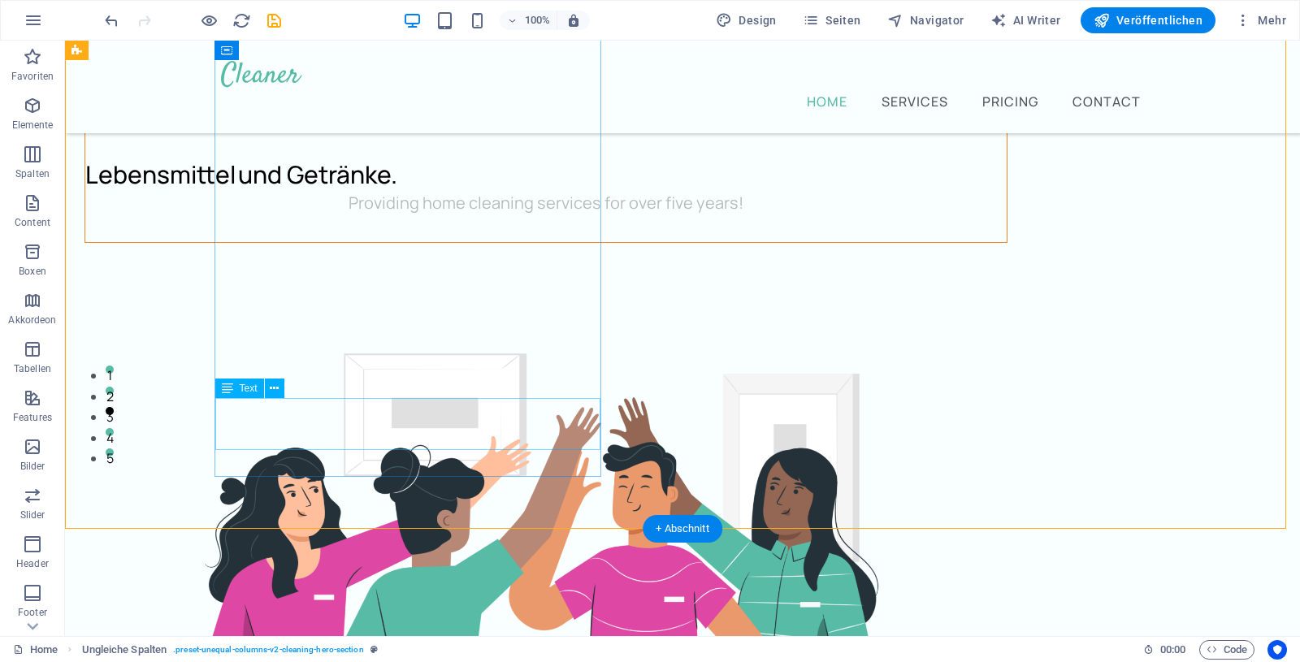
click at [438, 216] on div "Providing home cleaning services for over five years!" at bounding box center [546, 203] width 922 height 26
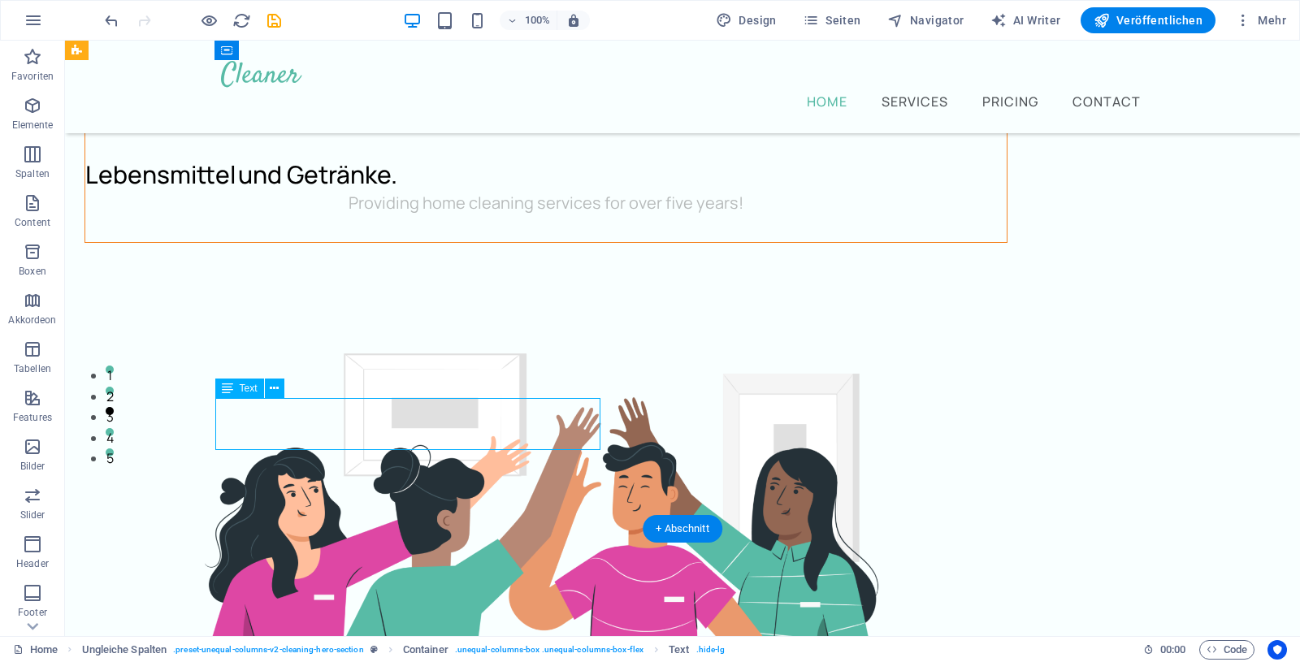
click at [421, 216] on div "Providing home cleaning services for over five years!" at bounding box center [546, 203] width 922 height 26
click at [420, 216] on div "Providing home cleaning services for over five years!" at bounding box center [546, 203] width 922 height 26
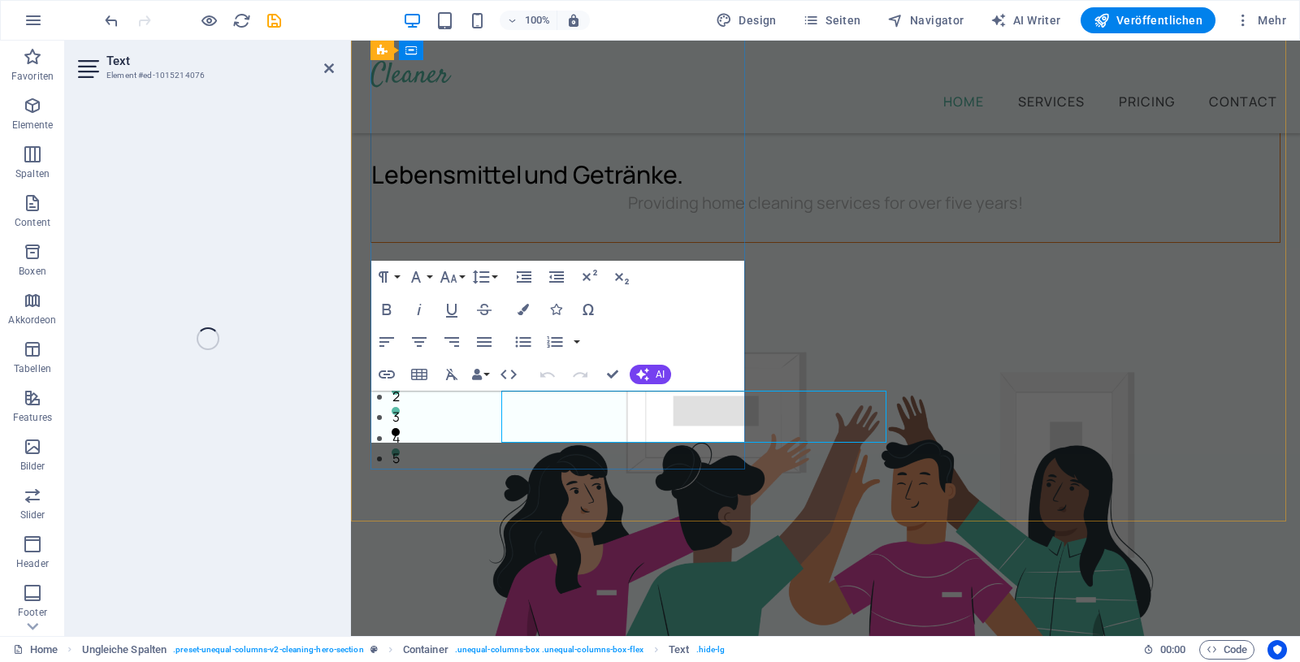
scroll to position [234, 0]
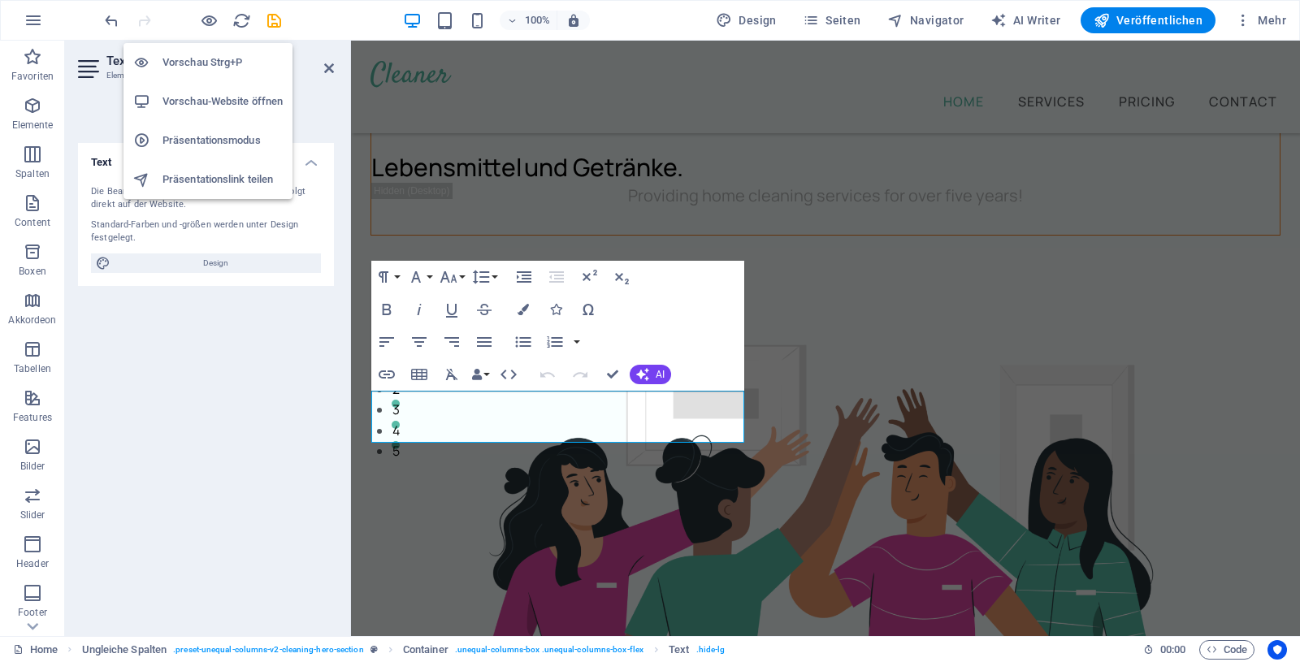
click at [197, 57] on h6 "Vorschau Strg+P" at bounding box center [223, 63] width 120 height 20
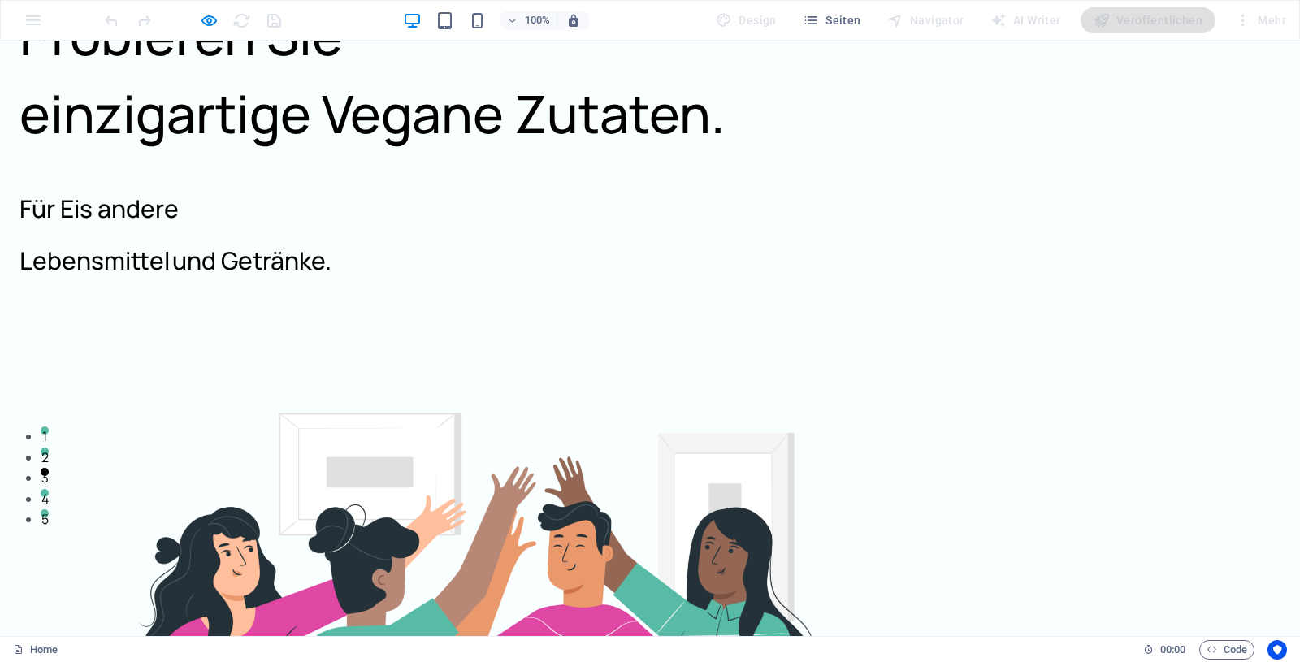
scroll to position [0, 0]
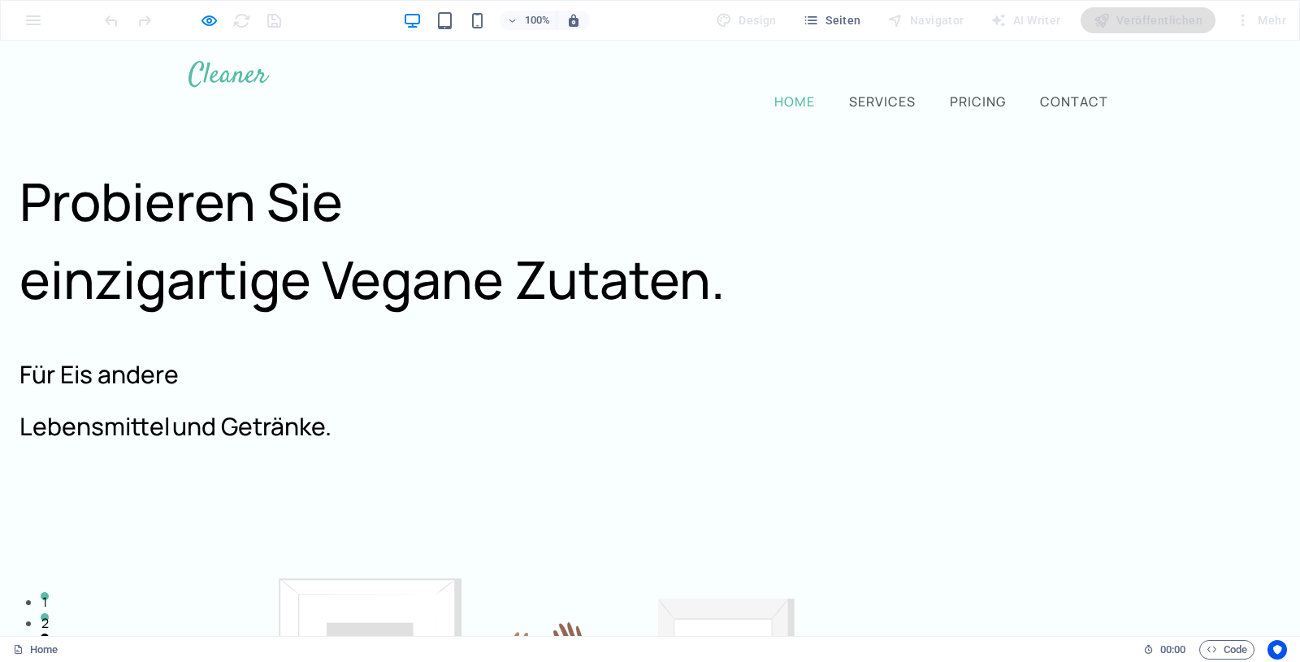
click at [219, 81] on img at bounding box center [229, 74] width 81 height 26
click at [232, 74] on img at bounding box center [229, 74] width 81 height 26
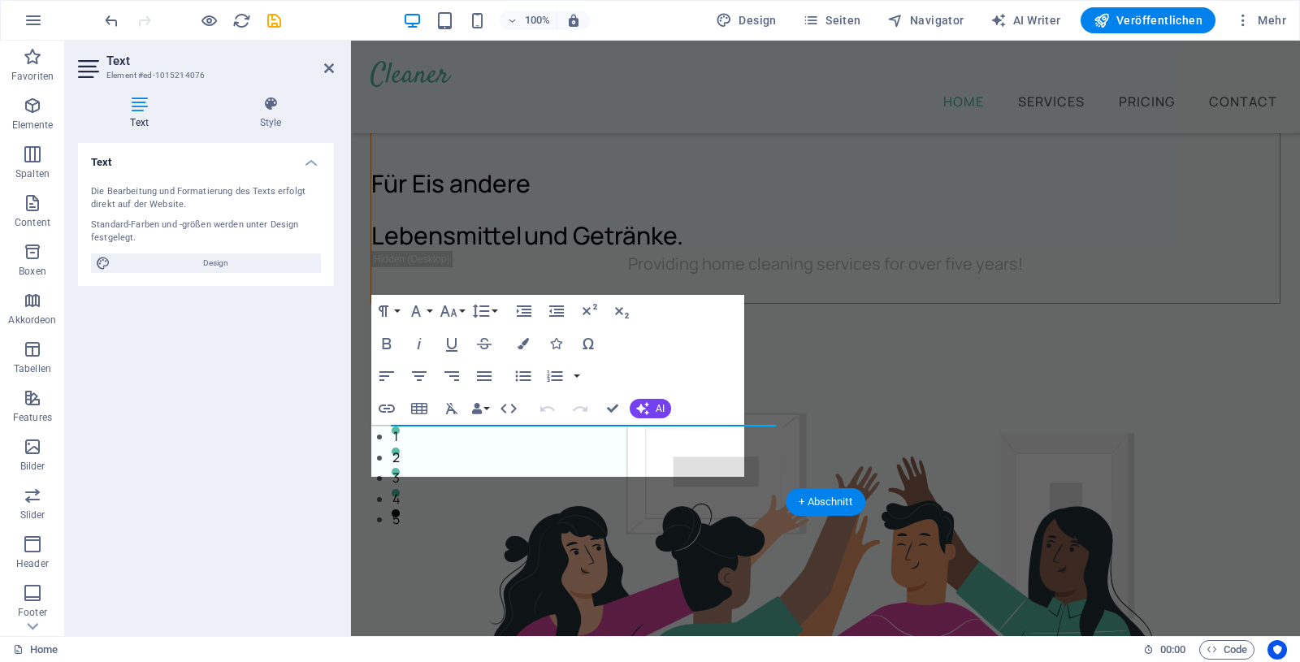
scroll to position [200, 0]
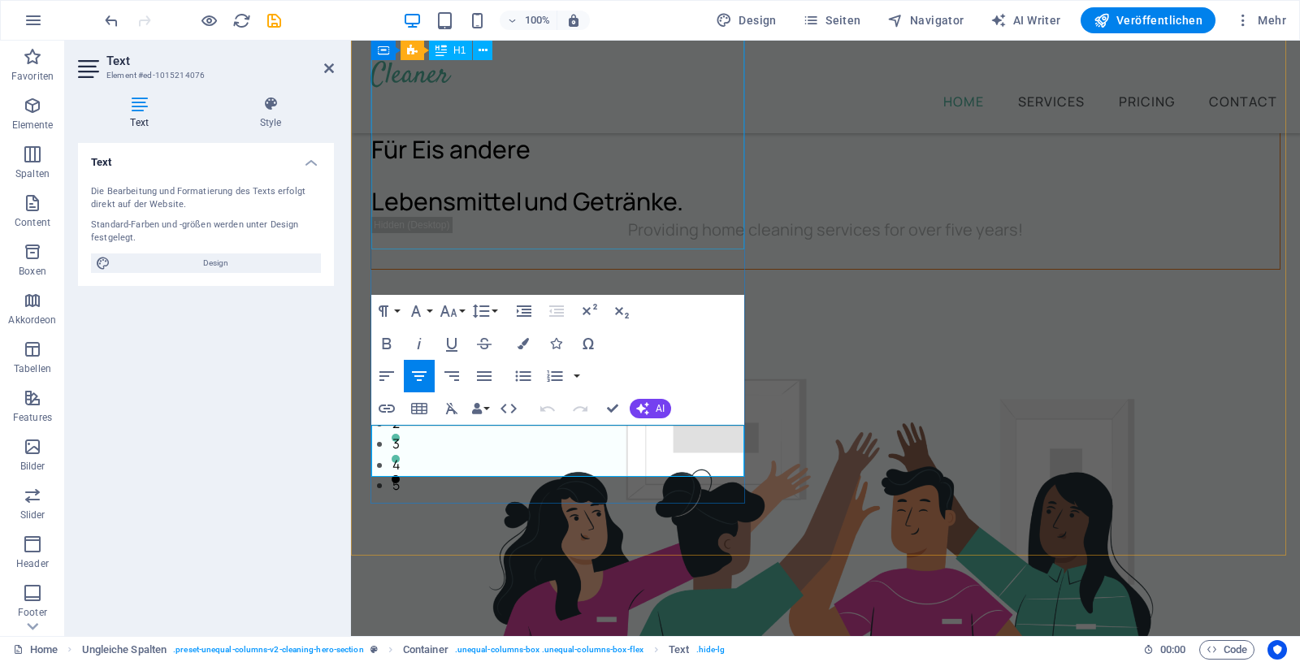
click at [740, 93] on div "Probieren Sie einzigartige Vegane Zutaten." at bounding box center [825, 15] width 909 height 156
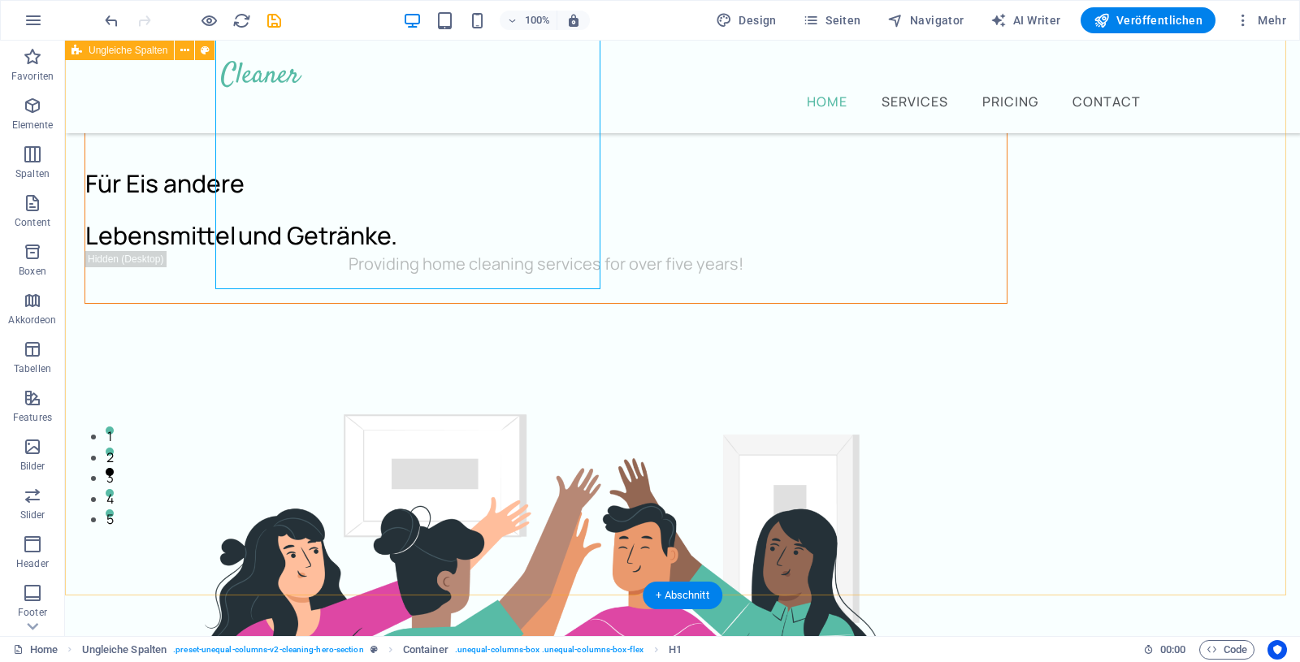
scroll to position [0, 0]
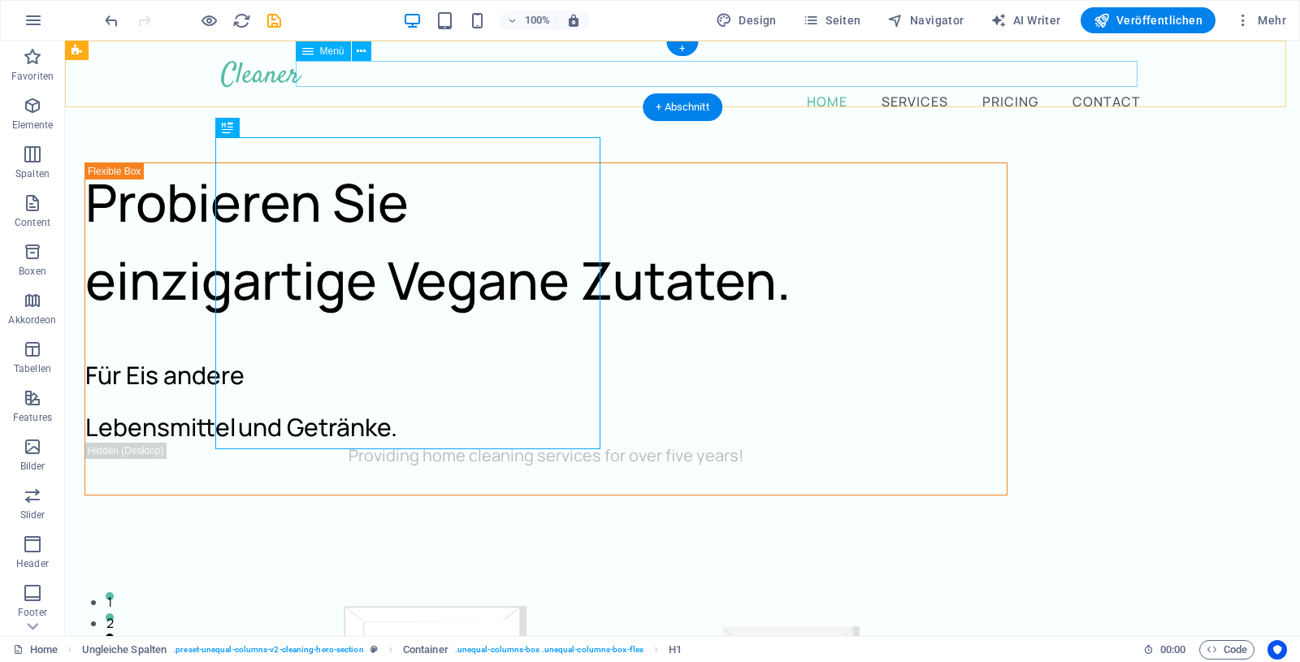
click at [899, 88] on nav "Home Services Pricing Contact" at bounding box center [682, 101] width 923 height 26
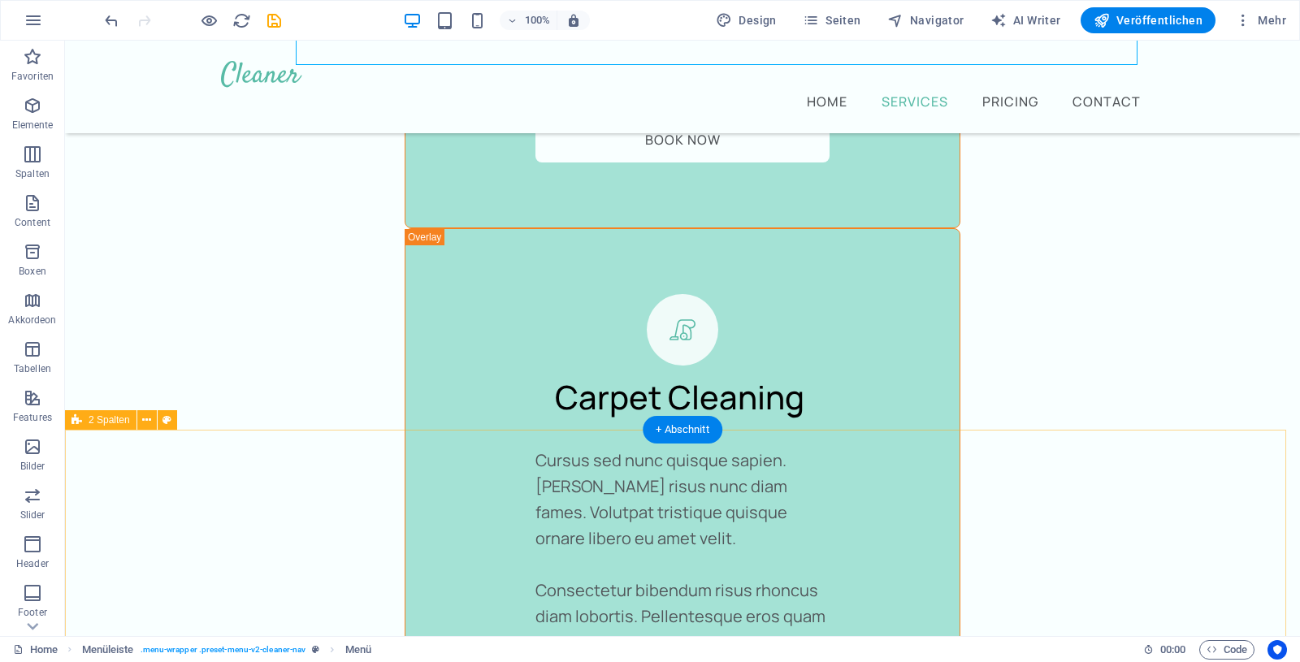
scroll to position [4559, 0]
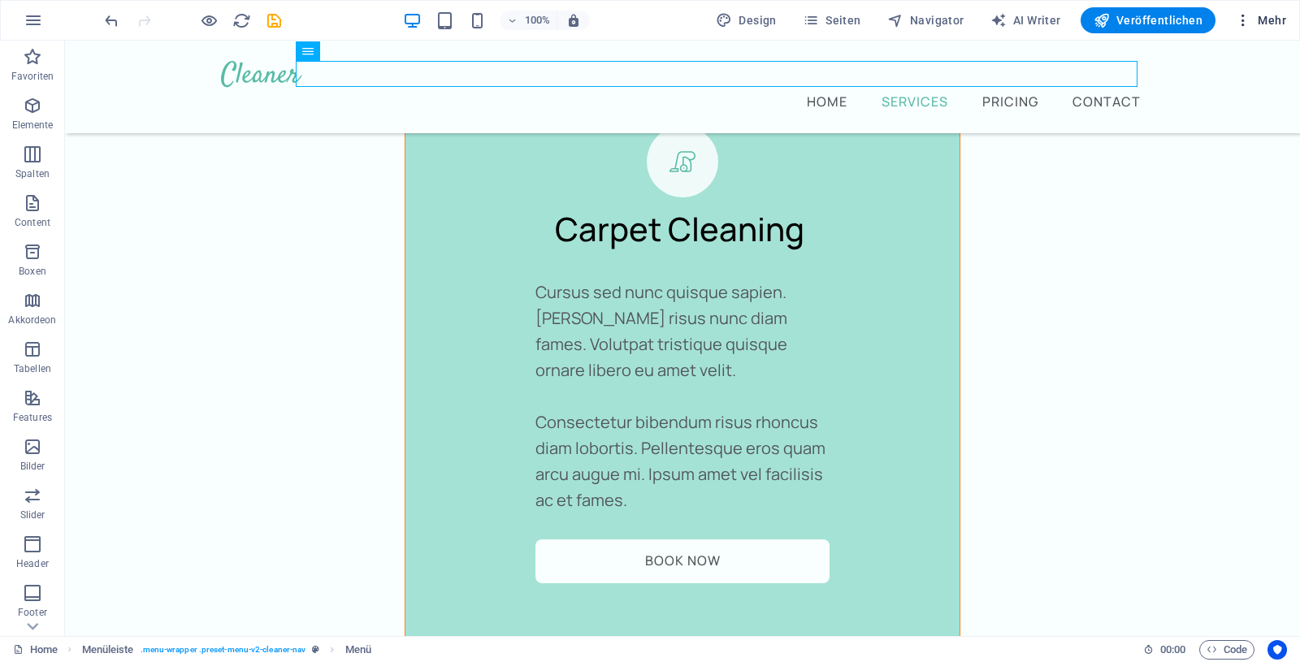
click at [1278, 14] on span "Mehr" at bounding box center [1260, 20] width 51 height 16
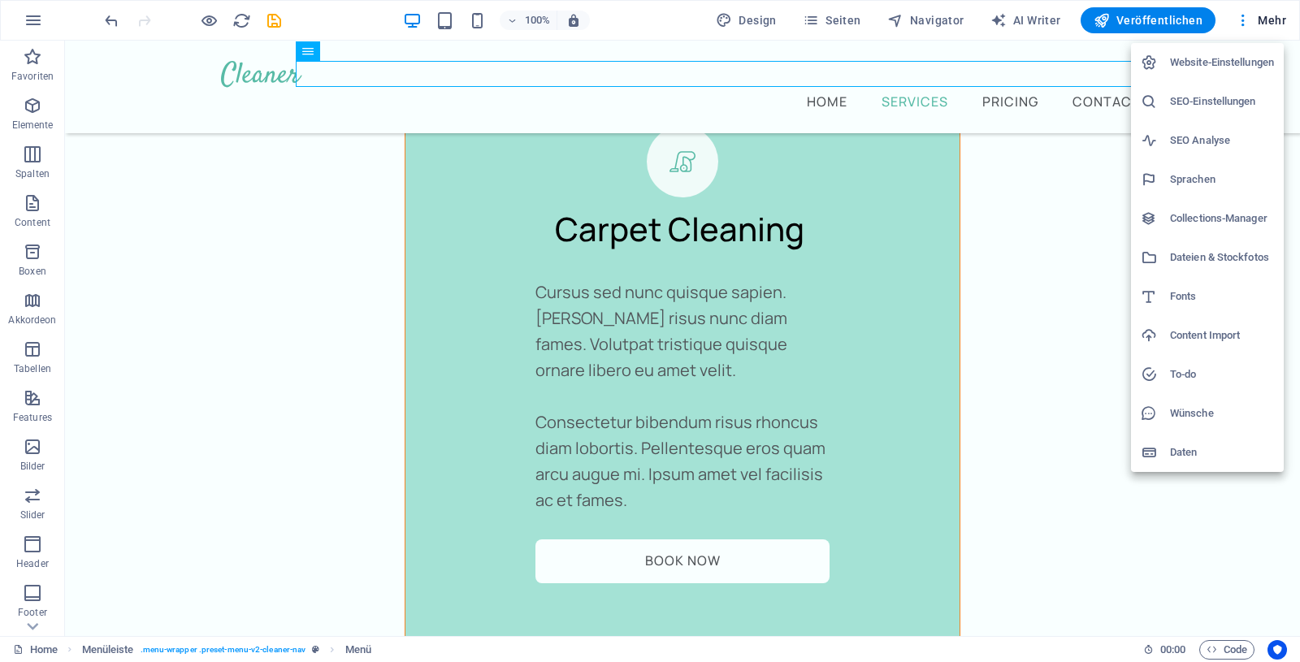
click at [1183, 137] on h6 "SEO Analyse" at bounding box center [1222, 141] width 104 height 20
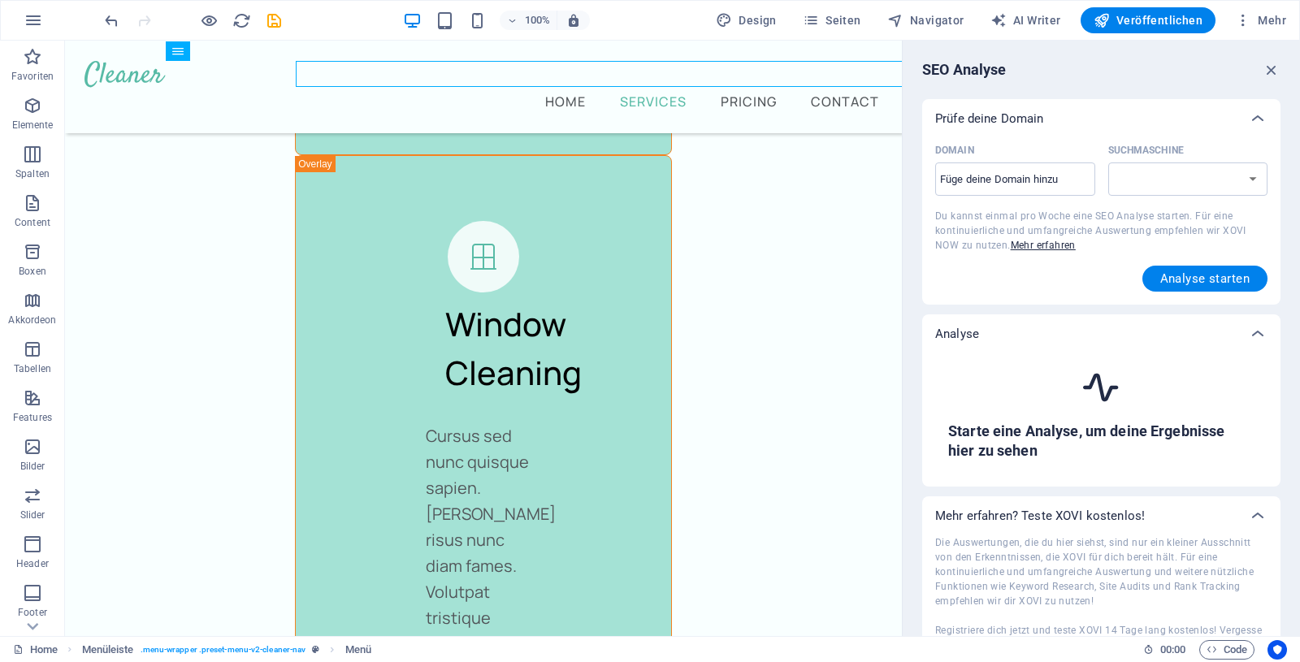
select select "[DOMAIN_NAME]"
click at [1187, 277] on span "Analyse starten" at bounding box center [1205, 278] width 89 height 13
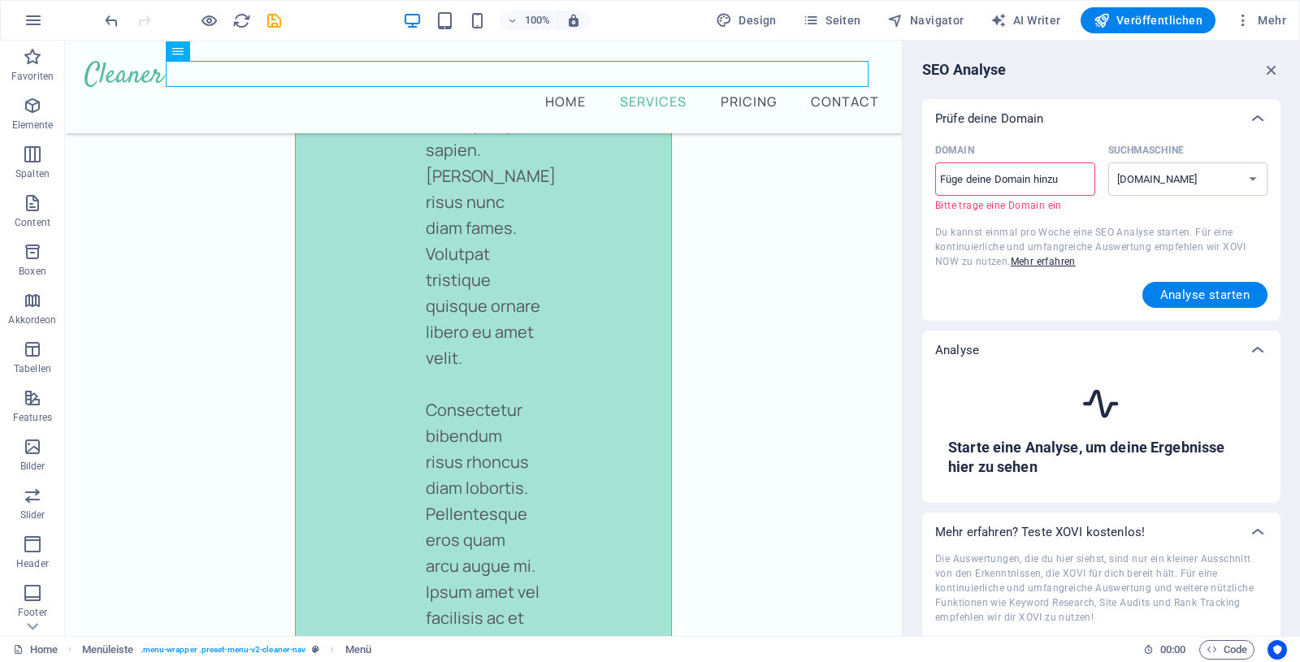
scroll to position [4891, 0]
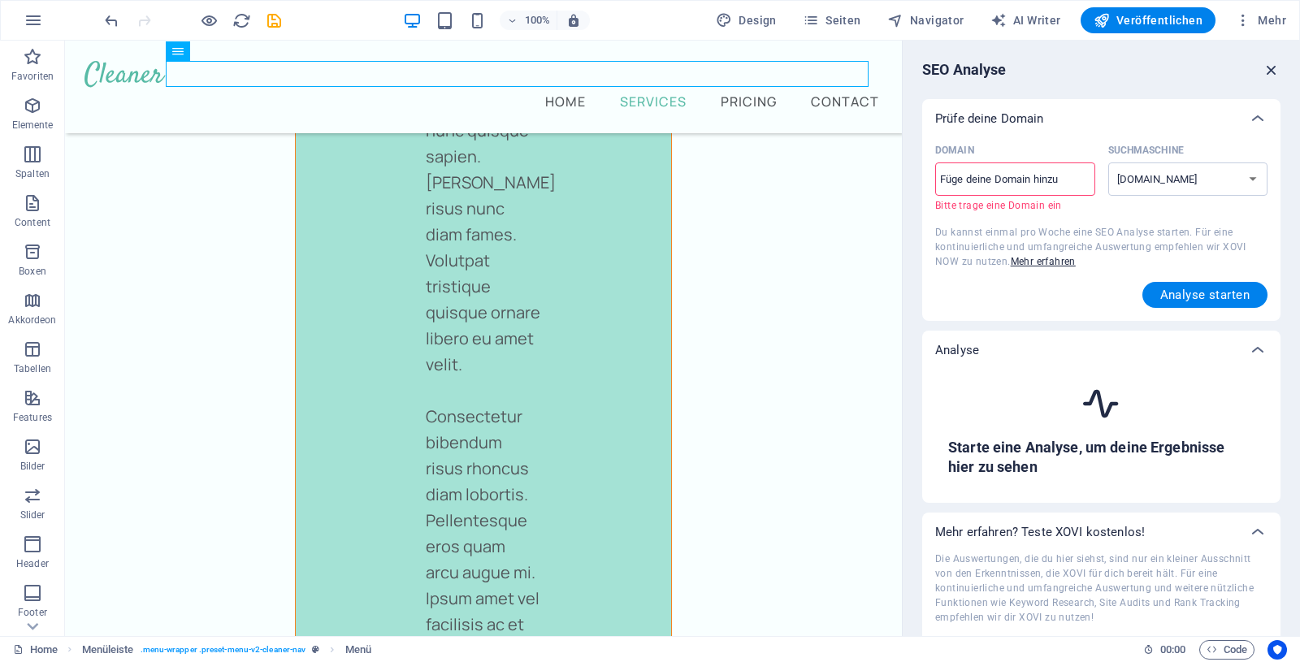
click at [1264, 66] on icon "button" at bounding box center [1272, 70] width 18 height 18
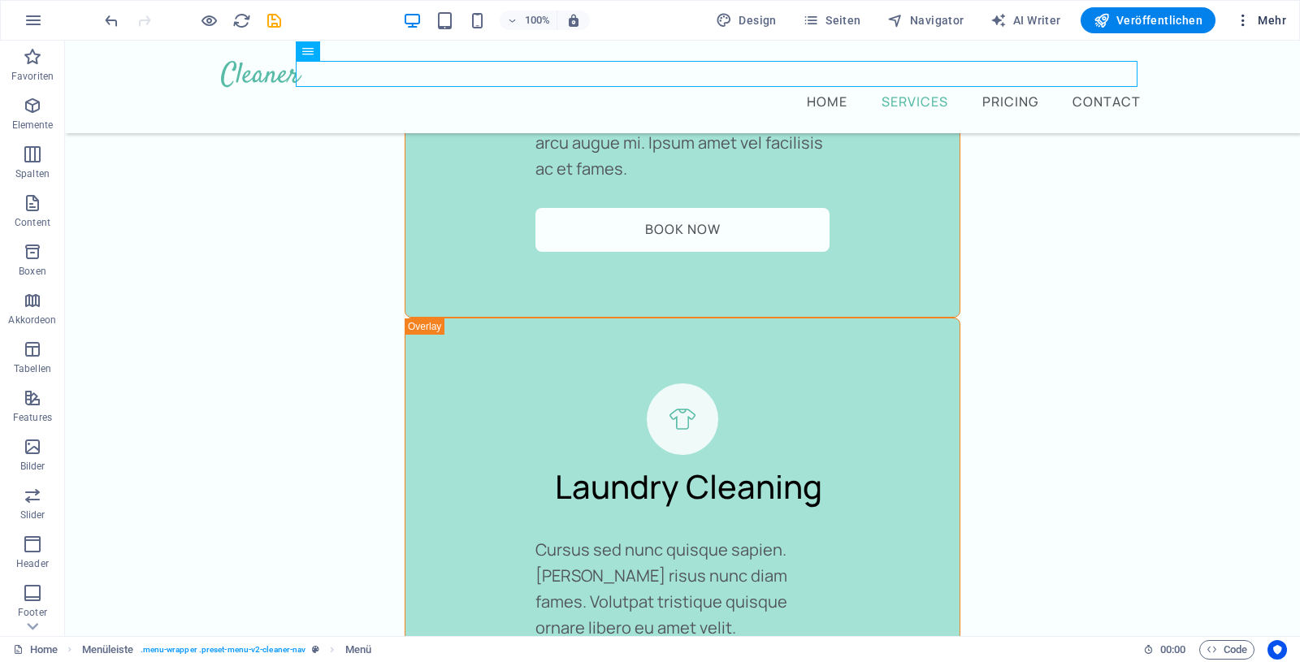
click at [1270, 13] on span "Mehr" at bounding box center [1260, 20] width 51 height 16
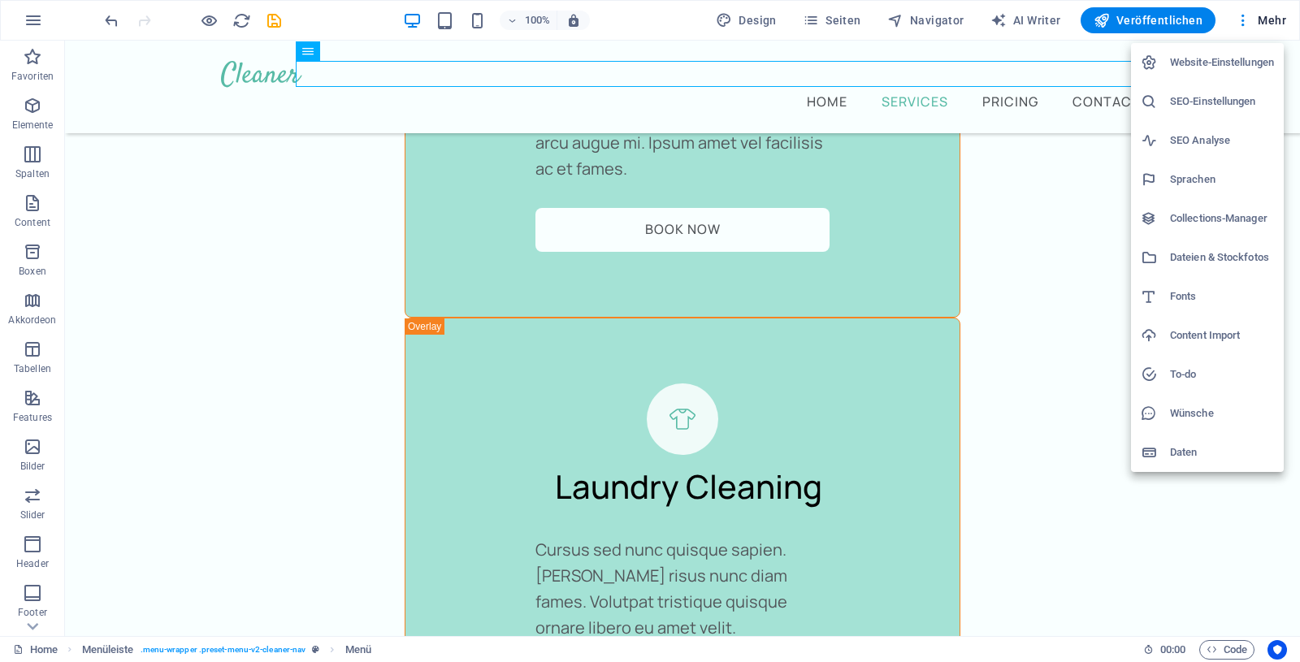
click at [1201, 174] on h6 "Sprachen" at bounding box center [1222, 180] width 104 height 20
select select "31"
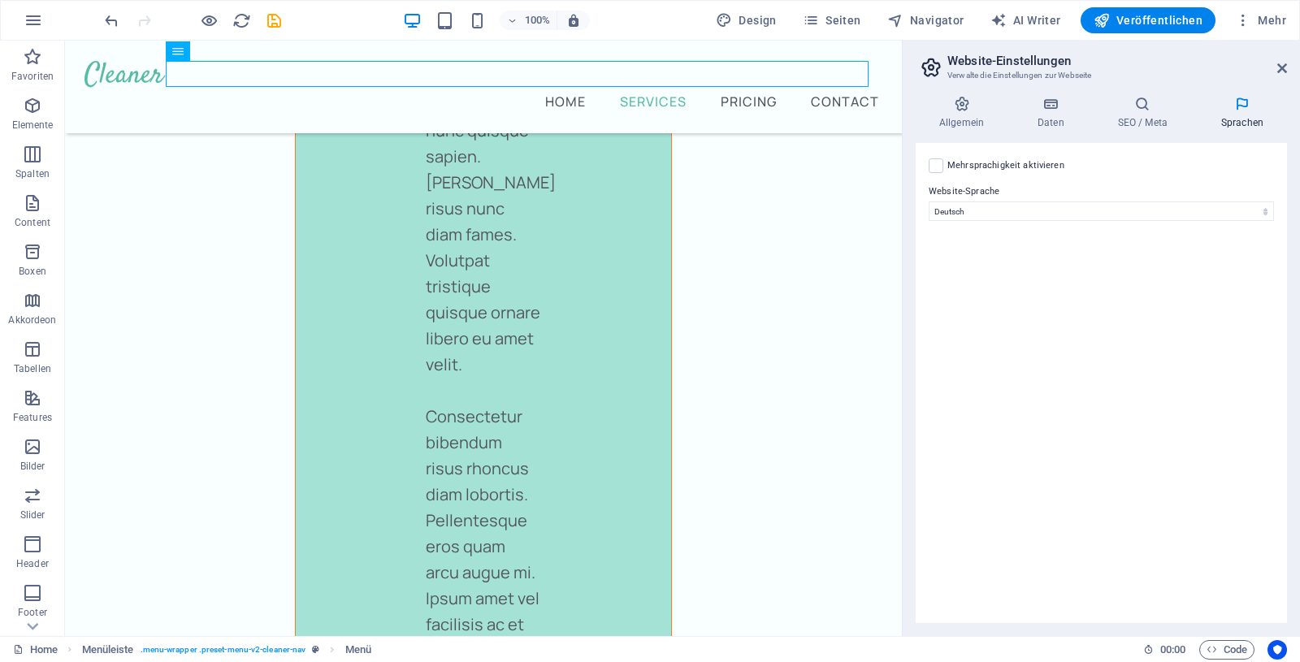
scroll to position [7102, 0]
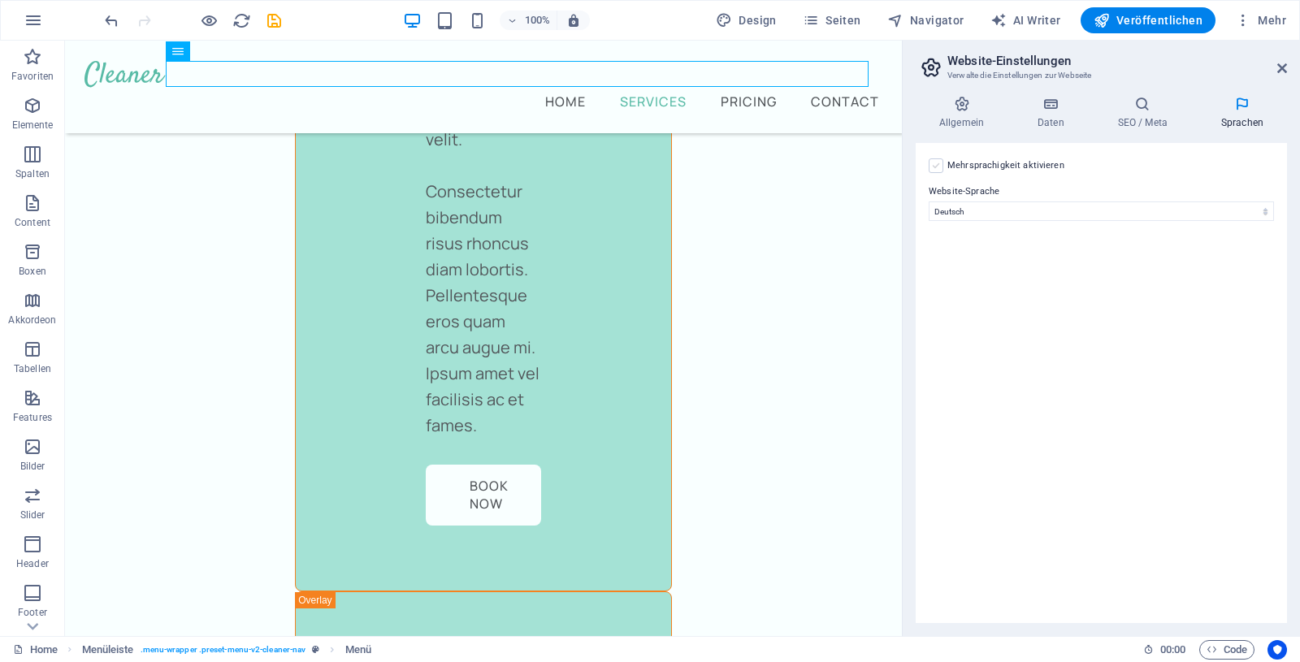
click at [943, 163] on label at bounding box center [936, 165] width 15 height 15
click at [0, 0] on input "Mehrsprachigkeit aktivieren Um die Mehrsprachigkeit zu deaktivieren, lösche Spr…" at bounding box center [0, 0] width 0 height 0
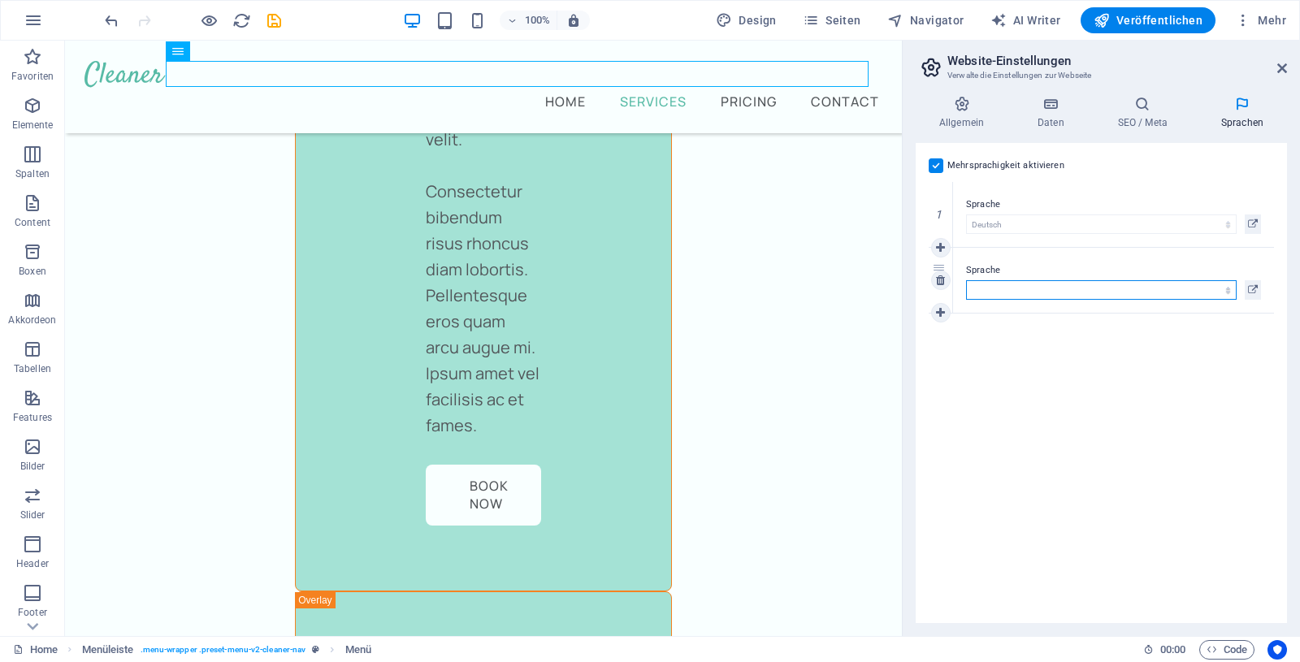
select select "33"
click option "Englisch" at bounding box center [0, 0] width 0 height 0
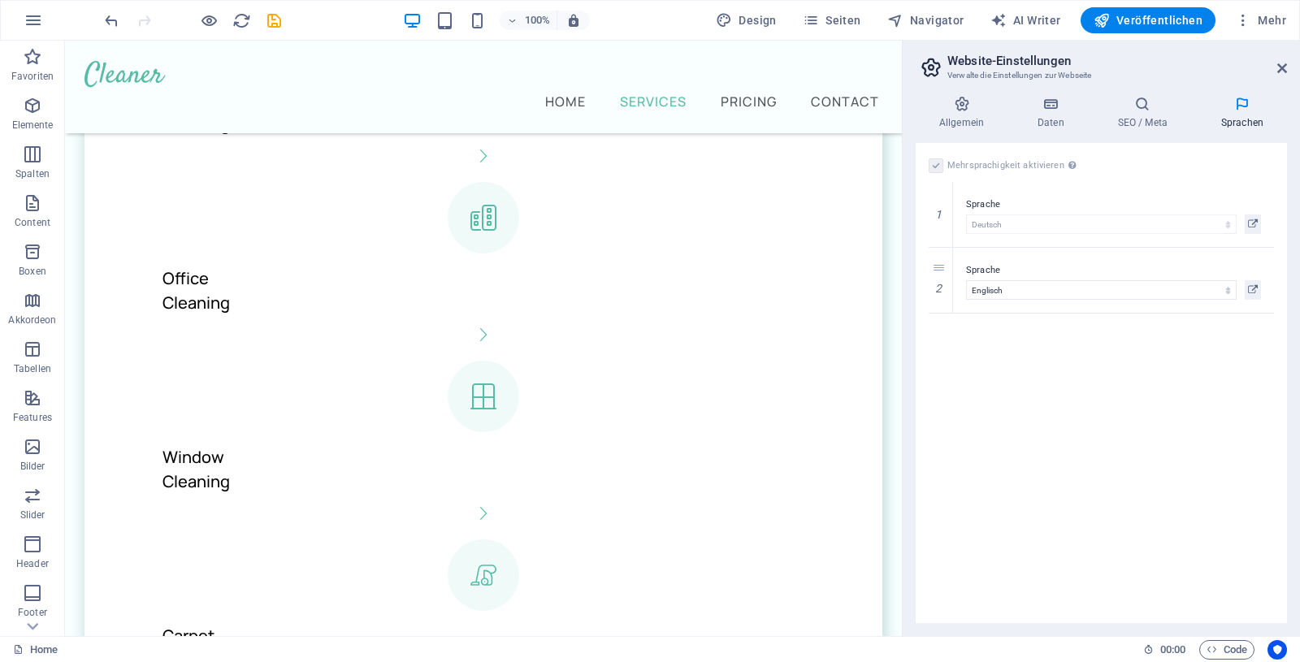
scroll to position [1465, 0]
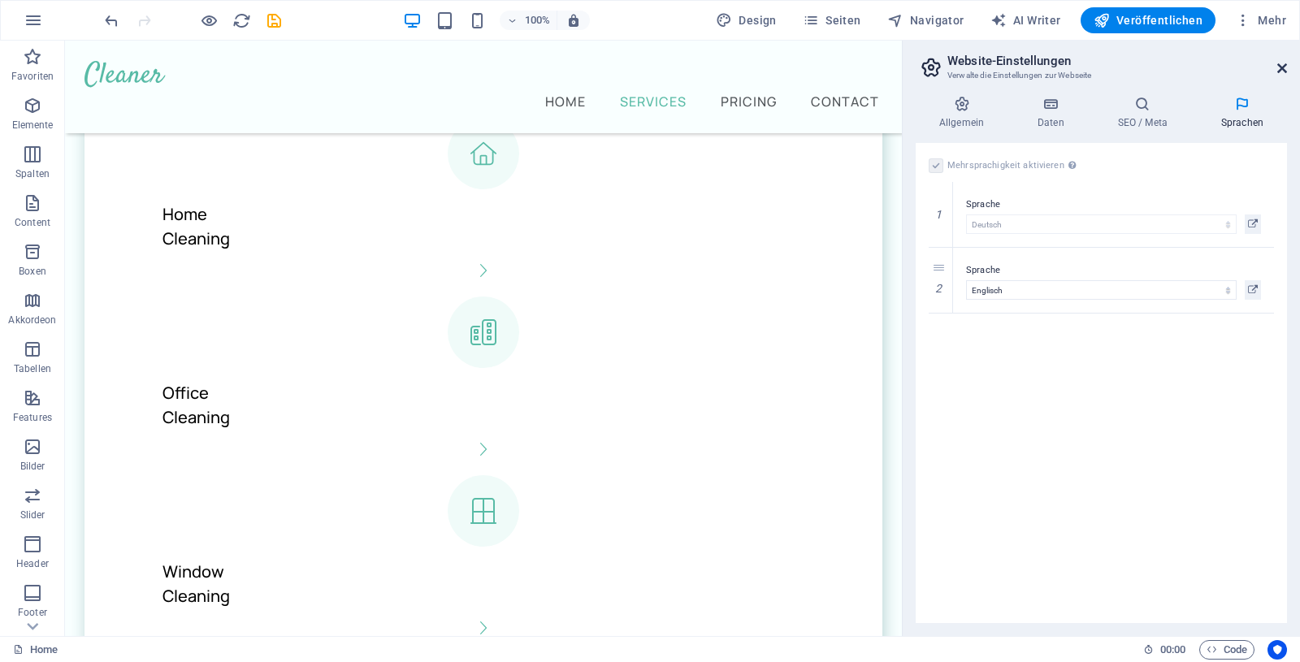
click at [1284, 64] on icon at bounding box center [1283, 68] width 10 height 13
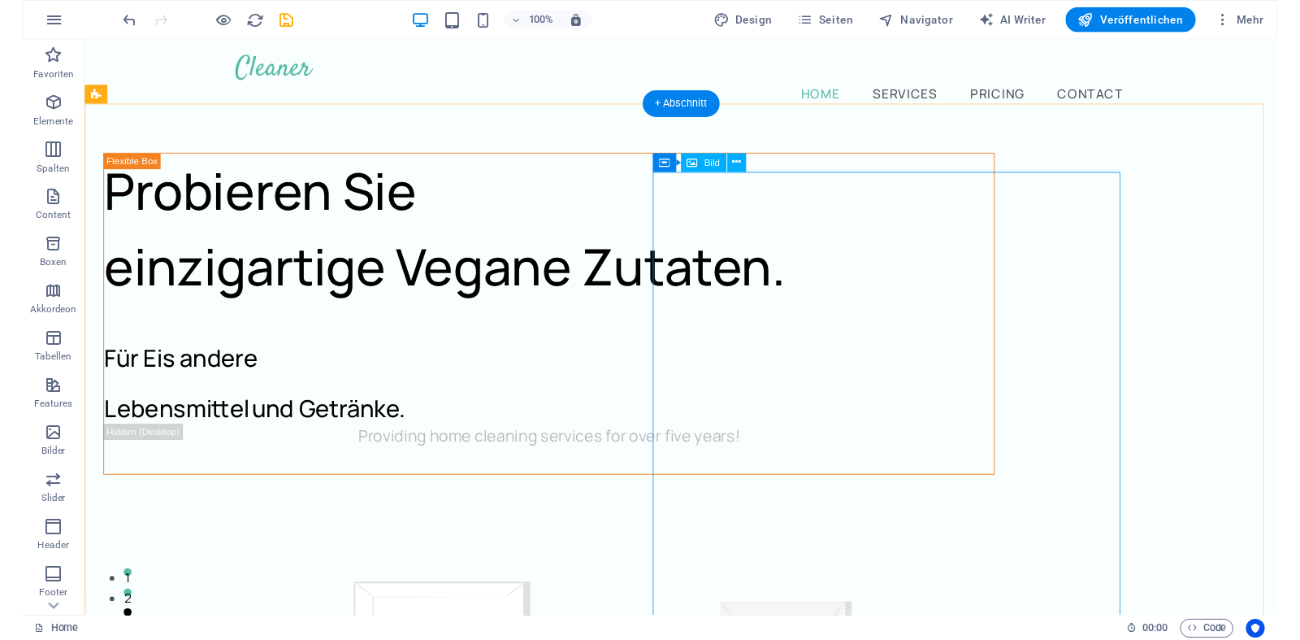
scroll to position [0, 0]
